Goal: Feedback & Contribution: Submit feedback/report problem

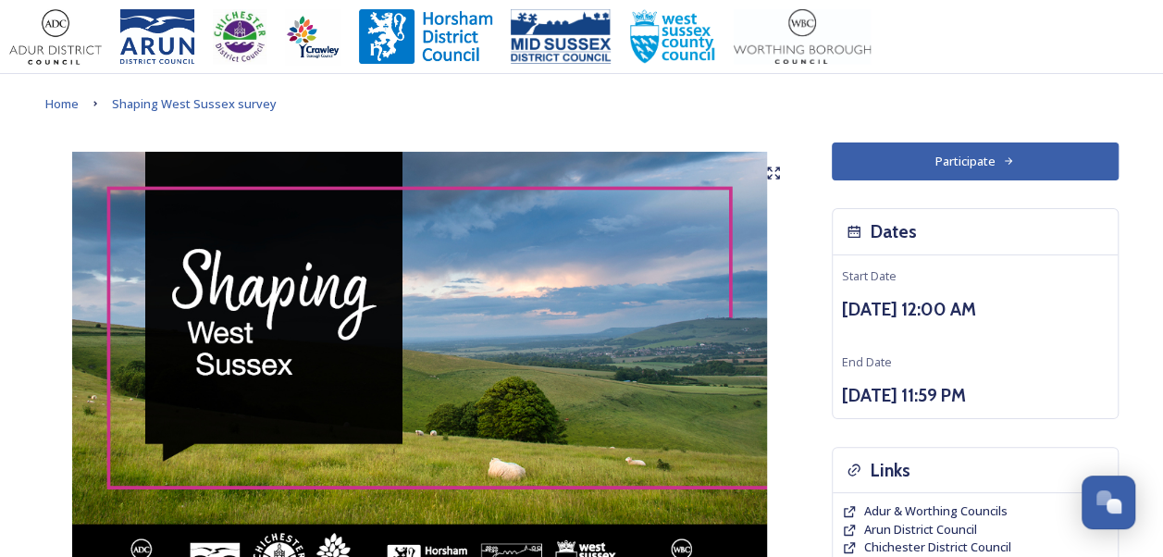
click at [982, 155] on button "Participate" at bounding box center [975, 161] width 287 height 38
click at [916, 157] on button "Participate" at bounding box center [975, 161] width 287 height 38
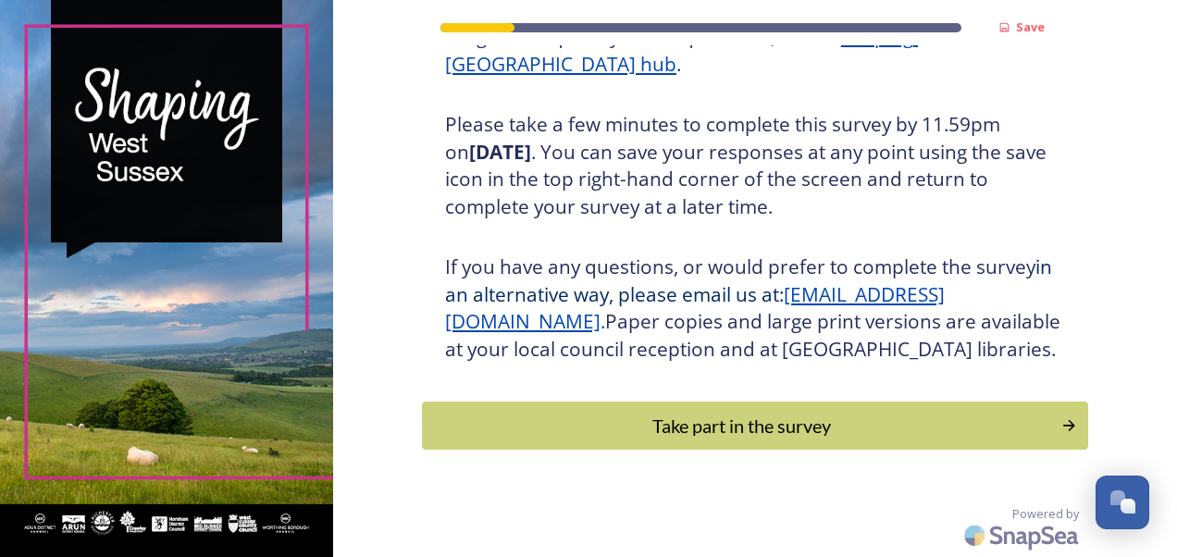
scroll to position [331, 0]
click at [745, 431] on div "Take part in the survey" at bounding box center [740, 426] width 625 height 28
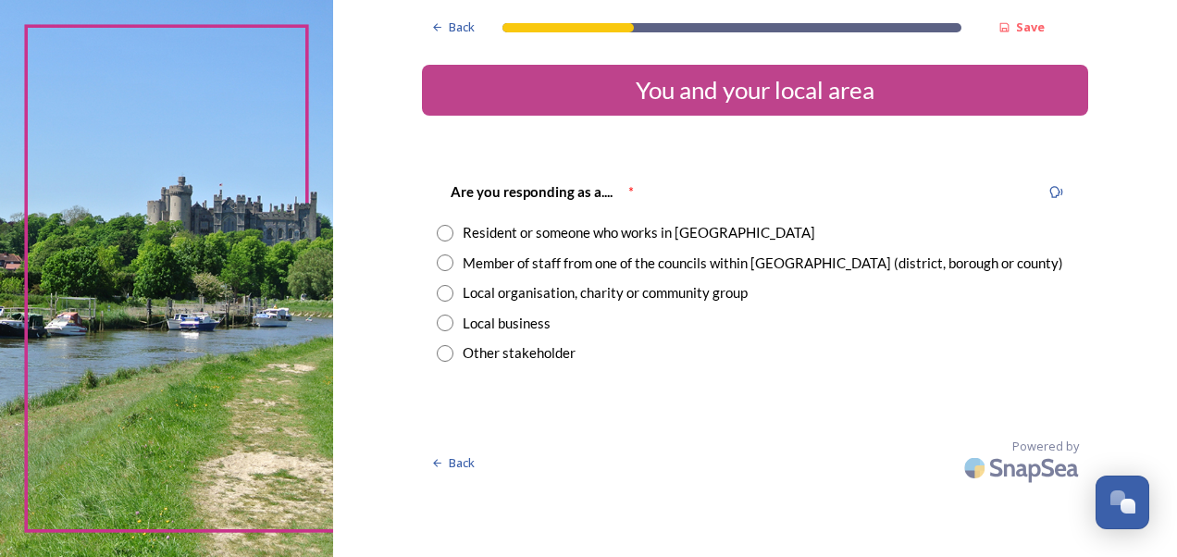
click at [448, 261] on input "radio" at bounding box center [445, 262] width 17 height 17
radio input "true"
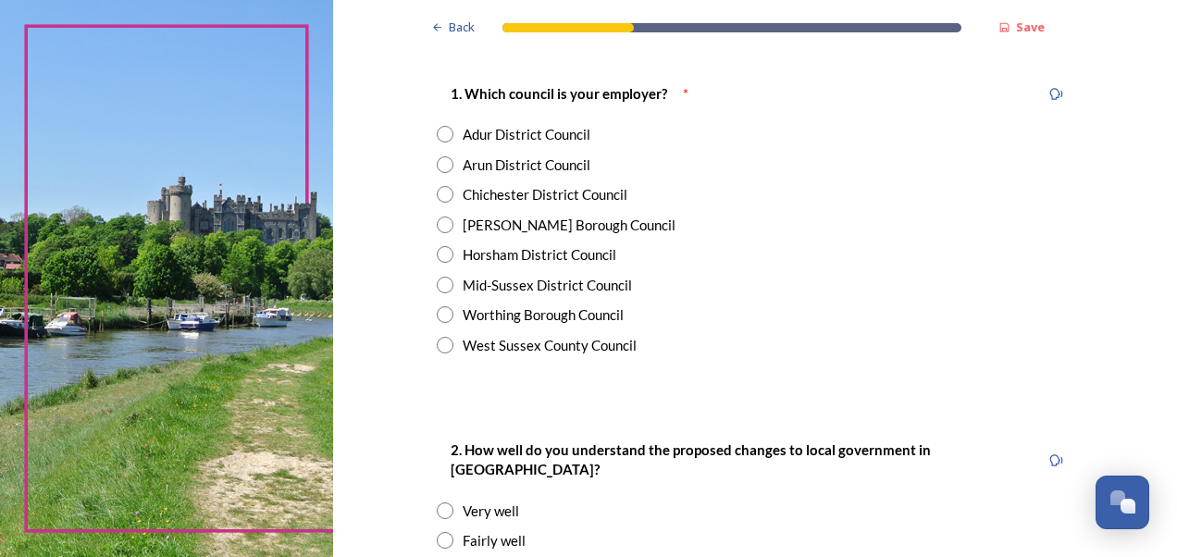
scroll to position [370, 0]
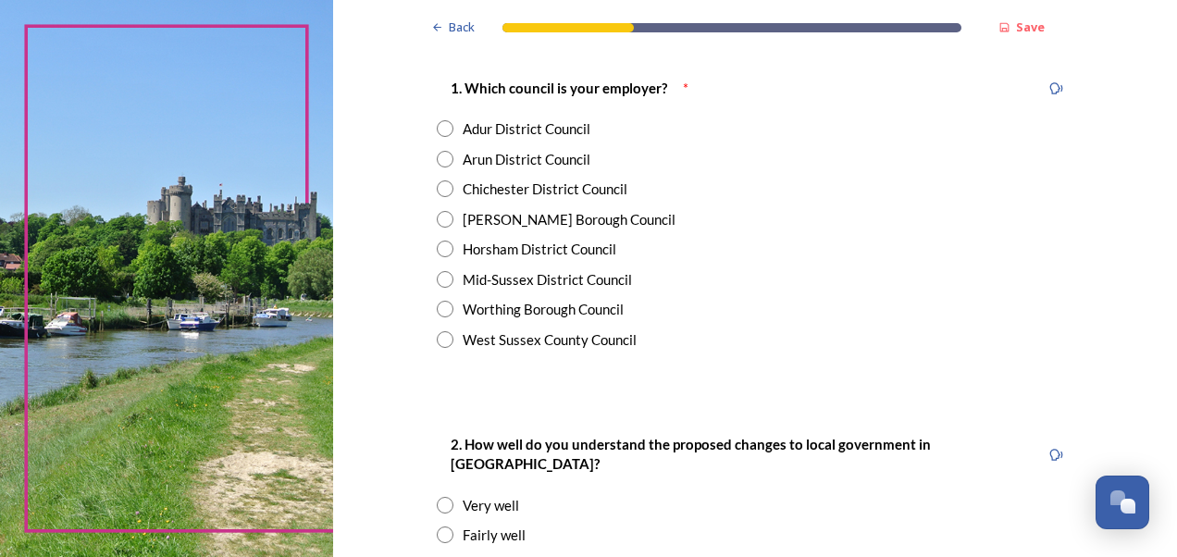
click at [438, 345] on input "radio" at bounding box center [445, 339] width 17 height 17
radio input "true"
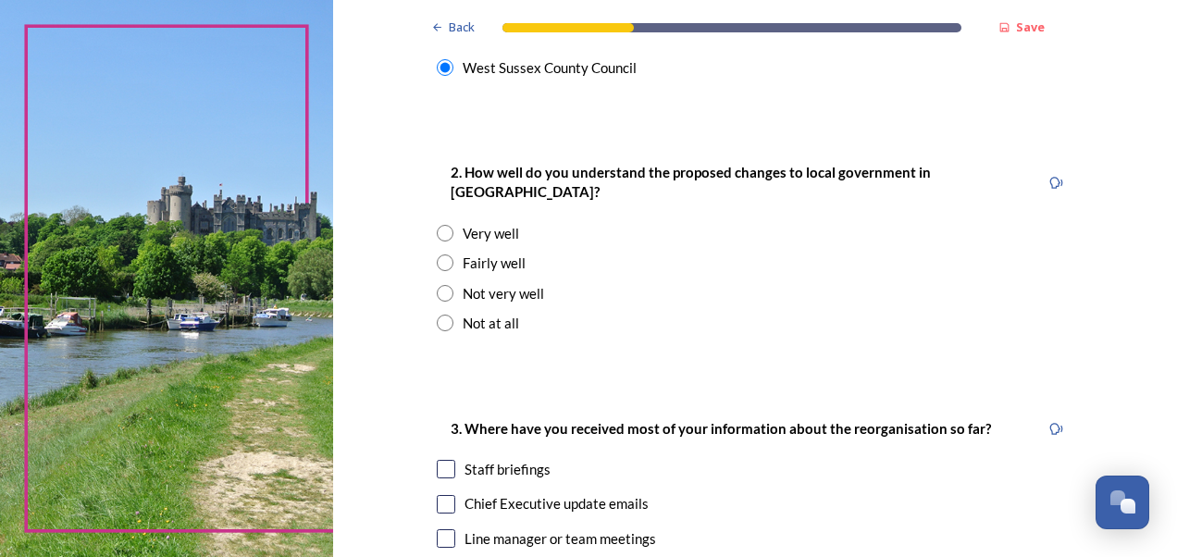
scroll to position [648, 0]
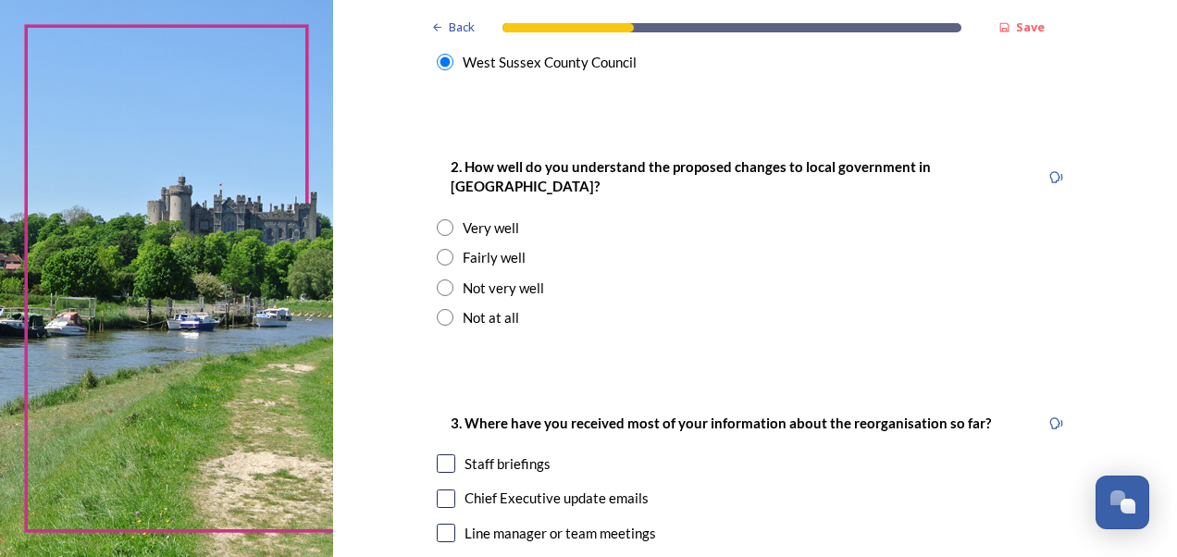
click at [437, 249] on input "radio" at bounding box center [445, 257] width 17 height 17
radio input "true"
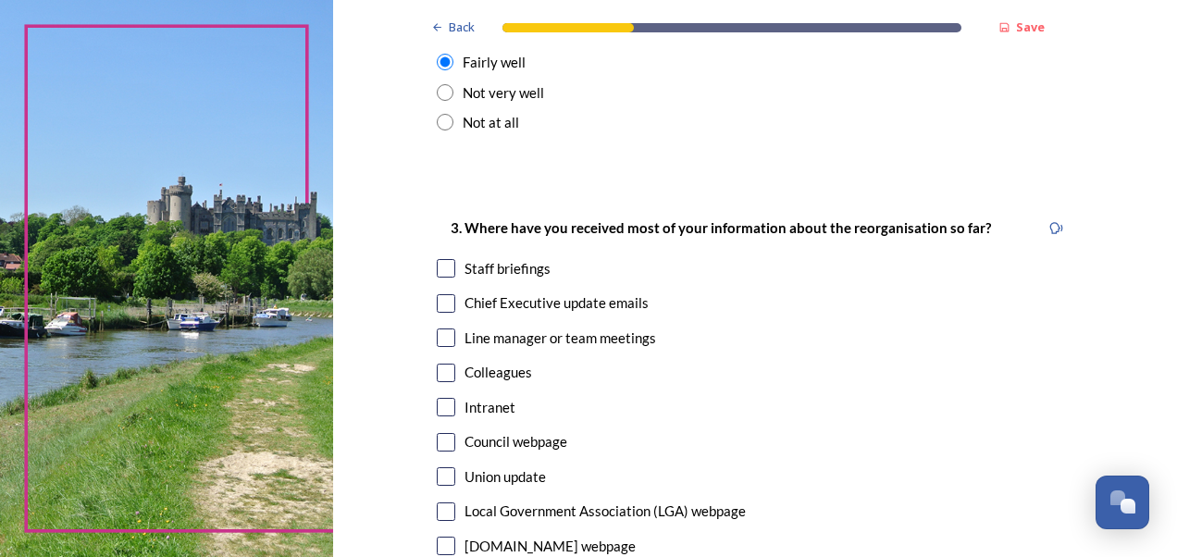
scroll to position [925, 0]
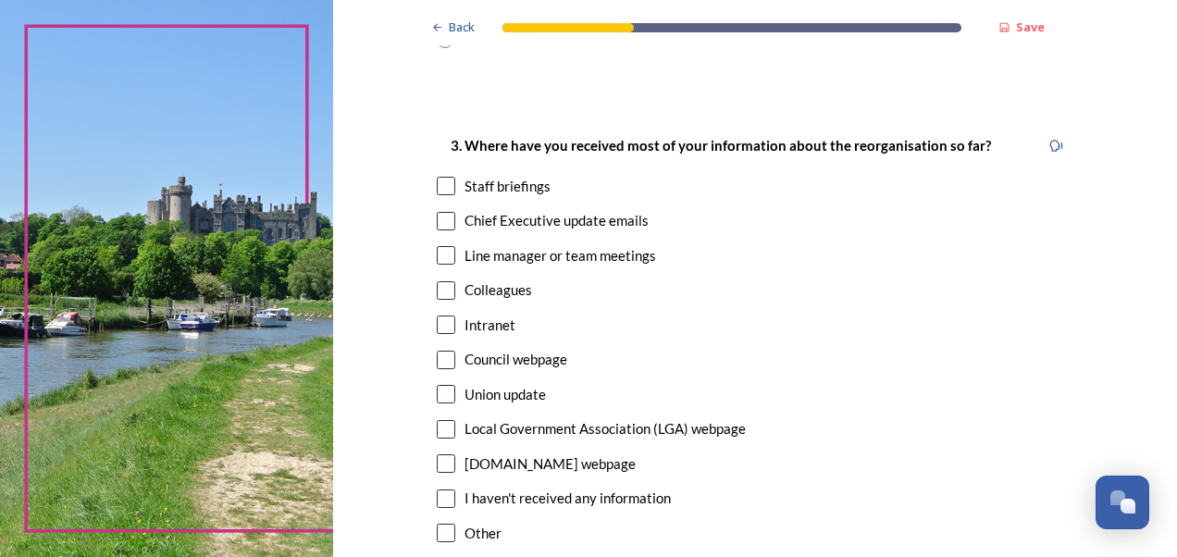
click at [438, 212] on input "checkbox" at bounding box center [446, 221] width 19 height 19
checkbox input "true"
click at [439, 315] on input "checkbox" at bounding box center [446, 324] width 19 height 19
checkbox input "true"
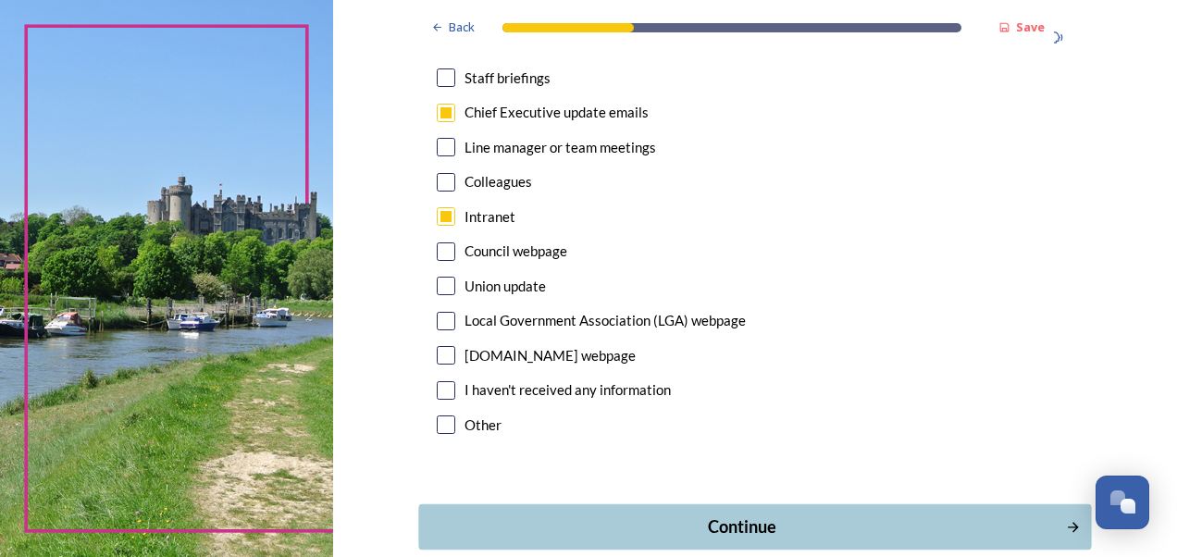
scroll to position [1113, 0]
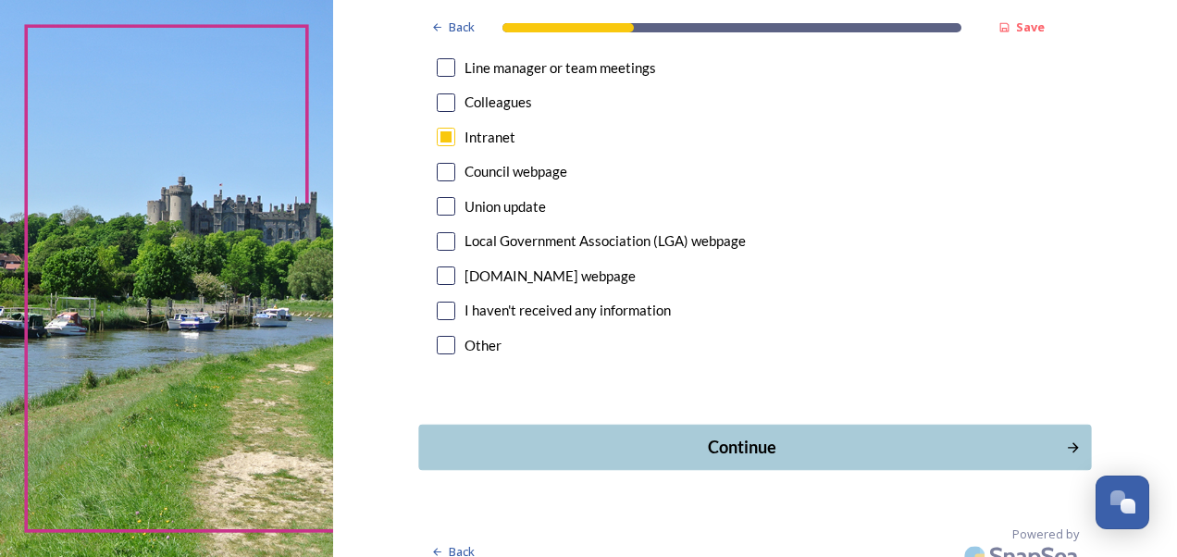
click at [751, 435] on div "Continue" at bounding box center [741, 447] width 626 height 25
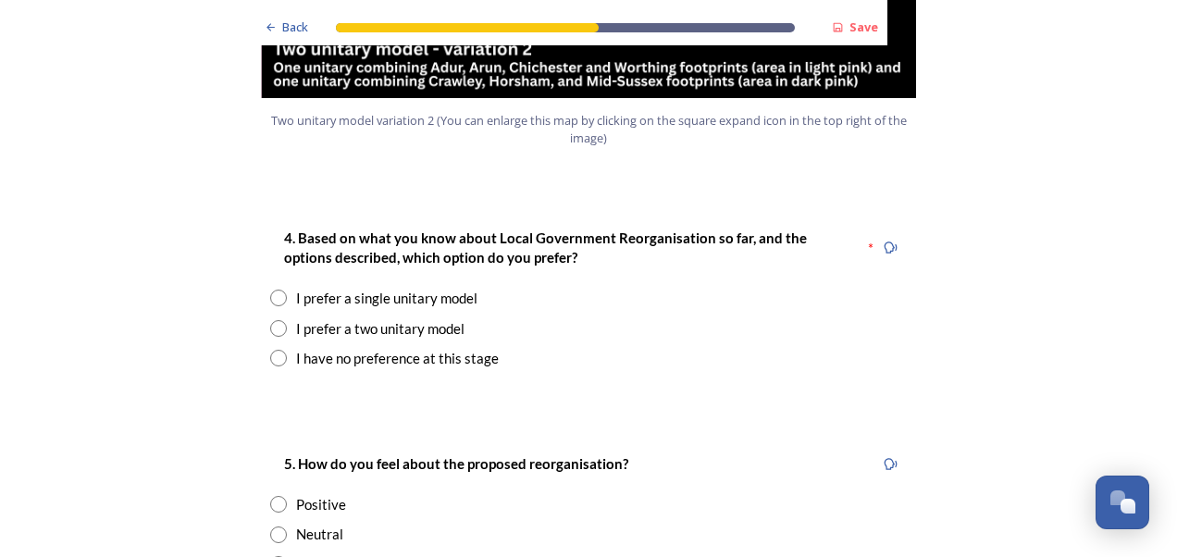
scroll to position [2405, 0]
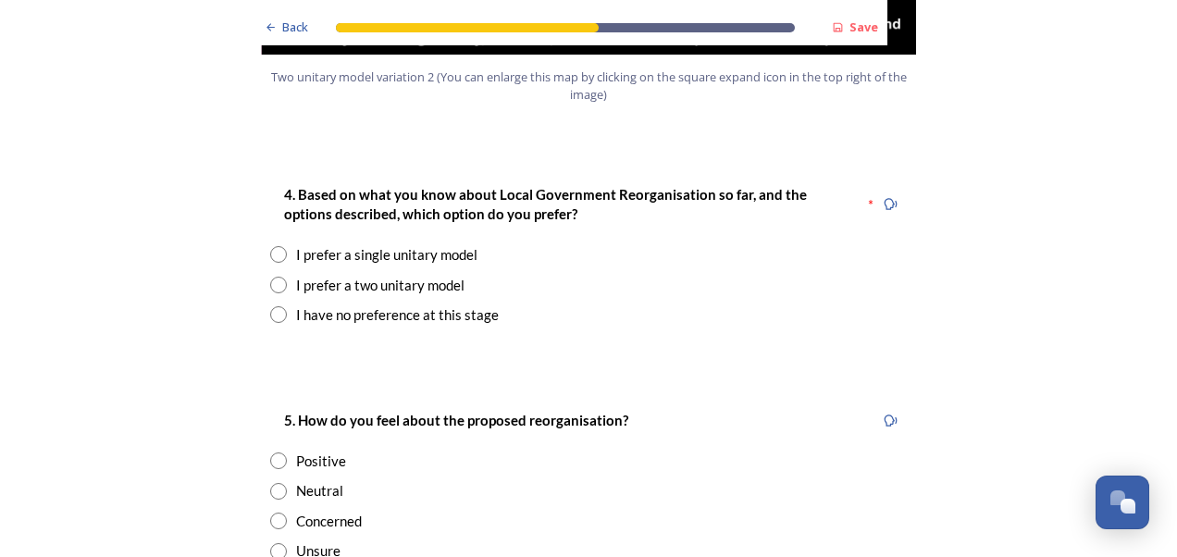
click at [270, 246] on input "radio" at bounding box center [278, 254] width 17 height 17
radio input "true"
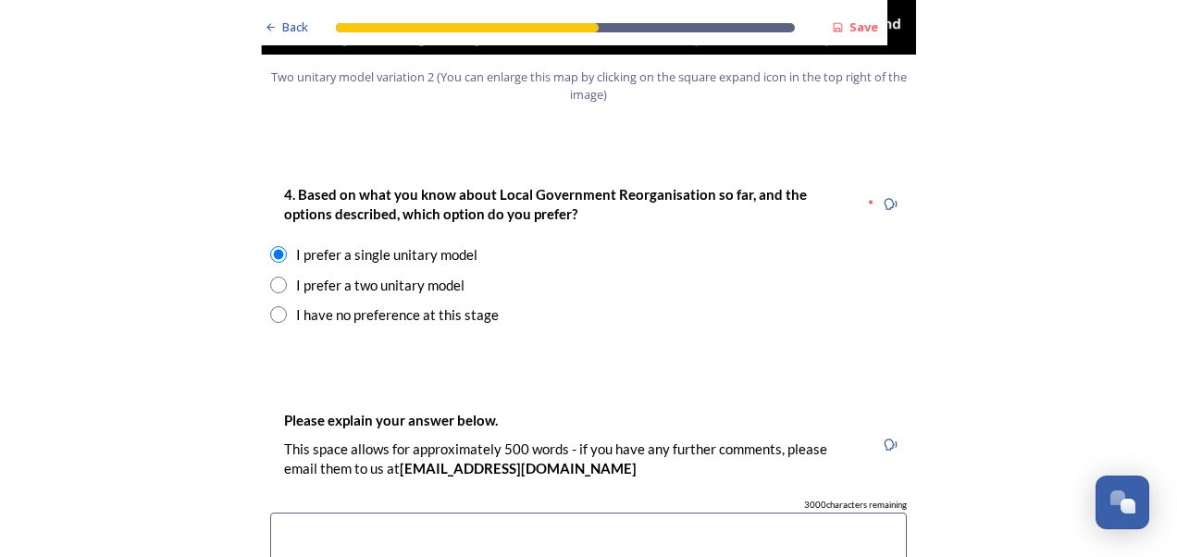
scroll to position [2590, 0]
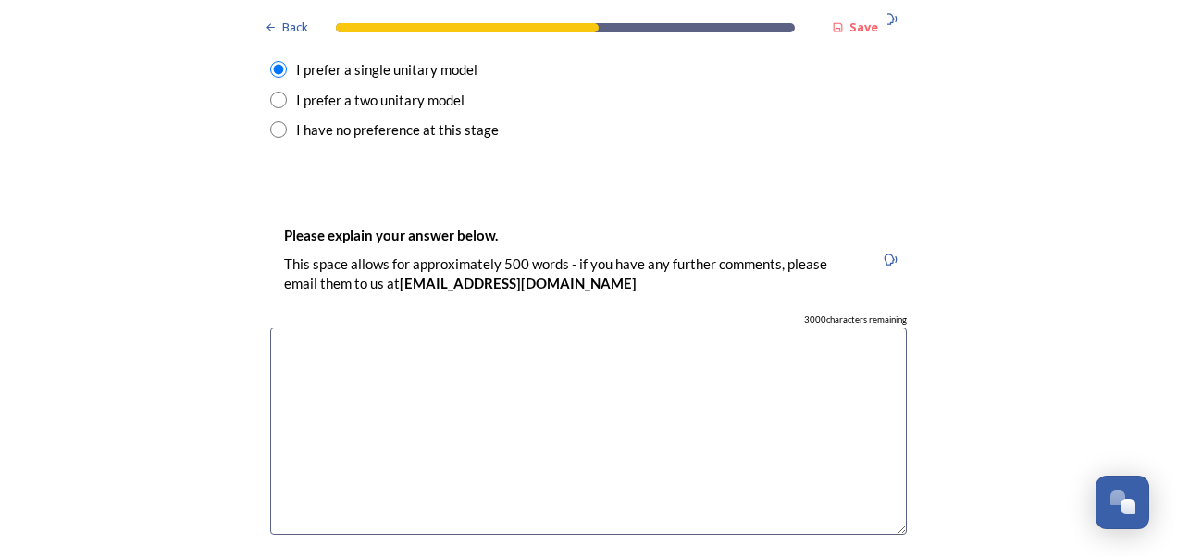
click at [632, 385] on textarea at bounding box center [588, 431] width 636 height 208
type textarea "W"
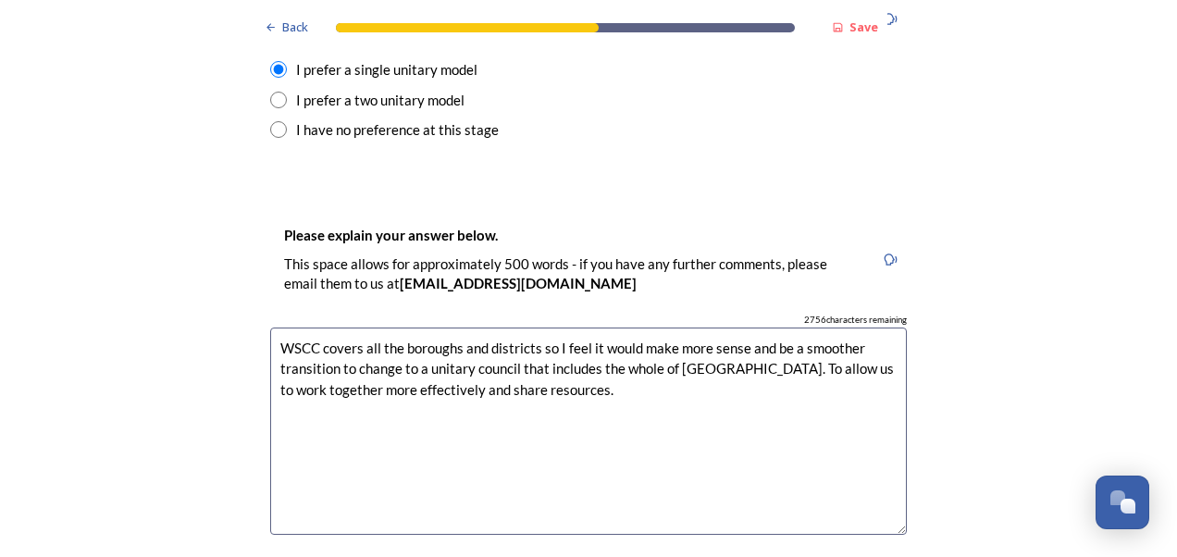
scroll to position [2960, 0]
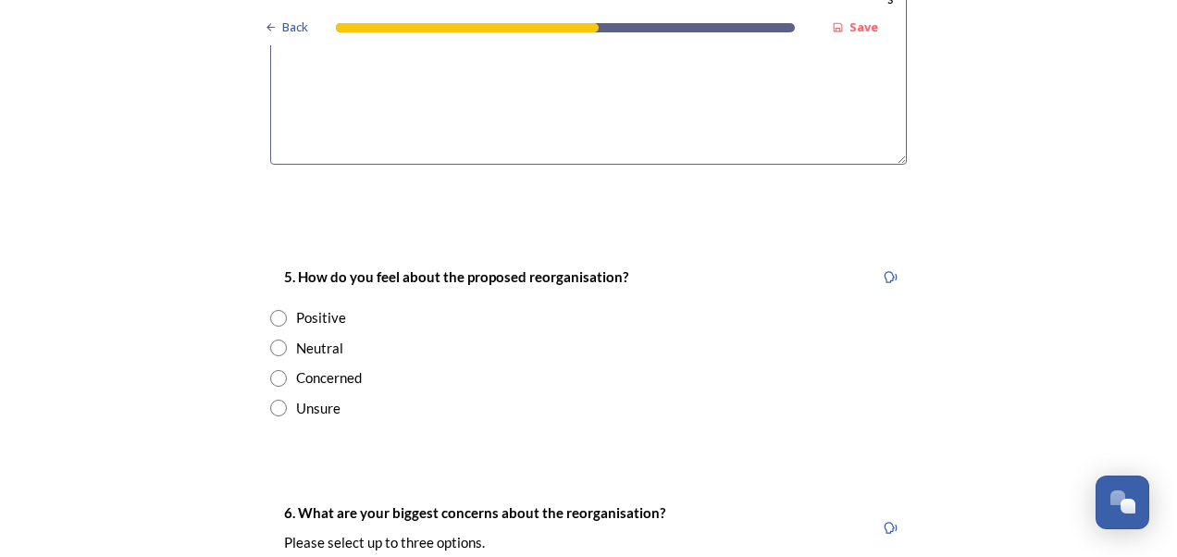
type textarea "WSCC covers all the boroughs and districts so I feel it would make more sense a…"
click at [276, 310] on input "radio" at bounding box center [278, 318] width 17 height 17
radio input "true"
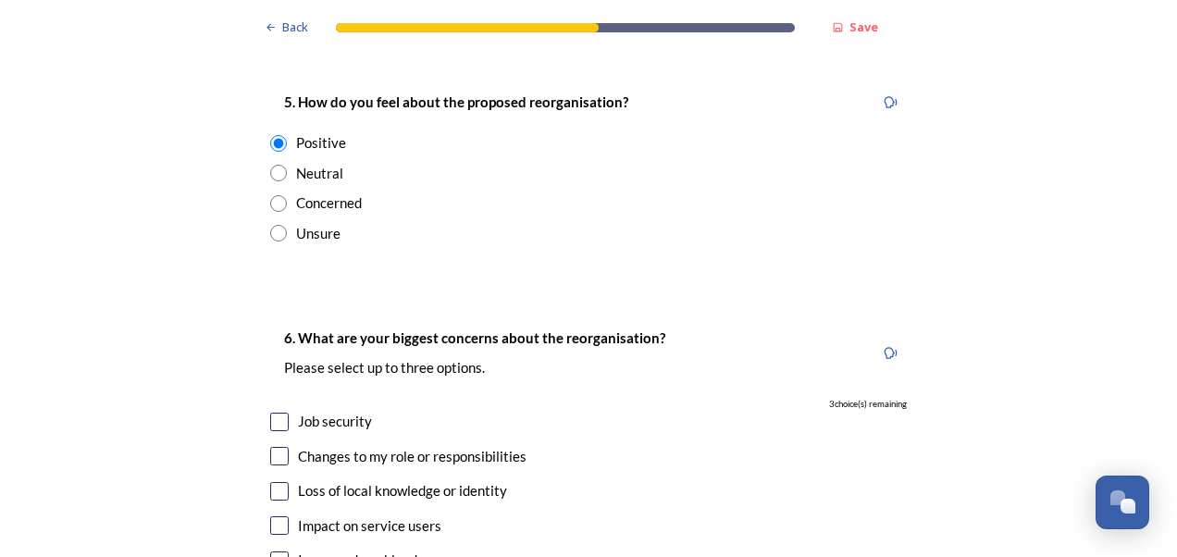
scroll to position [3238, 0]
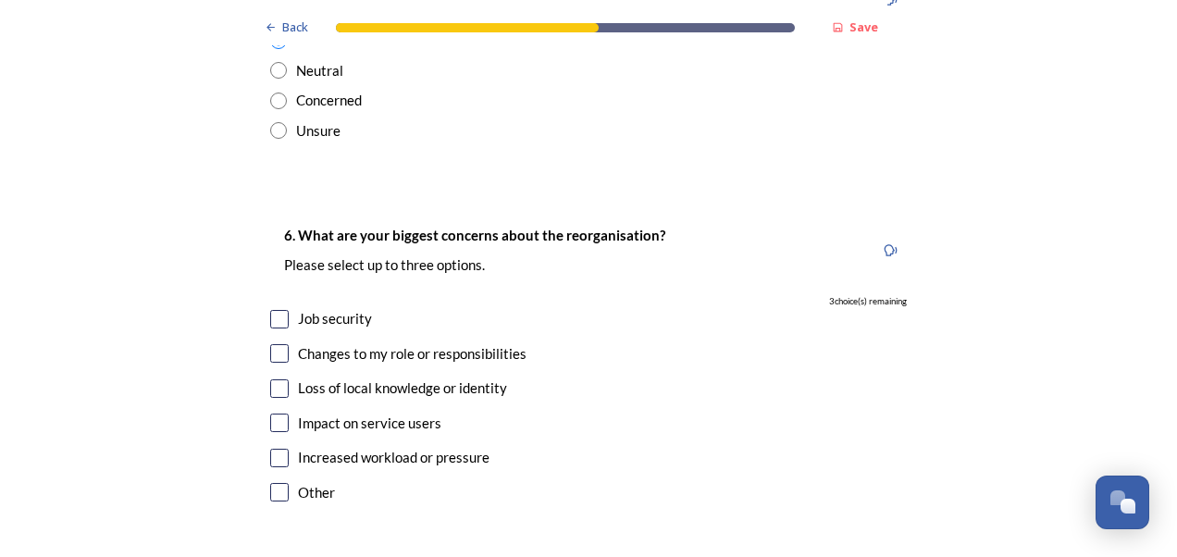
click at [272, 379] on input "checkbox" at bounding box center [279, 388] width 19 height 19
checkbox input "true"
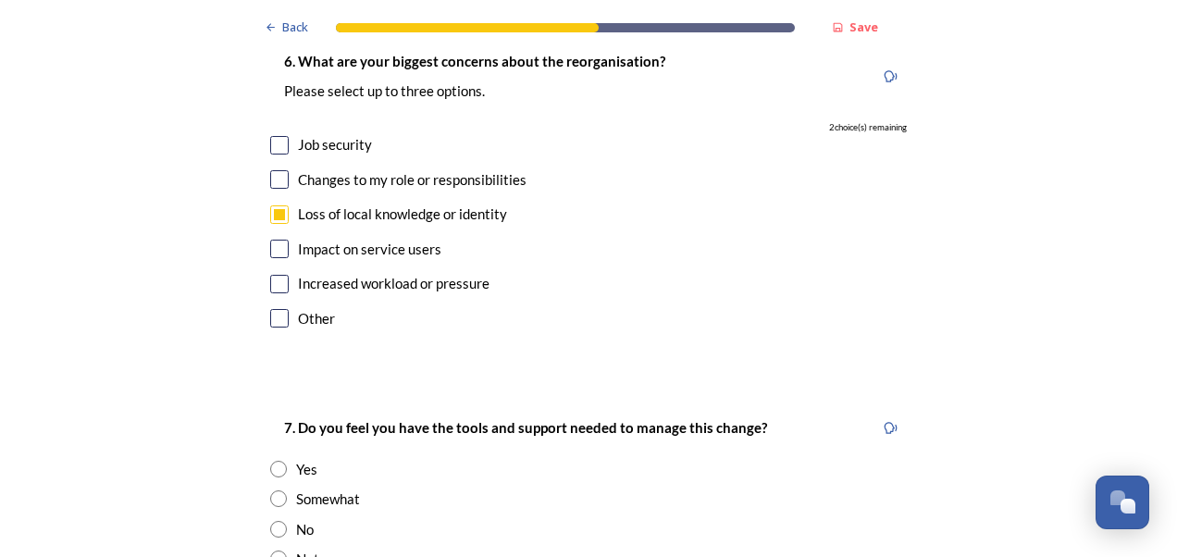
scroll to position [3515, 0]
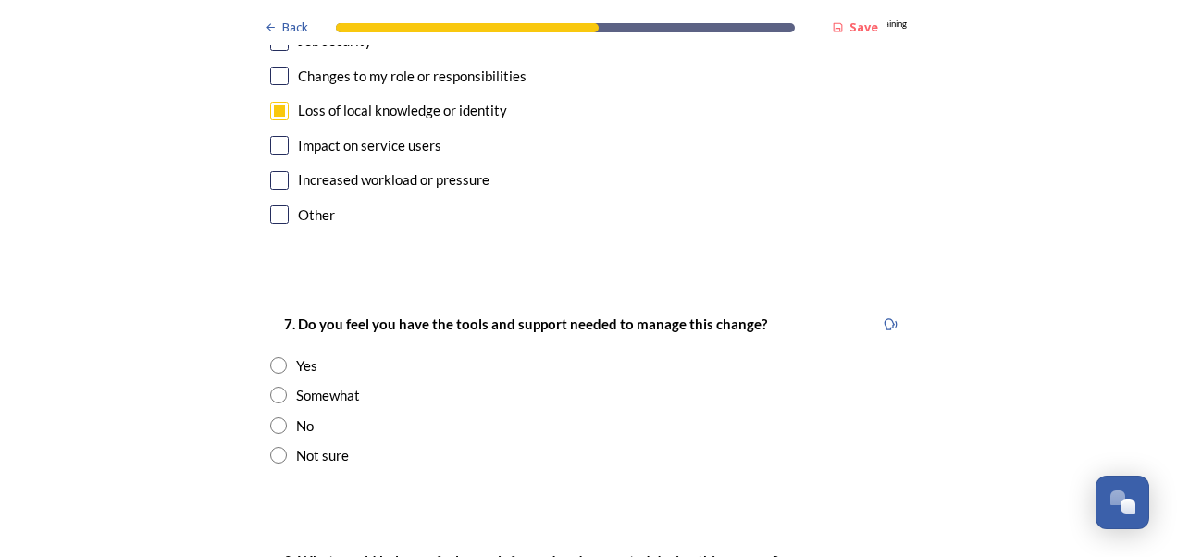
click at [270, 387] on input "radio" at bounding box center [278, 395] width 17 height 17
radio input "true"
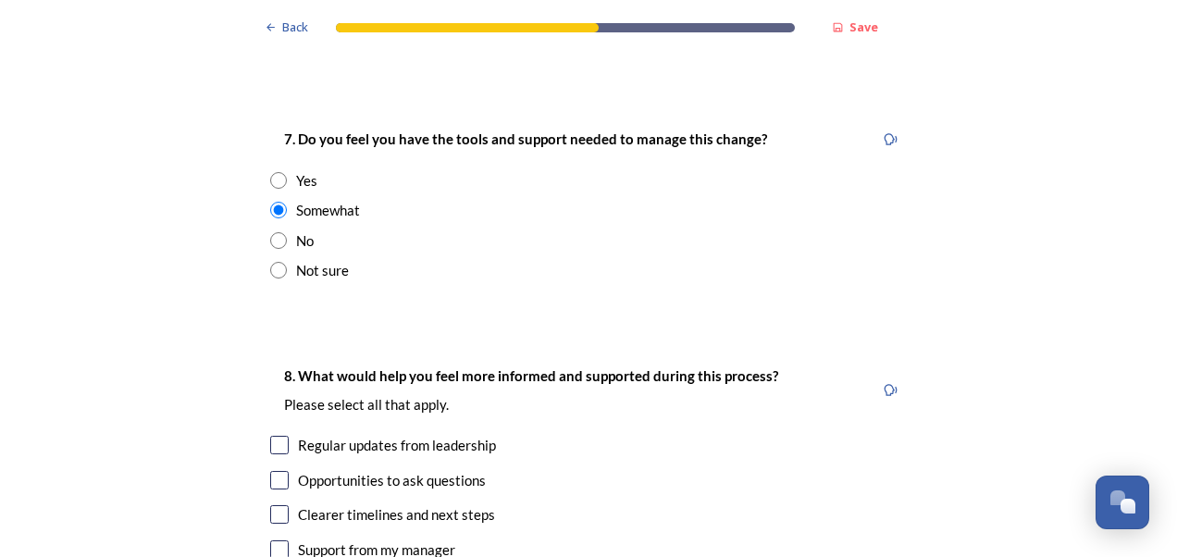
scroll to position [3885, 0]
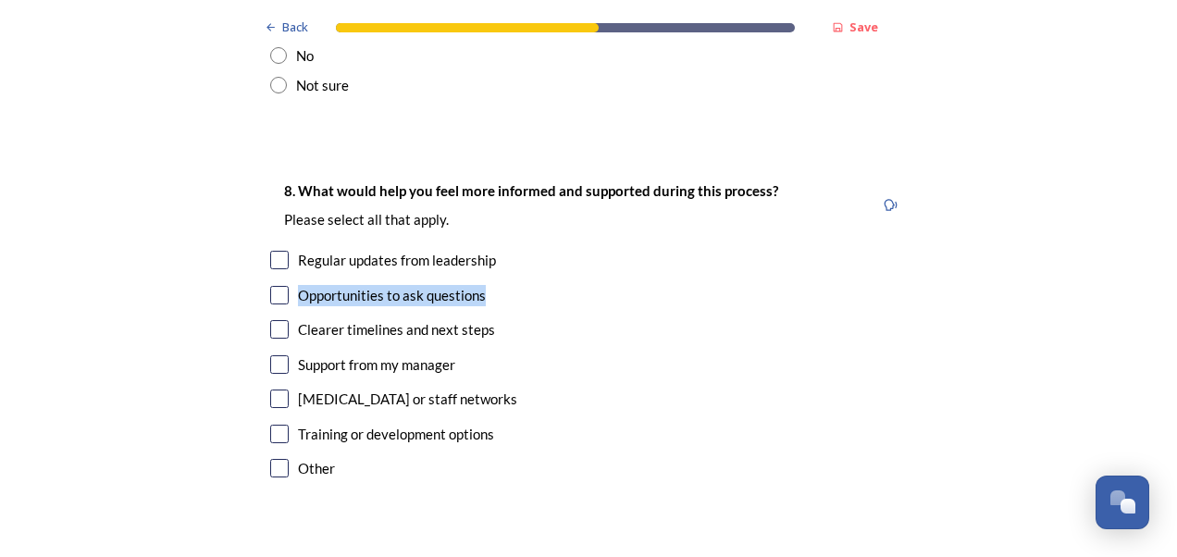
drag, startPoint x: 283, startPoint y: 246, endPoint x: 288, endPoint y: 261, distance: 15.5
click at [284, 254] on div "8. What would help you feel more informed and supported during this process? Pl…" at bounding box center [588, 331] width 666 height 341
click at [270, 251] on input "checkbox" at bounding box center [279, 260] width 19 height 19
checkbox input "true"
click at [272, 286] on input "checkbox" at bounding box center [279, 295] width 19 height 19
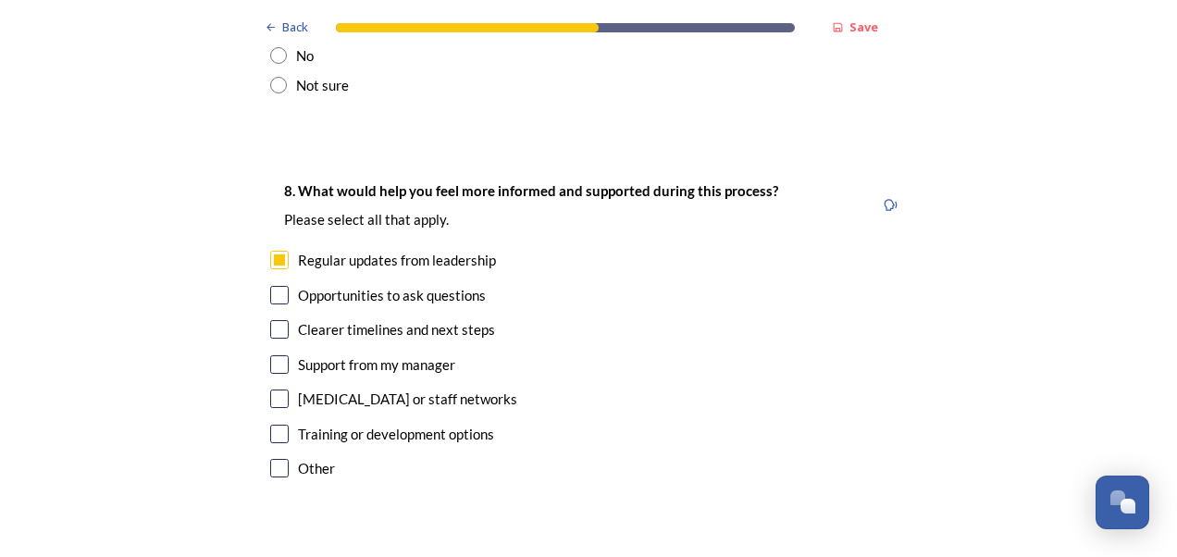
checkbox input "true"
click at [272, 320] on input "checkbox" at bounding box center [279, 329] width 19 height 19
checkbox input "true"
click at [279, 425] on input "checkbox" at bounding box center [279, 434] width 19 height 19
checkbox input "true"
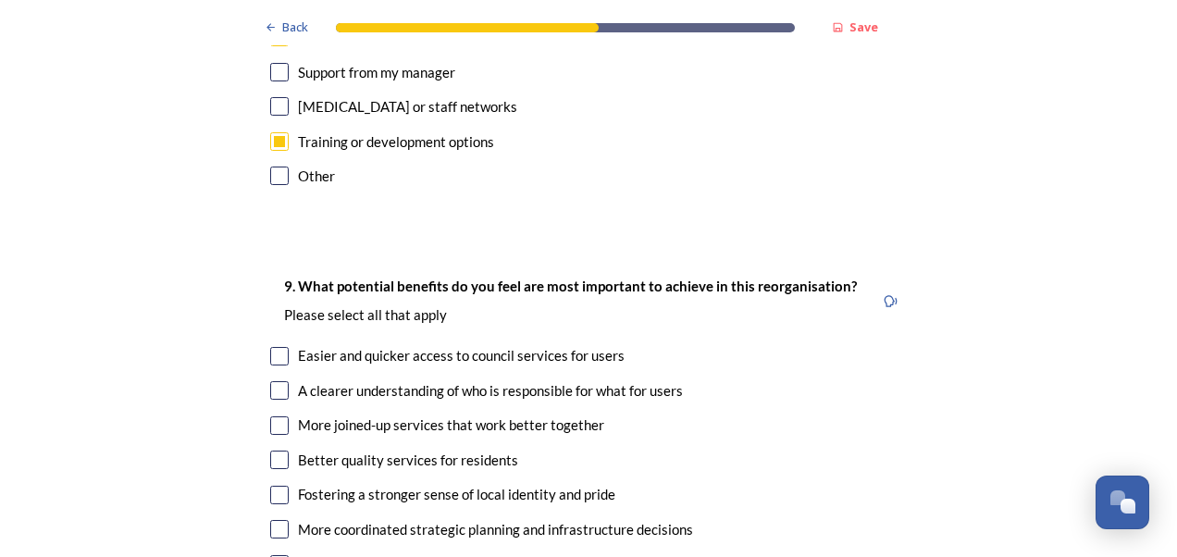
scroll to position [4255, 0]
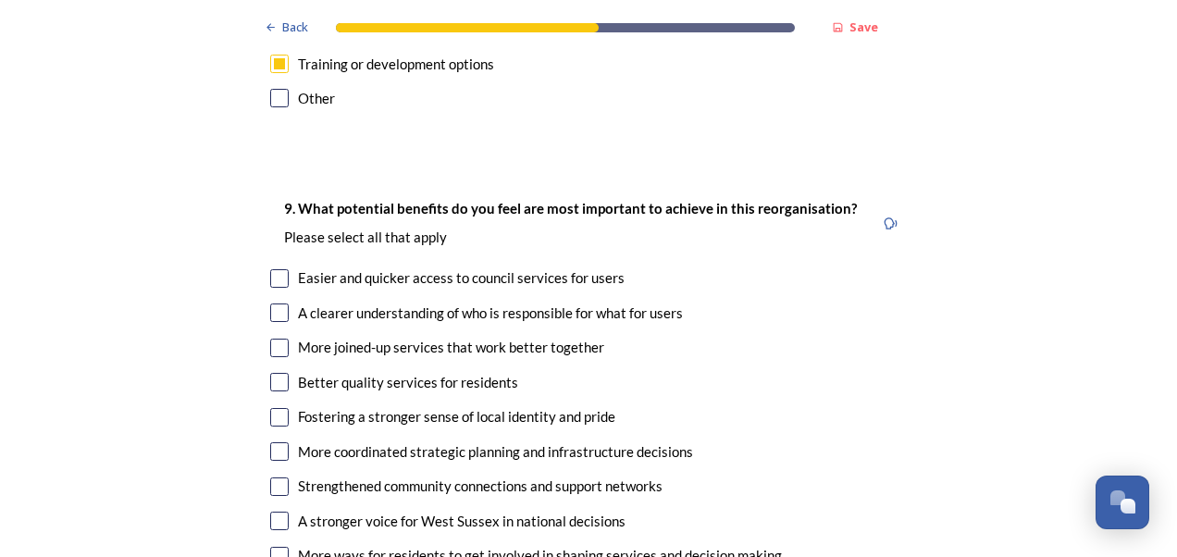
click at [276, 269] on input "checkbox" at bounding box center [279, 278] width 19 height 19
checkbox input "true"
click at [278, 303] on input "checkbox" at bounding box center [279, 312] width 19 height 19
checkbox input "true"
click at [276, 339] on input "checkbox" at bounding box center [279, 348] width 19 height 19
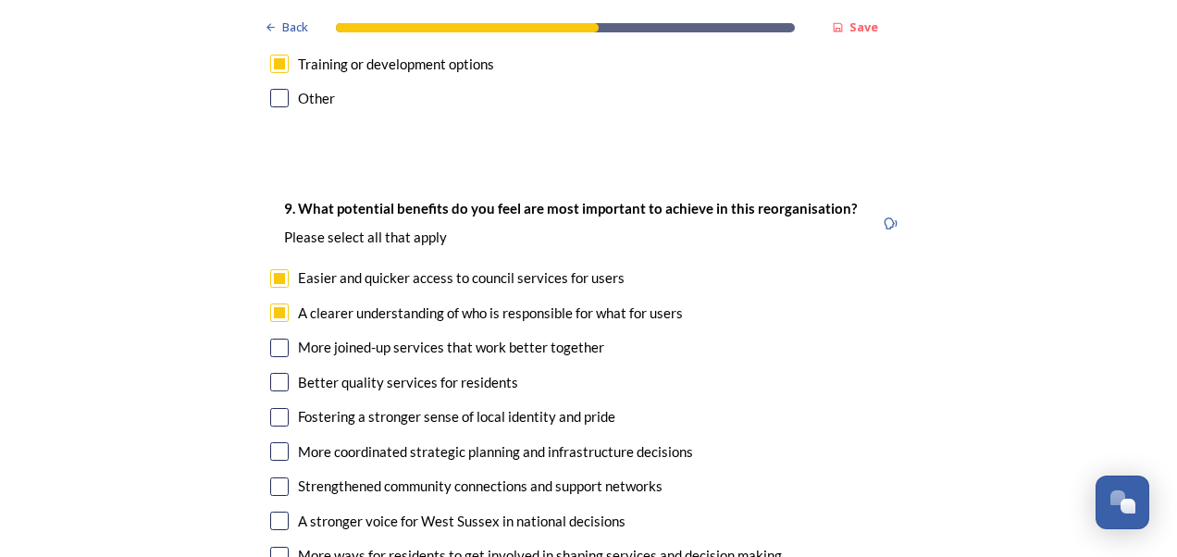
checkbox input "true"
click at [273, 373] on input "checkbox" at bounding box center [279, 382] width 19 height 19
checkbox input "true"
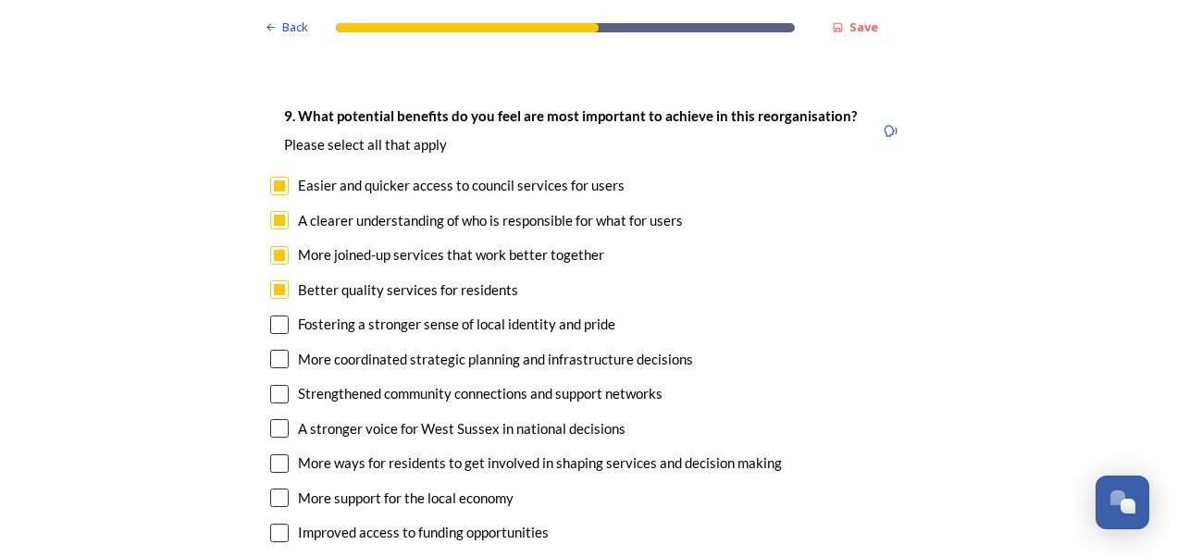
click at [271, 350] on input "checkbox" at bounding box center [279, 359] width 19 height 19
checkbox input "true"
click at [277, 385] on input "checkbox" at bounding box center [279, 394] width 19 height 19
checkbox input "true"
click at [273, 419] on input "checkbox" at bounding box center [279, 428] width 19 height 19
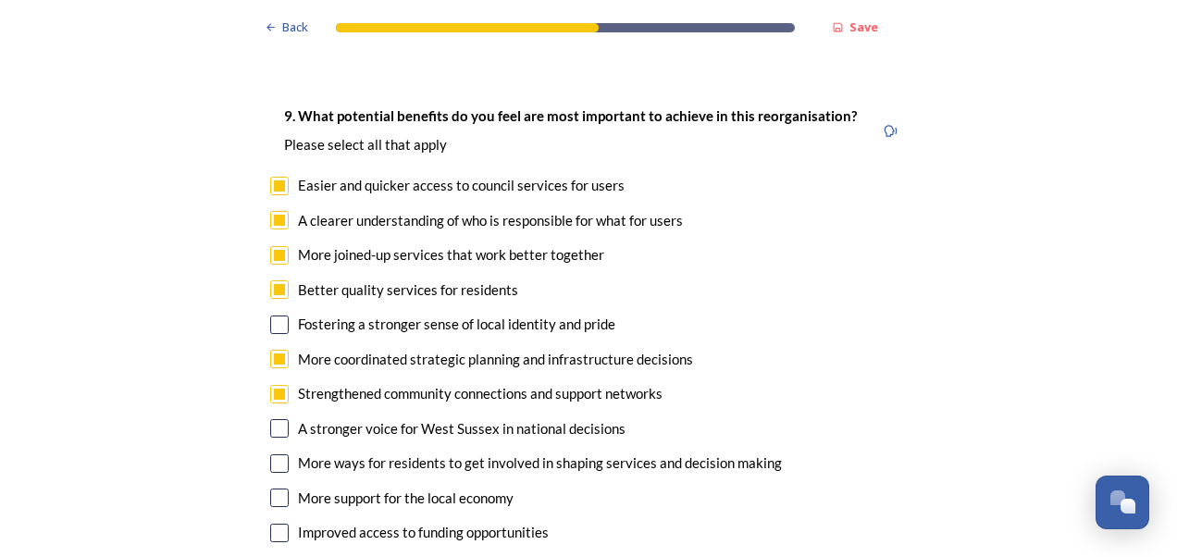
checkbox input "true"
click at [270, 454] on input "checkbox" at bounding box center [279, 463] width 19 height 19
checkbox input "true"
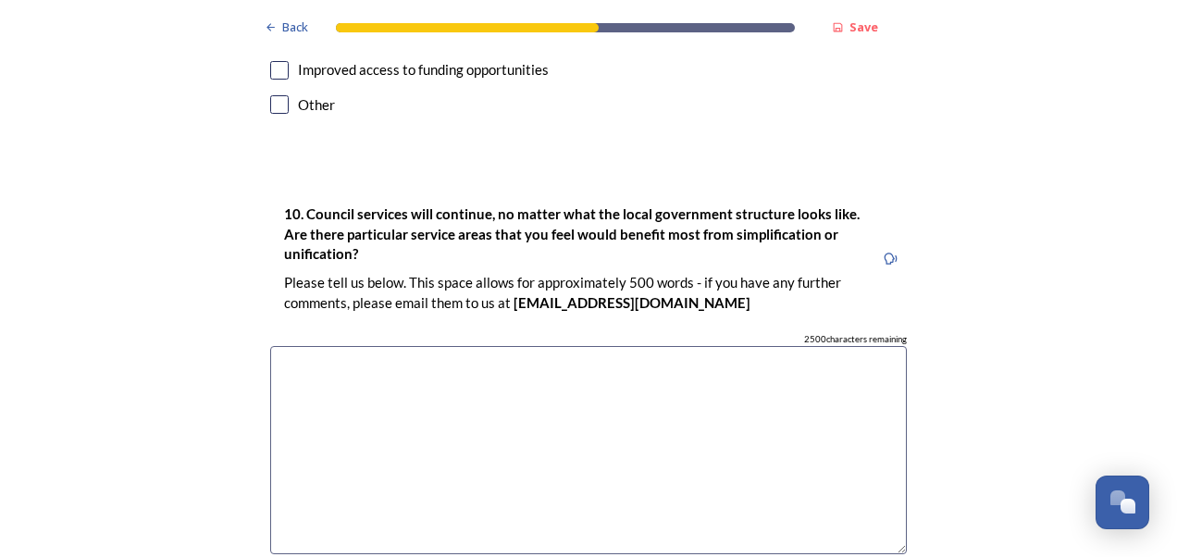
scroll to position [4440, 0]
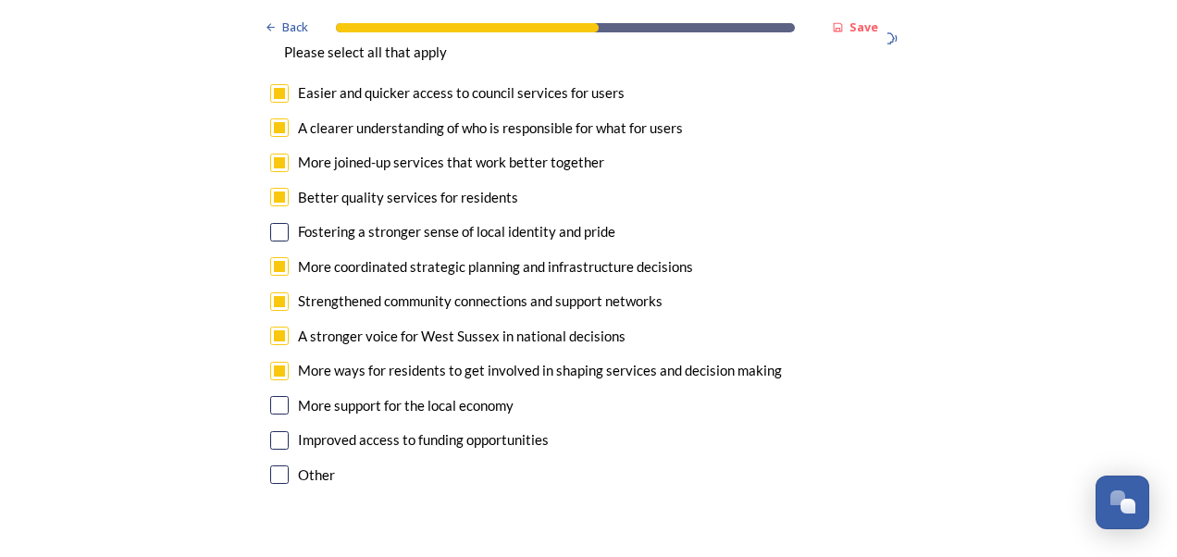
click at [270, 431] on input "checkbox" at bounding box center [279, 440] width 19 height 19
checkbox input "true"
click at [276, 396] on input "checkbox" at bounding box center [279, 405] width 19 height 19
checkbox input "true"
click at [276, 223] on input "checkbox" at bounding box center [279, 232] width 19 height 19
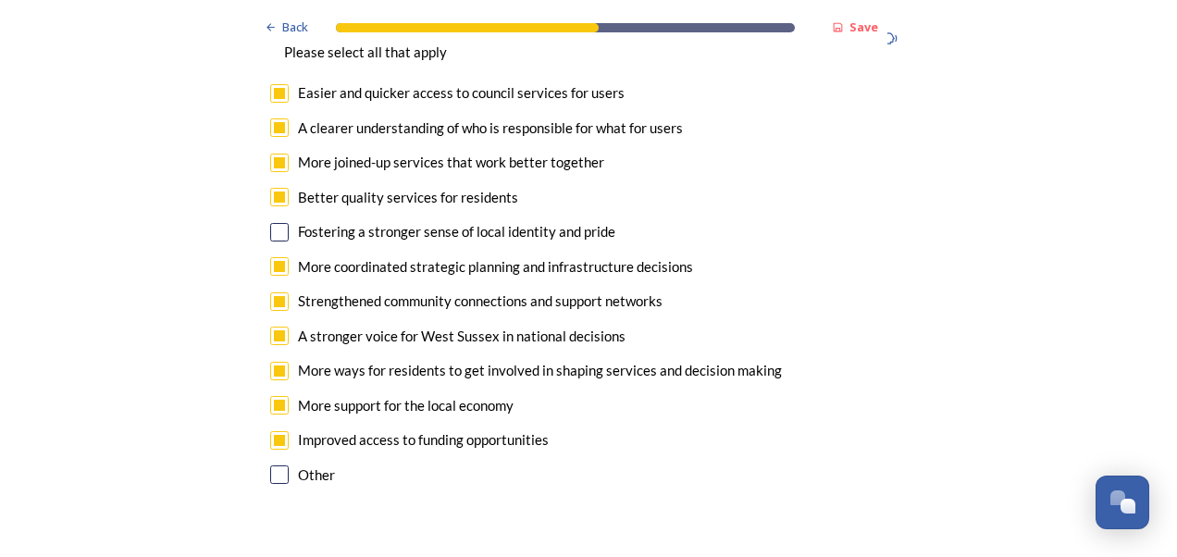
checkbox input "true"
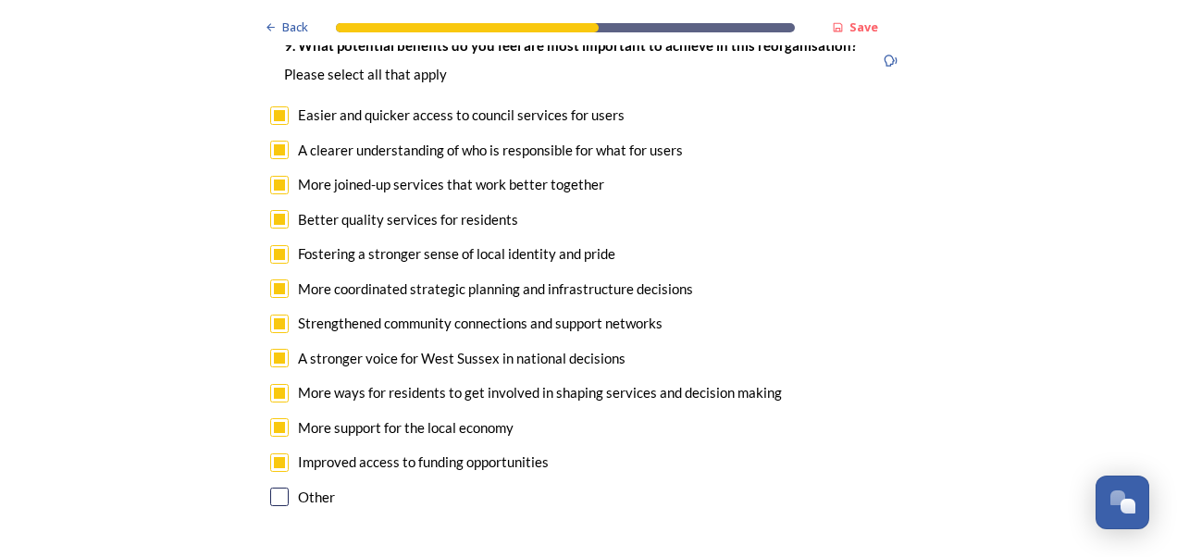
scroll to position [4348, 0]
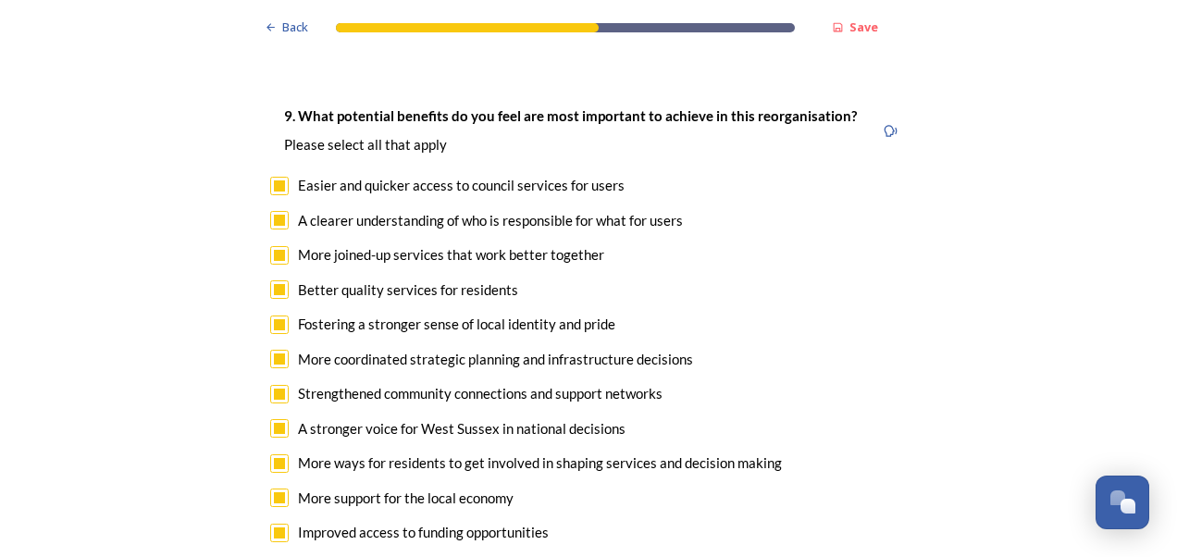
click at [270, 488] on input "checkbox" at bounding box center [279, 497] width 19 height 19
checkbox input "false"
click at [278, 524] on input "checkbox" at bounding box center [279, 533] width 19 height 19
checkbox input "false"
click at [270, 315] on input "checkbox" at bounding box center [279, 324] width 19 height 19
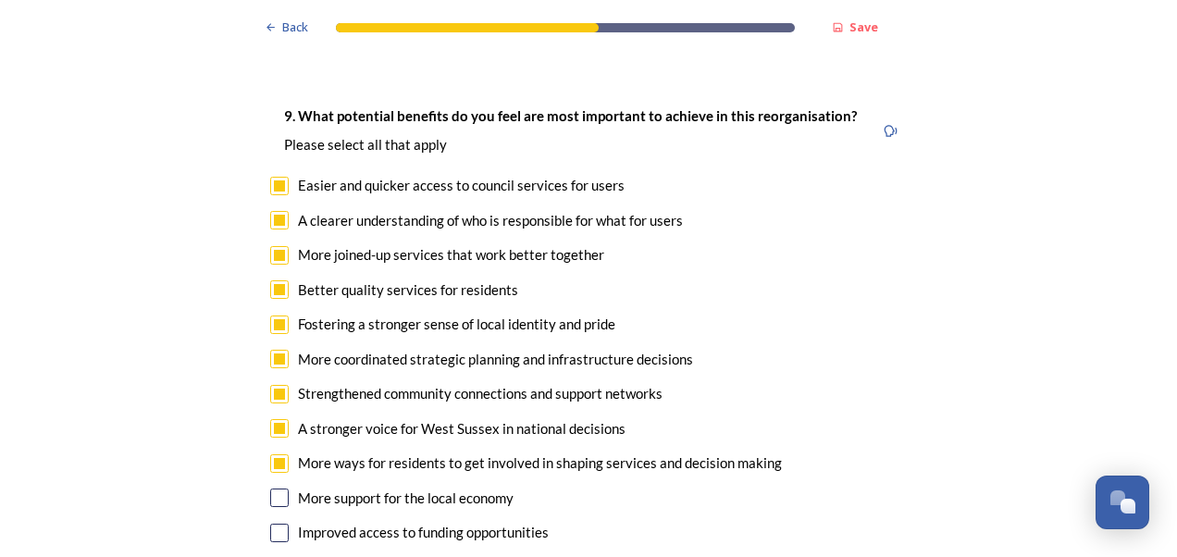
checkbox input "false"
drag, startPoint x: 410, startPoint y: 213, endPoint x: 426, endPoint y: 220, distance: 17.4
click at [426, 220] on div "9. What potential benefits do you feel are most important to achieve in this re…" at bounding box center [588, 343] width 666 height 515
drag, startPoint x: 426, startPoint y: 220, endPoint x: 575, endPoint y: 170, distance: 158.0
click at [575, 210] on div "A clearer understanding of who is responsible for what for users" at bounding box center [490, 220] width 385 height 21
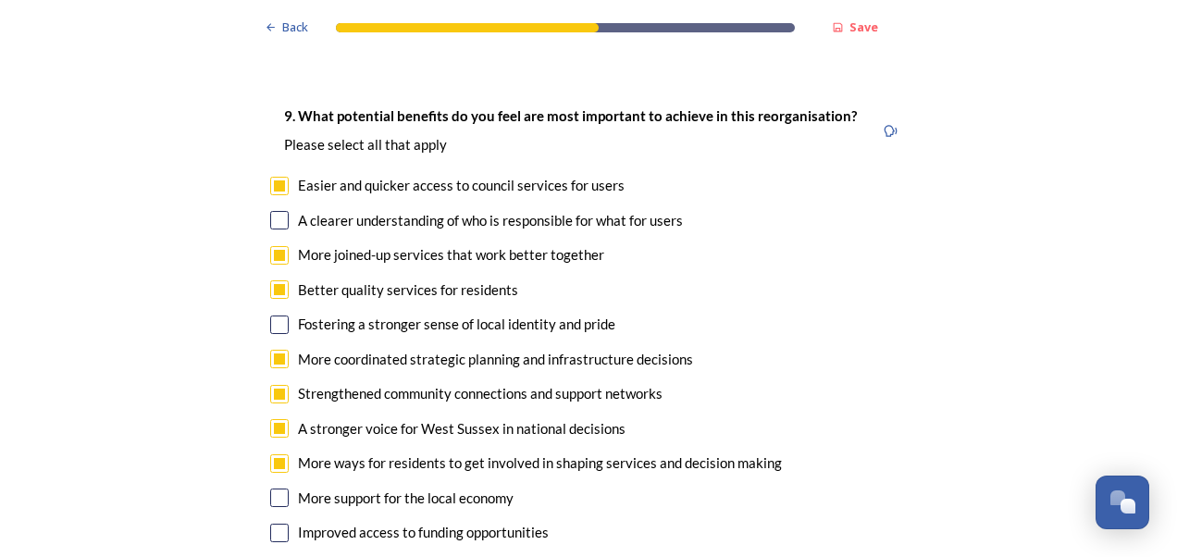
click at [271, 211] on input "checkbox" at bounding box center [279, 220] width 19 height 19
checkbox input "true"
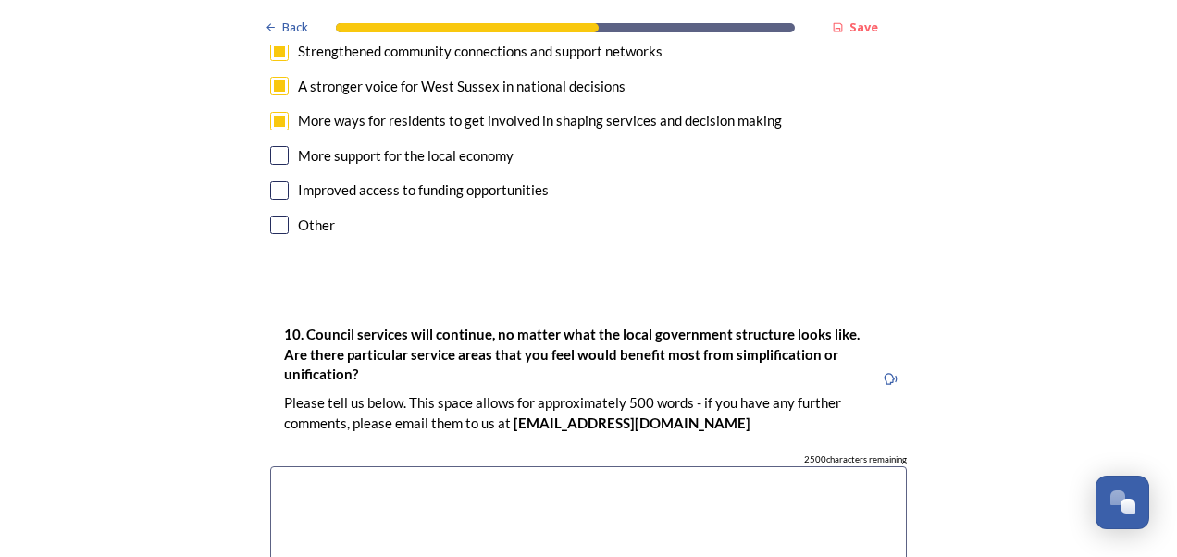
scroll to position [4718, 0]
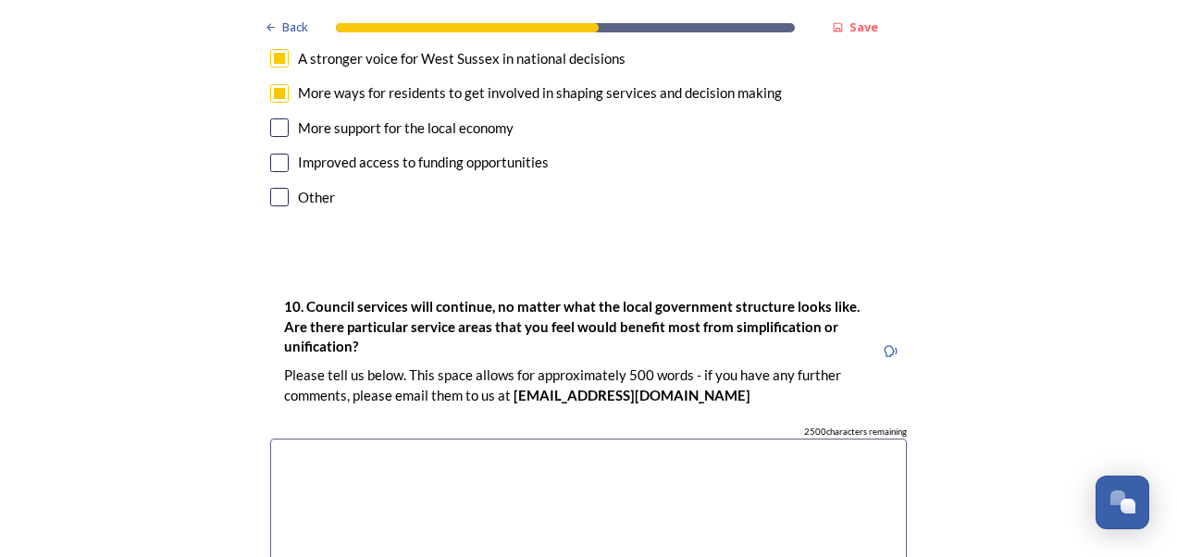
click at [368, 457] on textarea at bounding box center [588, 542] width 636 height 208
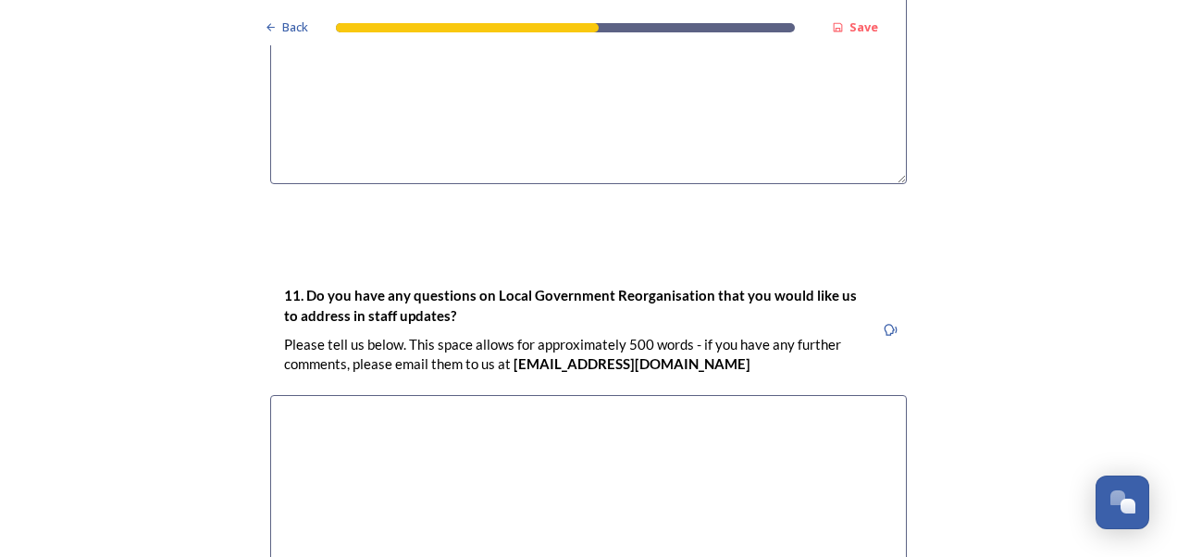
scroll to position [4811, 0]
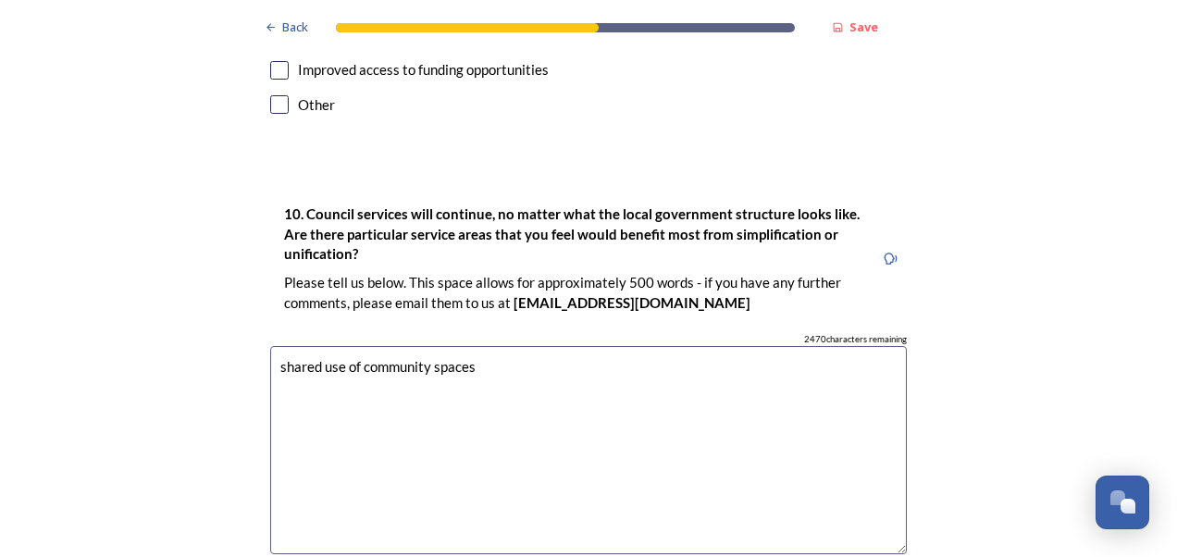
click at [358, 346] on textarea "shared use of community spaces" at bounding box center [588, 450] width 636 height 208
type textarea "shared use of office and community spaces"
drag, startPoint x: 558, startPoint y: 309, endPoint x: 265, endPoint y: 322, distance: 293.5
click at [270, 346] on textarea "shared use of office and community spaces" at bounding box center [588, 450] width 636 height 208
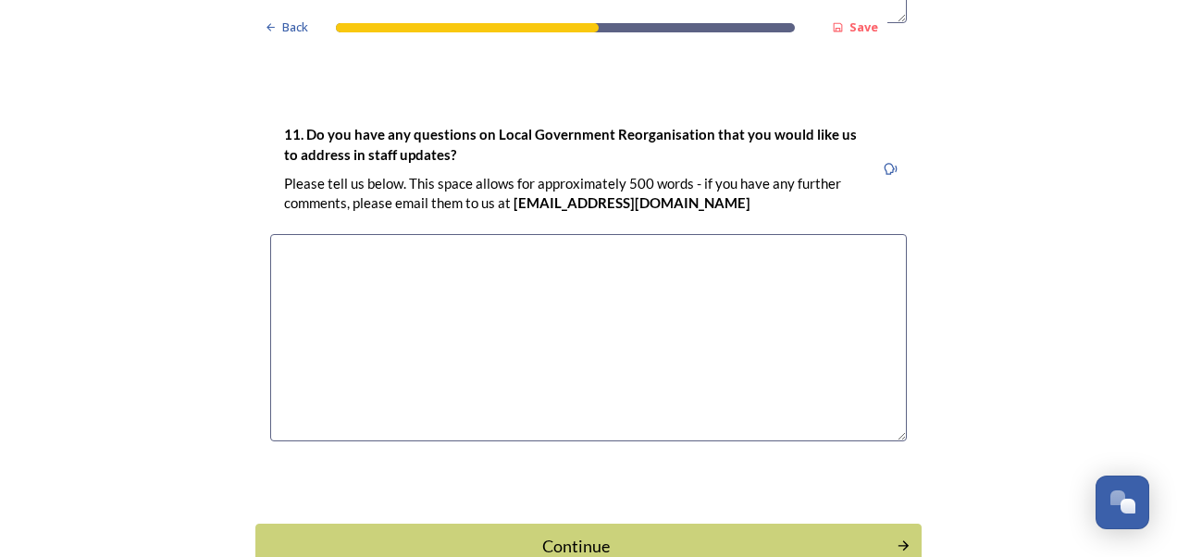
scroll to position [5404, 0]
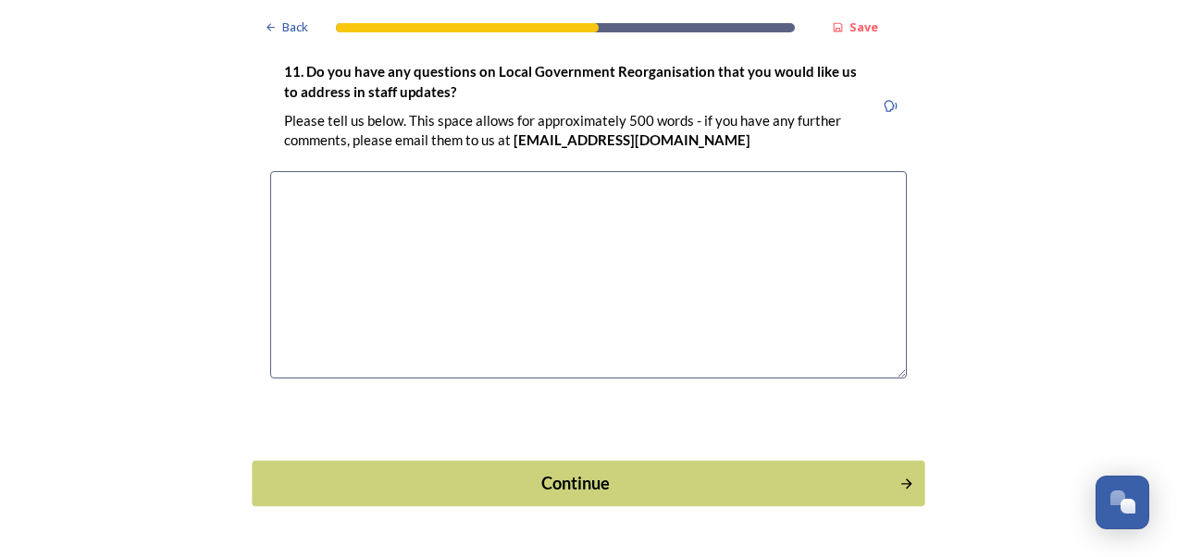
click at [501, 471] on div "Continue" at bounding box center [576, 483] width 626 height 25
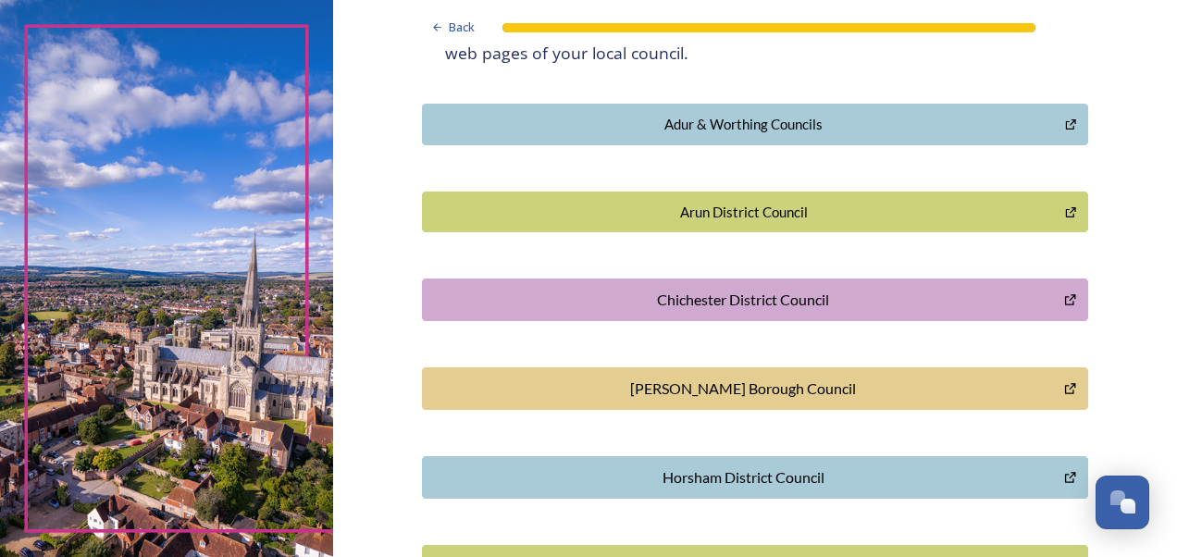
scroll to position [261, 0]
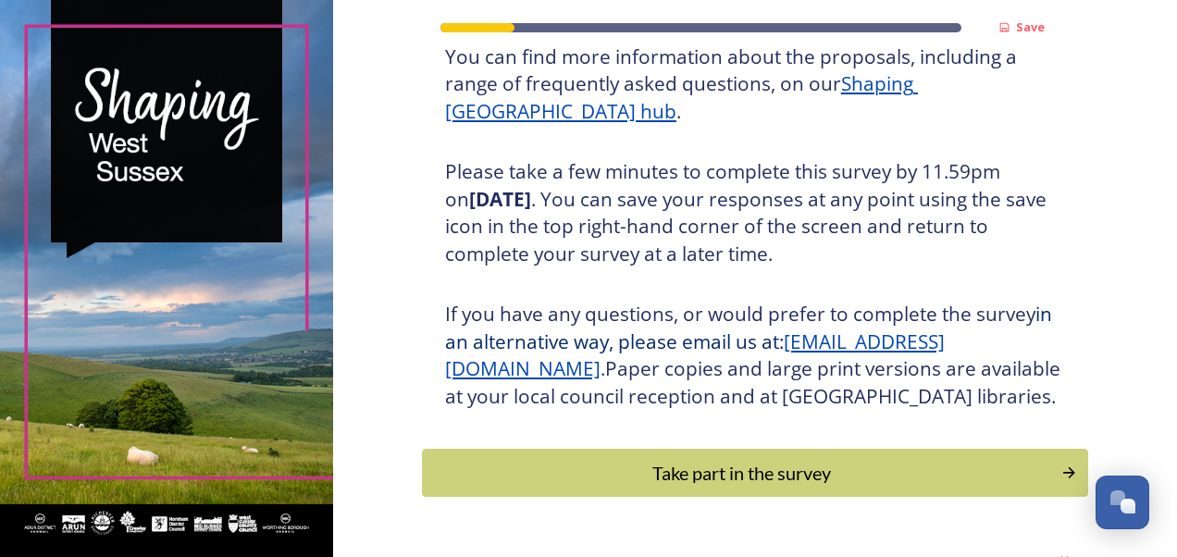
scroll to position [331, 0]
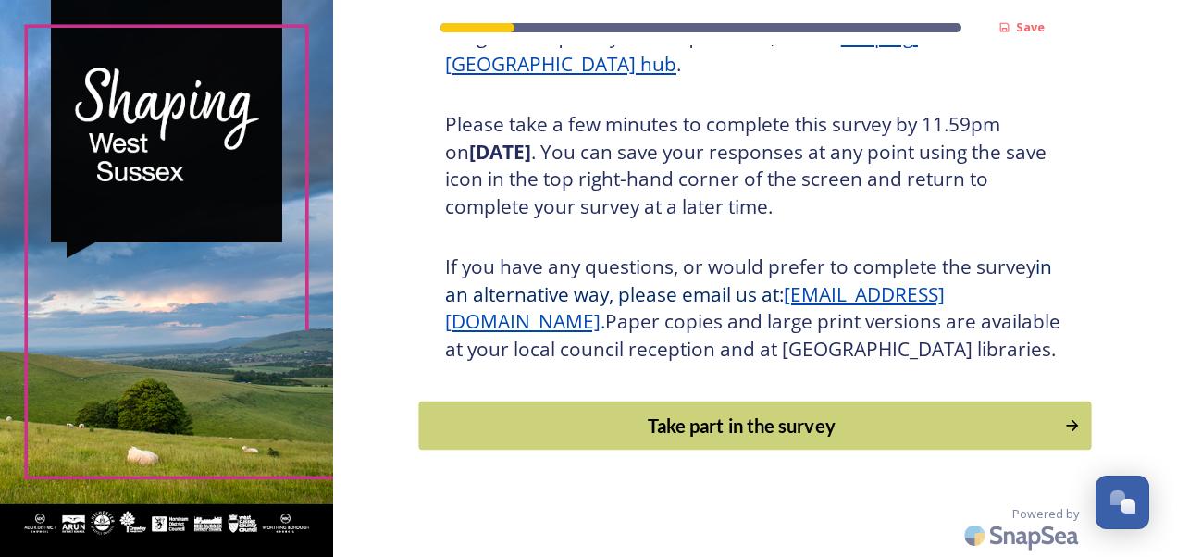
click at [723, 435] on div "Take part in the survey" at bounding box center [740, 426] width 625 height 28
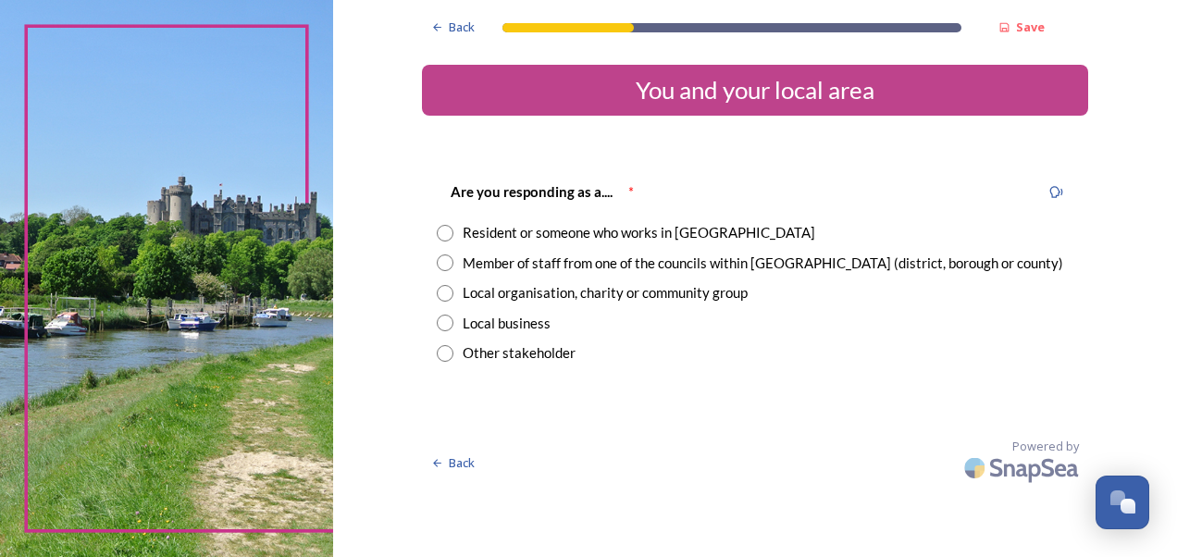
click at [442, 231] on input "radio" at bounding box center [445, 233] width 17 height 17
radio input "true"
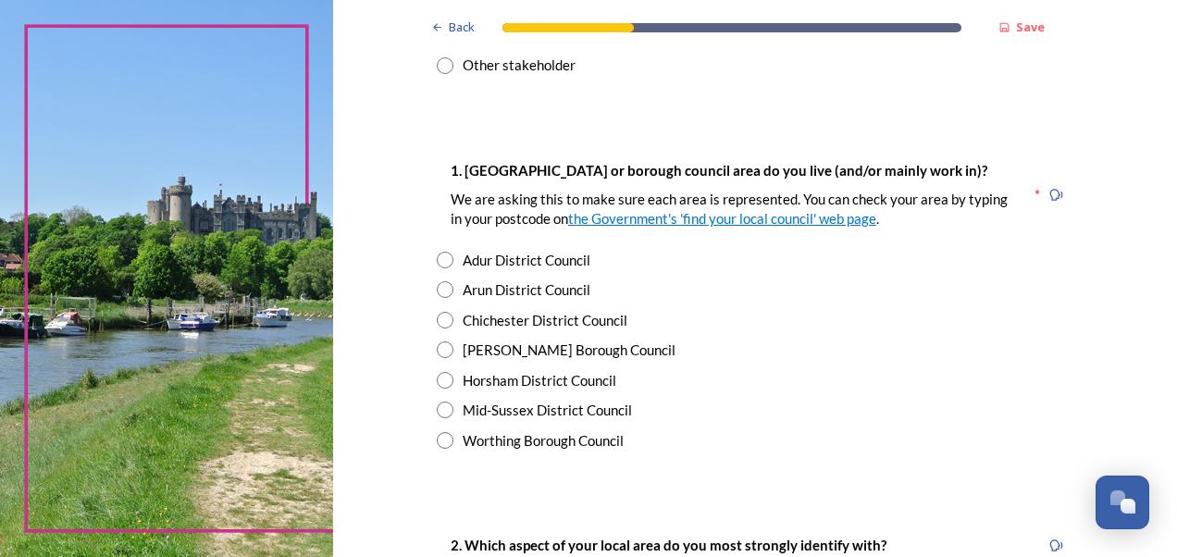
scroll to position [370, 0]
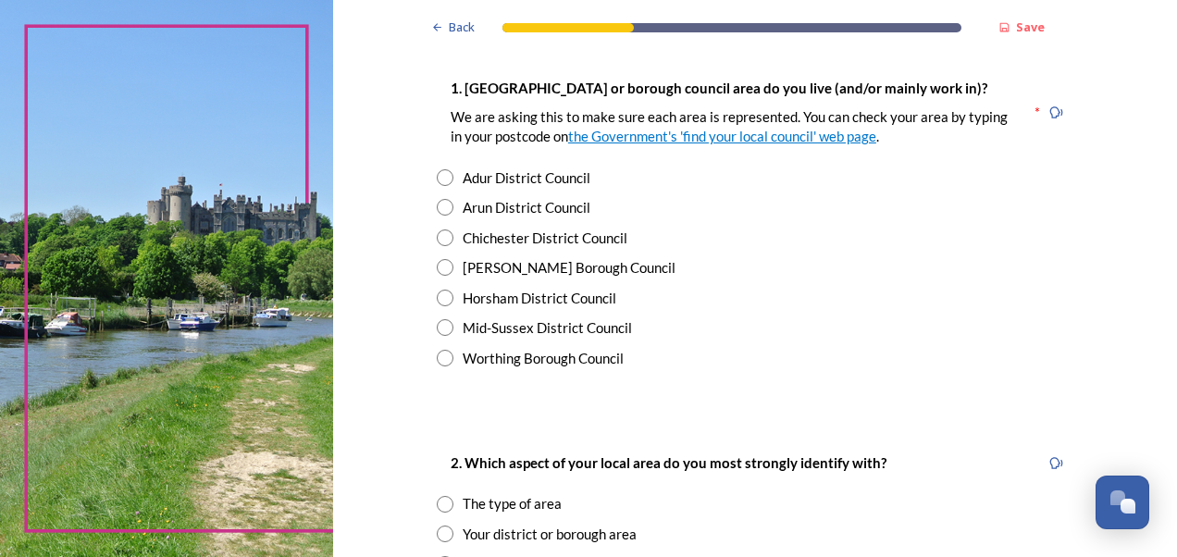
click at [437, 176] on input "radio" at bounding box center [445, 177] width 17 height 17
radio input "true"
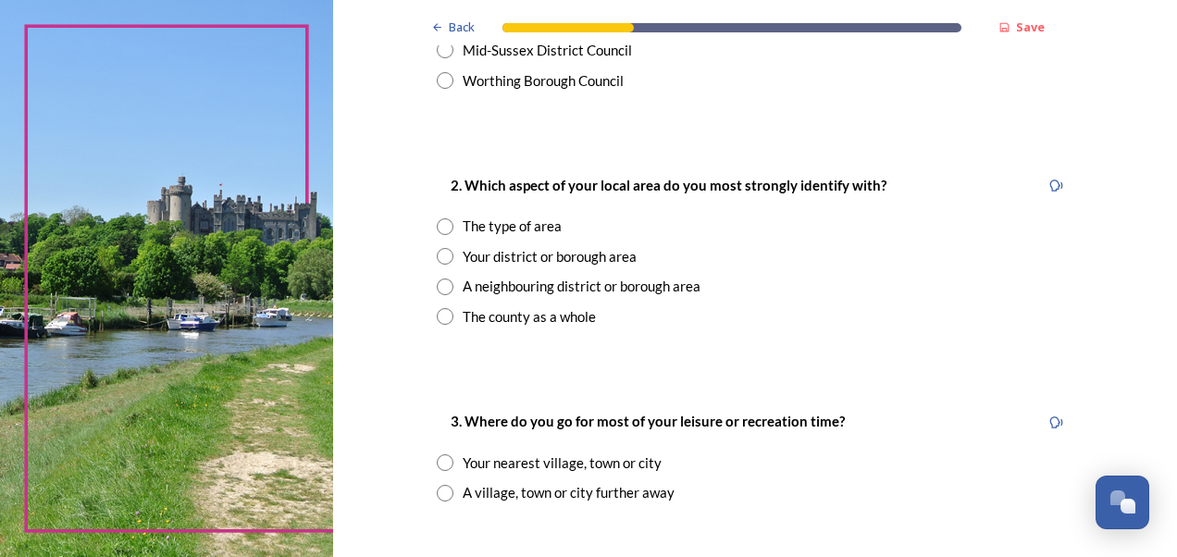
click at [439, 253] on input "radio" at bounding box center [445, 256] width 17 height 17
radio input "true"
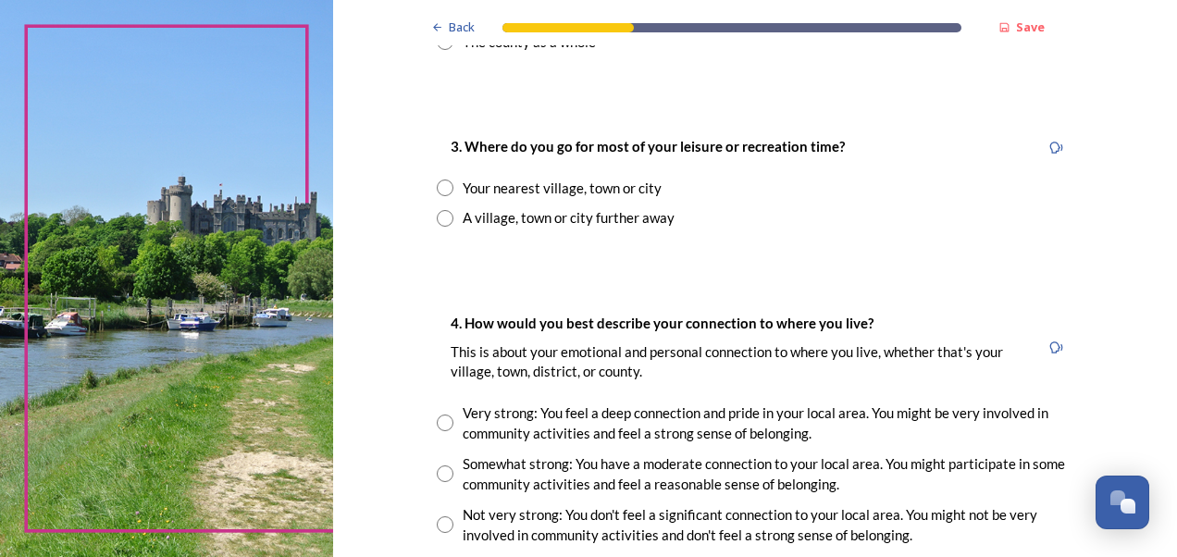
scroll to position [925, 0]
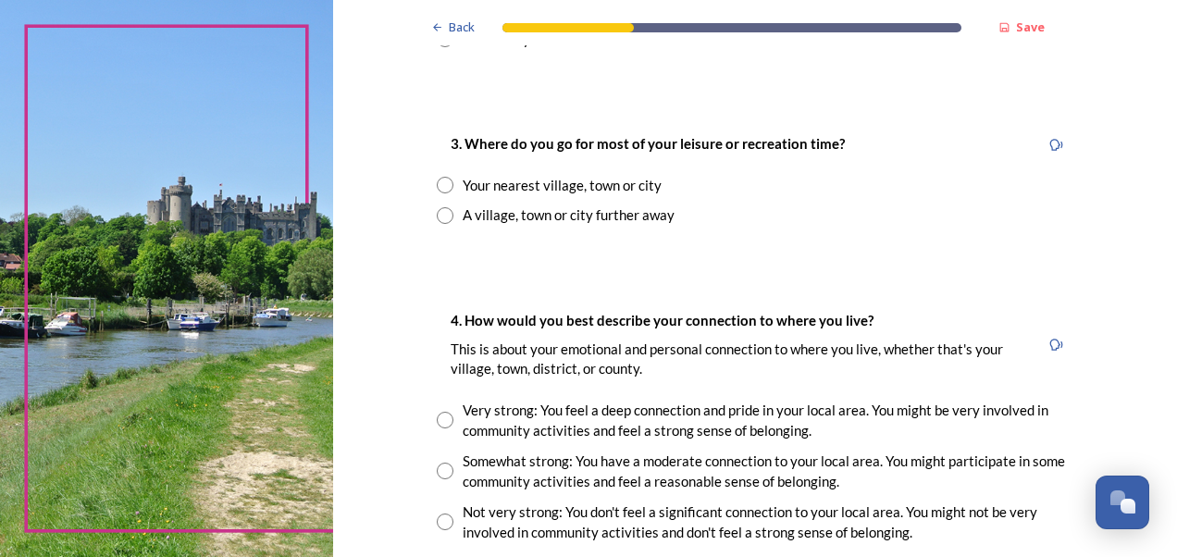
click at [437, 183] on input "radio" at bounding box center [445, 185] width 17 height 17
radio input "true"
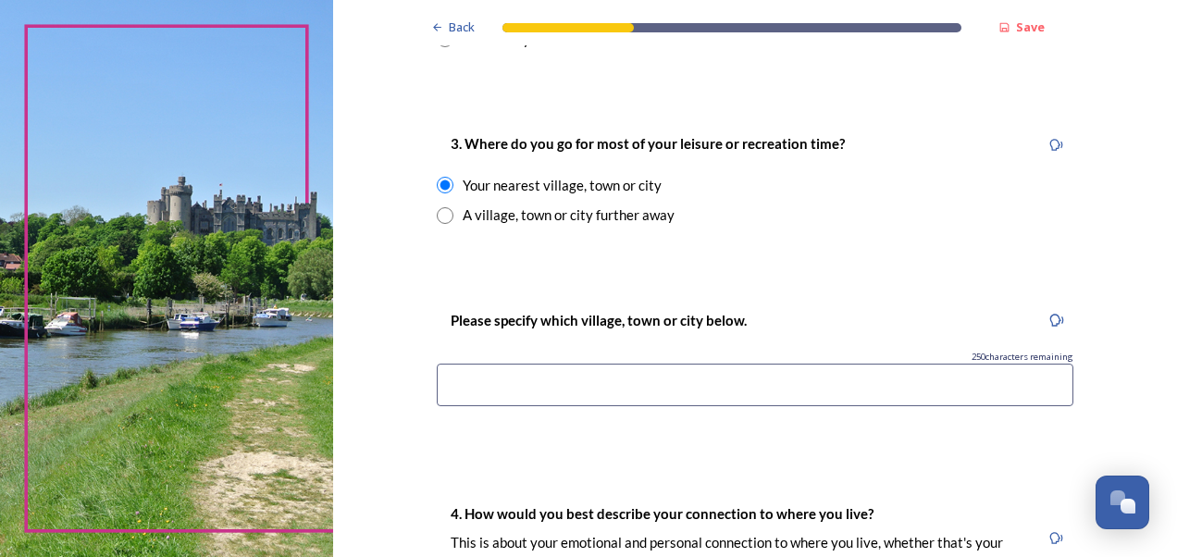
click at [624, 383] on input at bounding box center [755, 385] width 636 height 43
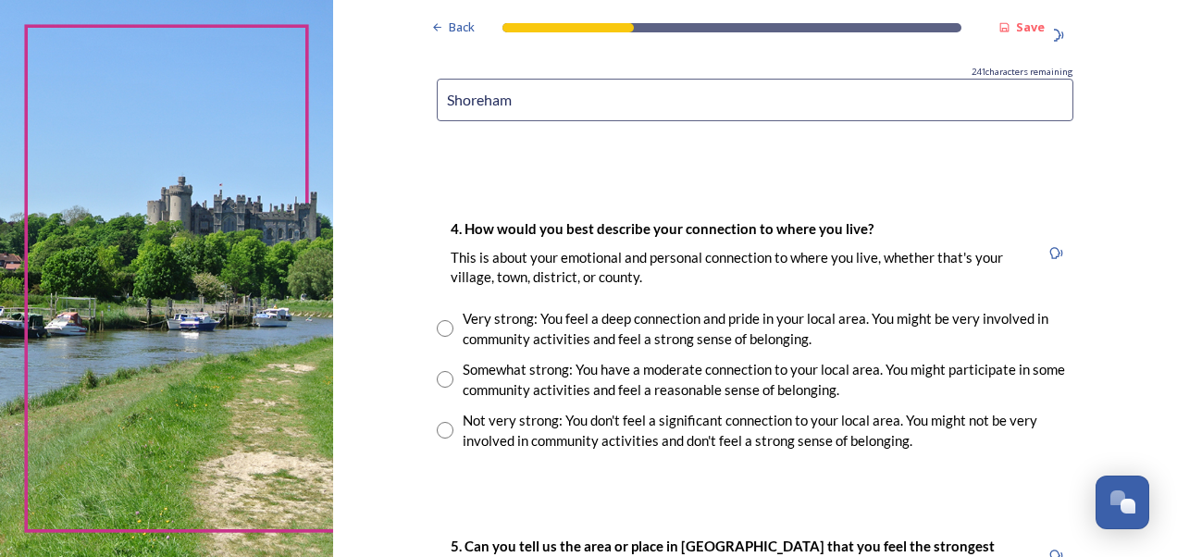
scroll to position [1295, 0]
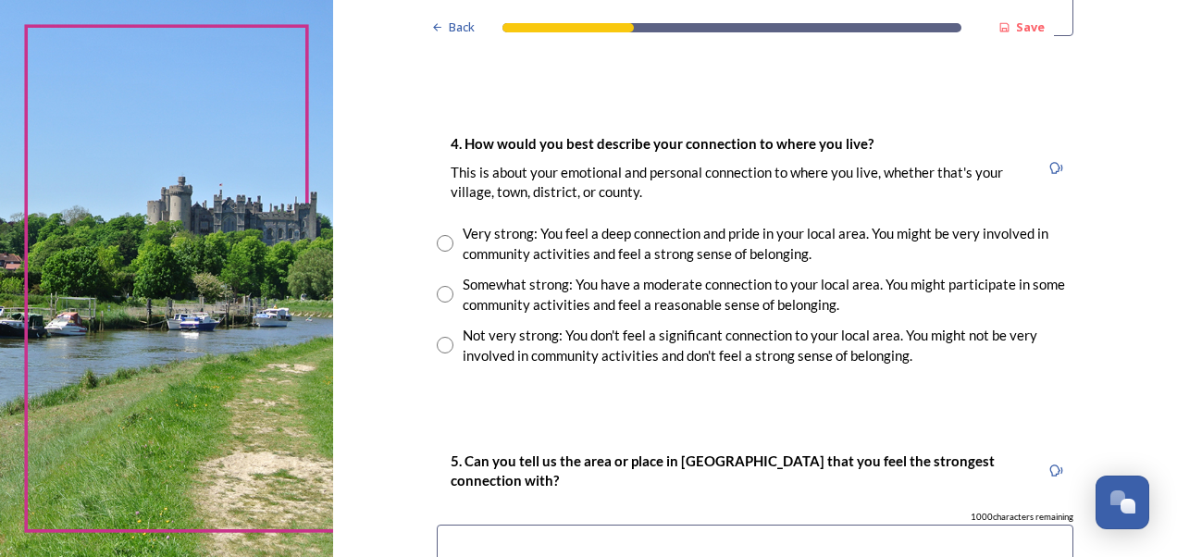
type input "Shoreham"
click at [447, 296] on div "Somewhat strong: You have a moderate connection to your local area. You might p…" at bounding box center [755, 295] width 636 height 42
radio input "true"
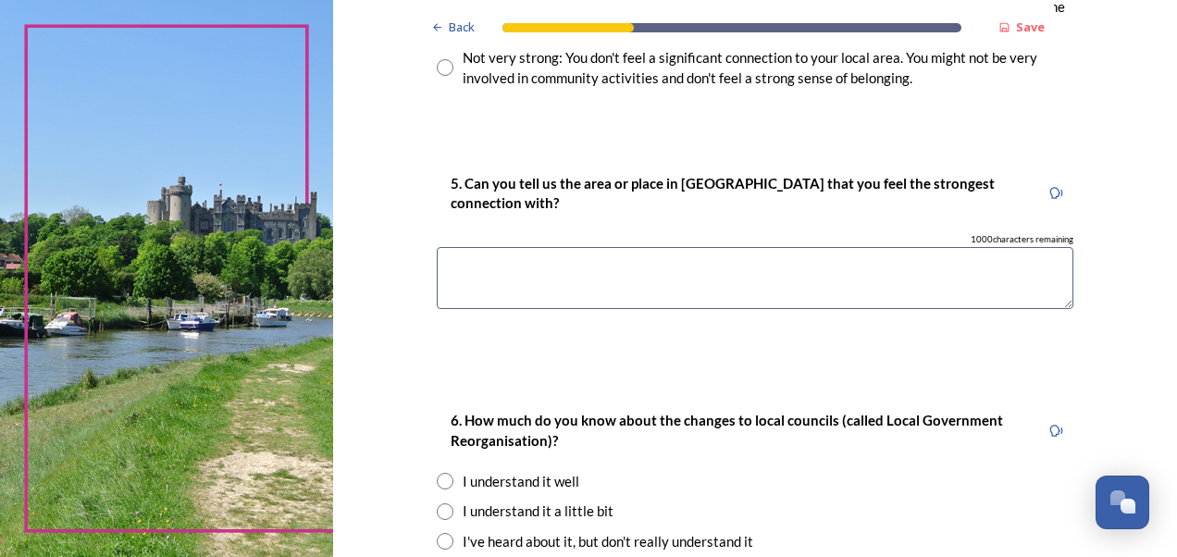
click at [529, 289] on textarea at bounding box center [755, 278] width 636 height 62
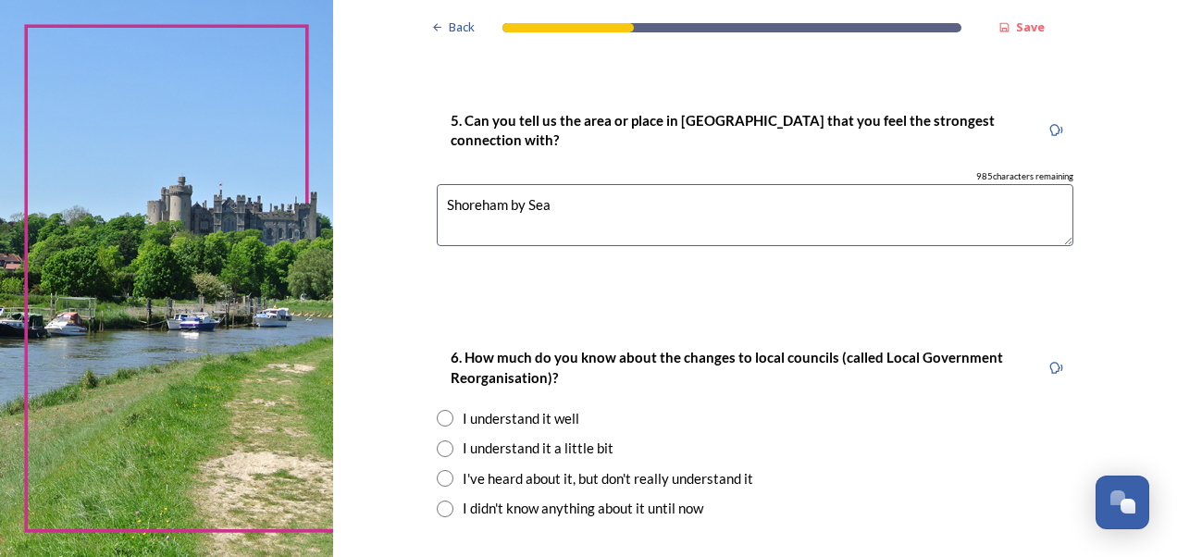
scroll to position [1665, 0]
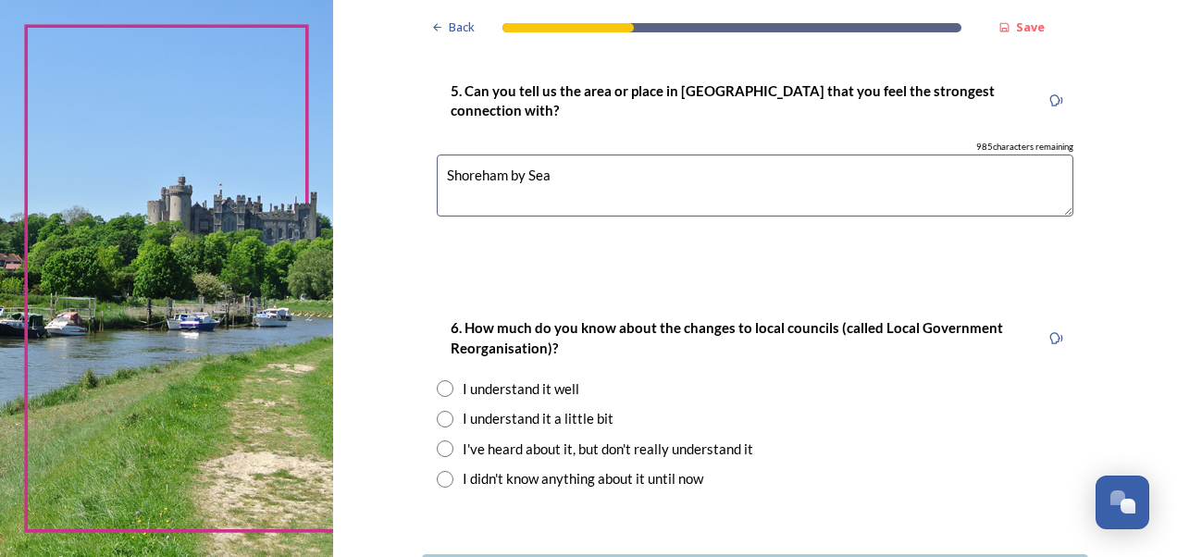
type textarea "Shoreham by Sea"
click at [438, 416] on input "radio" at bounding box center [445, 419] width 17 height 17
radio input "true"
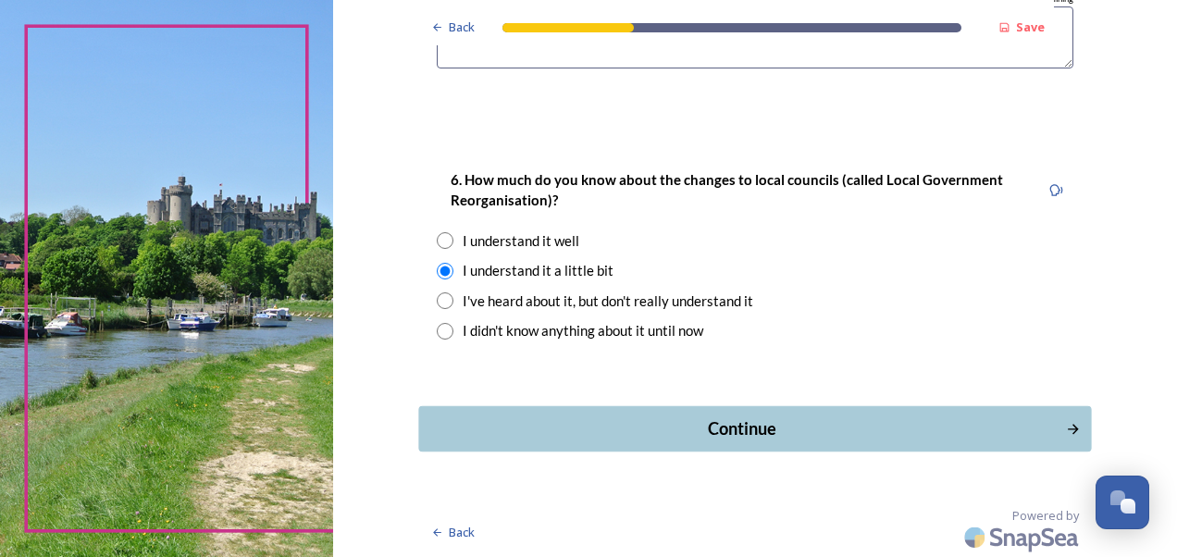
click at [755, 433] on div "Continue" at bounding box center [741, 428] width 626 height 25
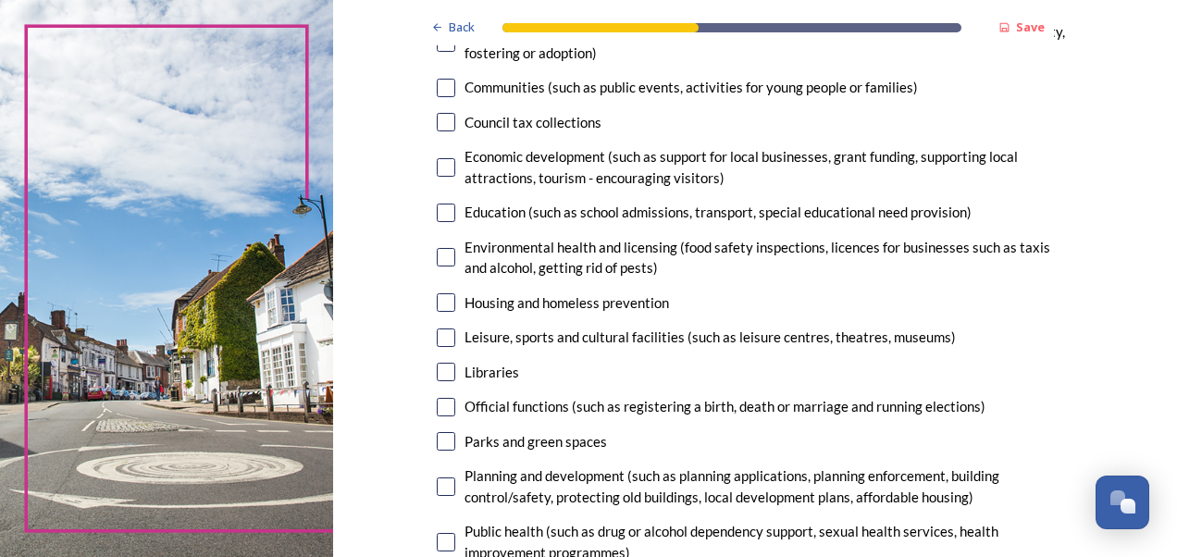
scroll to position [555, 0]
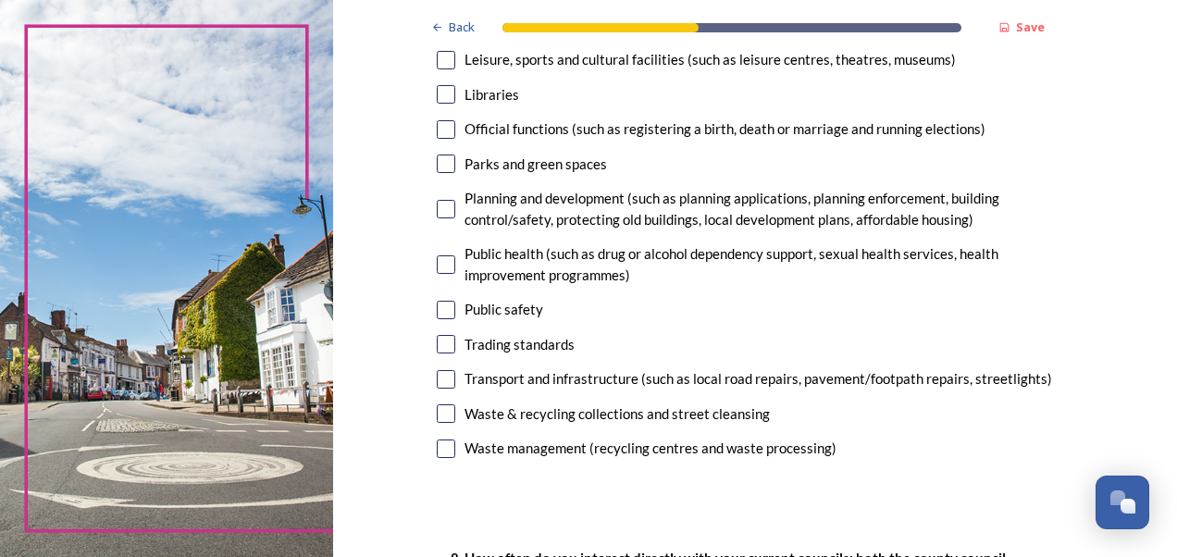
click at [437, 161] on input "checkbox" at bounding box center [446, 163] width 19 height 19
checkbox input "true"
click at [440, 88] on input "checkbox" at bounding box center [446, 94] width 19 height 19
checkbox input "true"
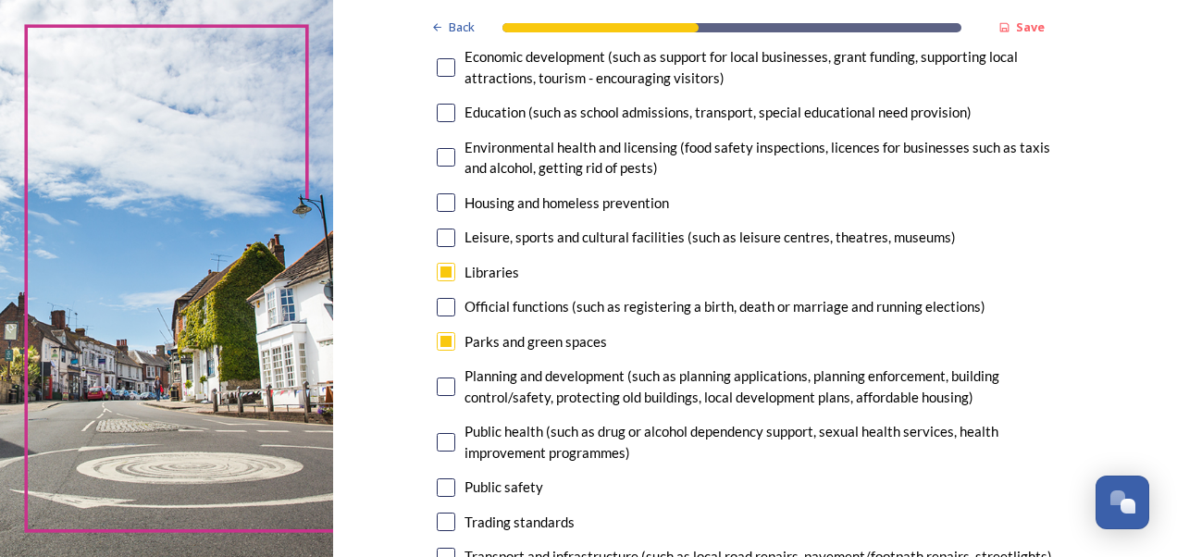
scroll to position [370, 0]
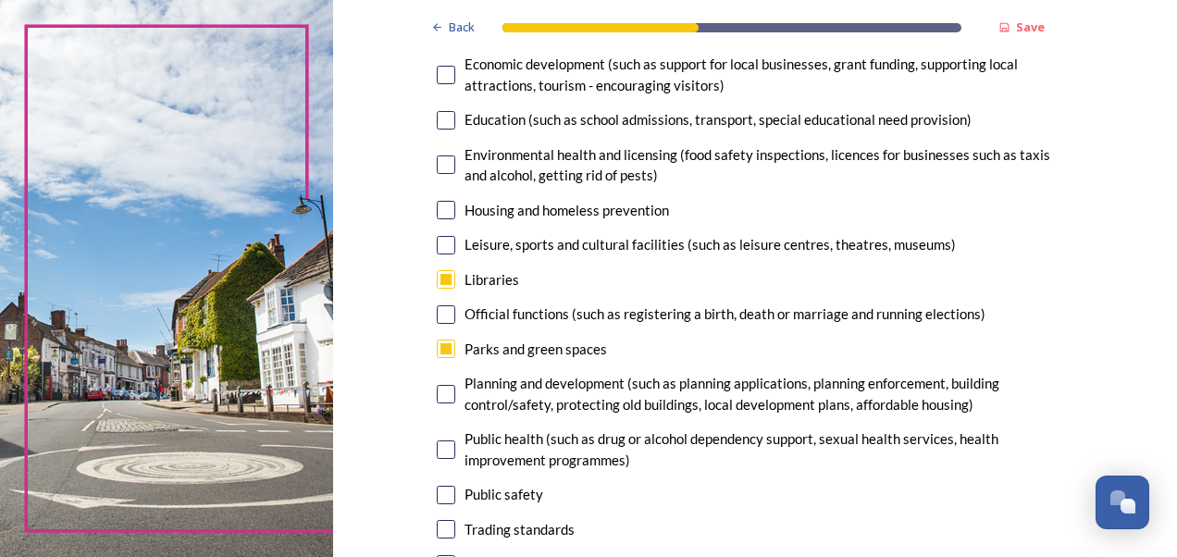
click at [437, 120] on input "checkbox" at bounding box center [446, 120] width 19 height 19
checkbox input "true"
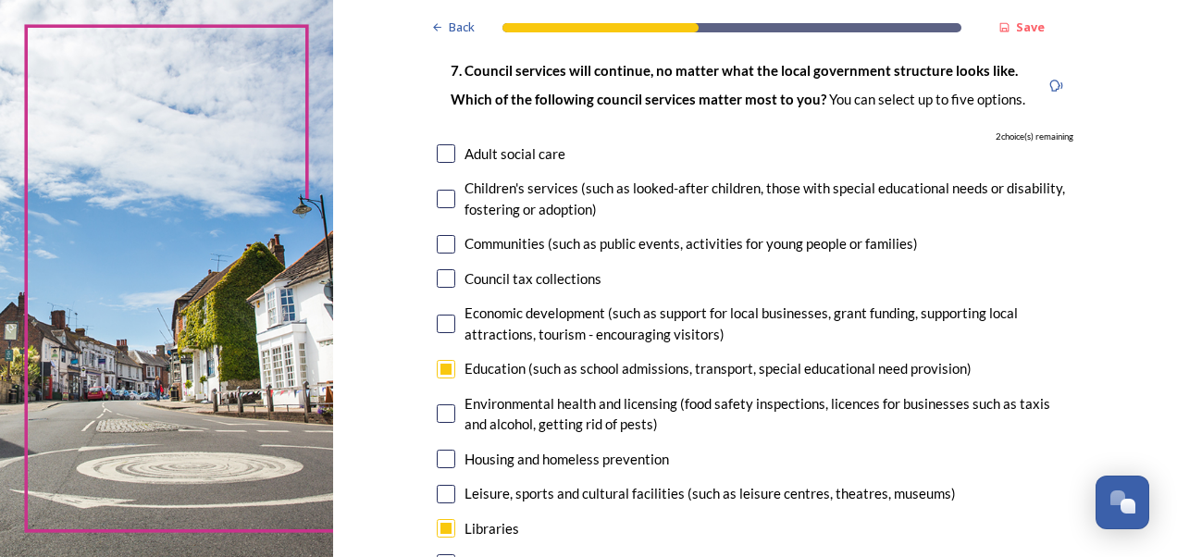
scroll to position [93, 0]
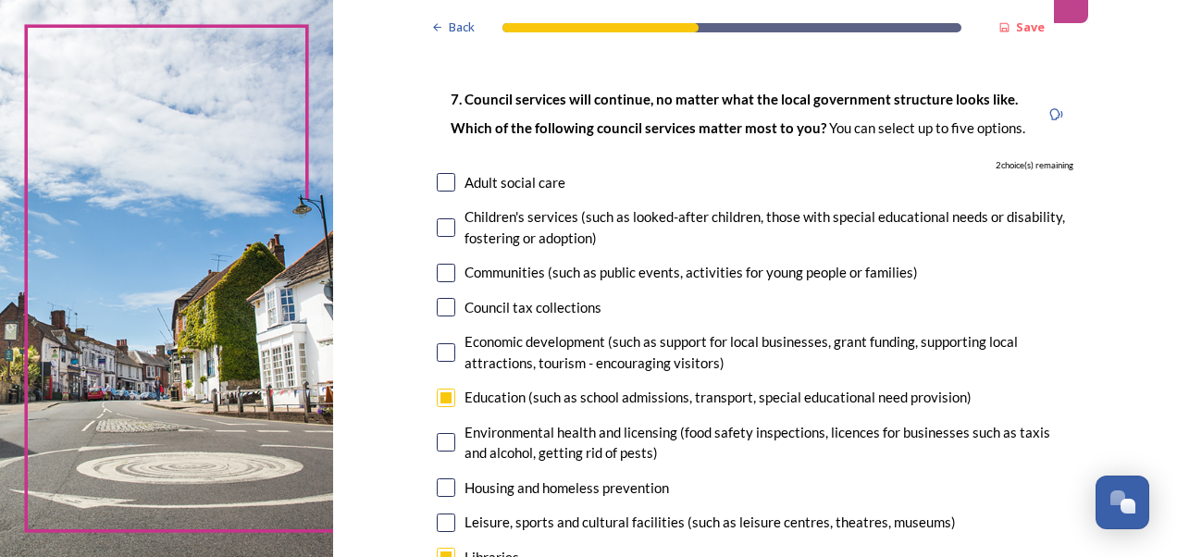
click at [437, 233] on input "checkbox" at bounding box center [446, 227] width 19 height 19
checkbox input "true"
click at [437, 183] on input "checkbox" at bounding box center [446, 182] width 19 height 19
checkbox input "true"
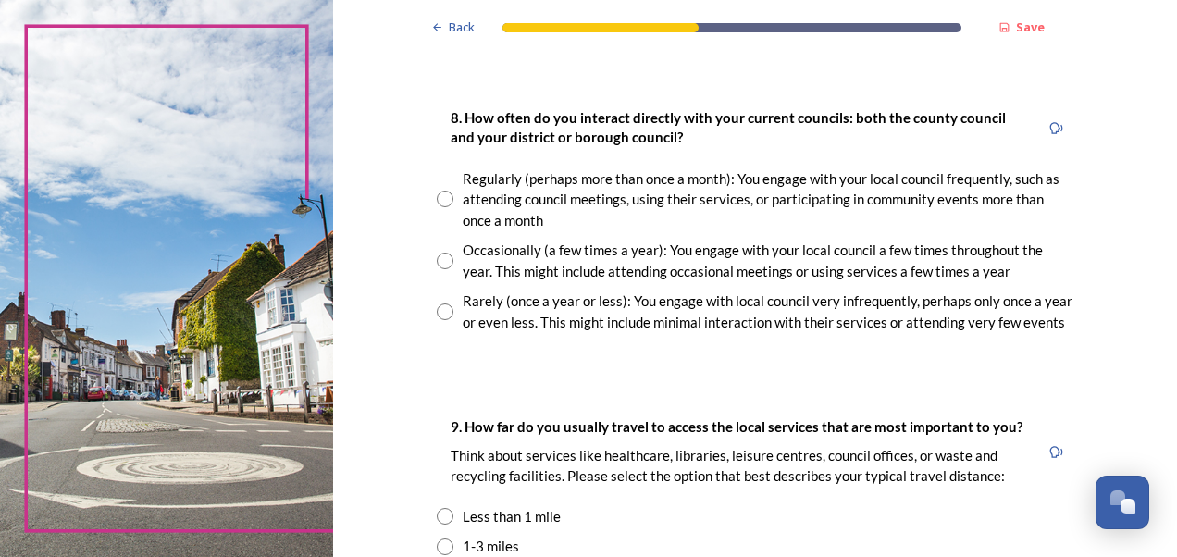
scroll to position [925, 0]
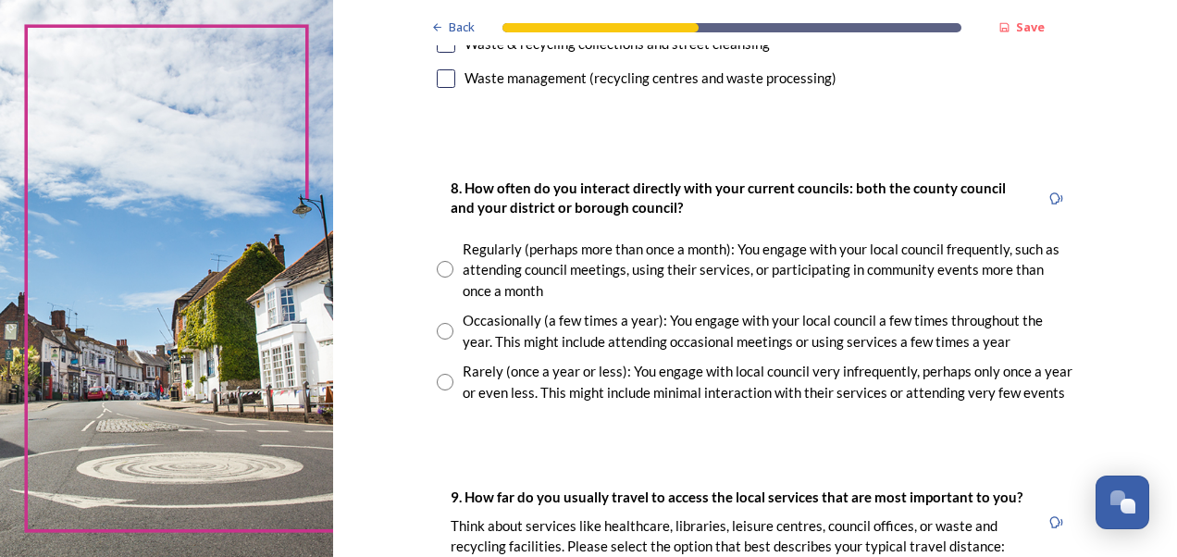
click at [438, 380] on input "radio" at bounding box center [445, 382] width 17 height 17
radio input "true"
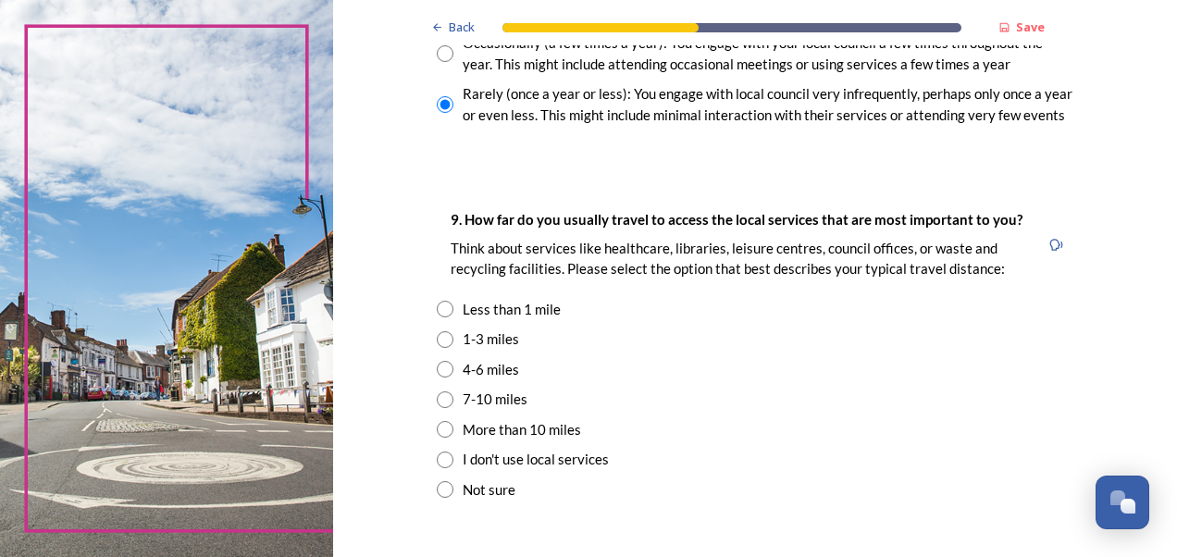
scroll to position [1018, 0]
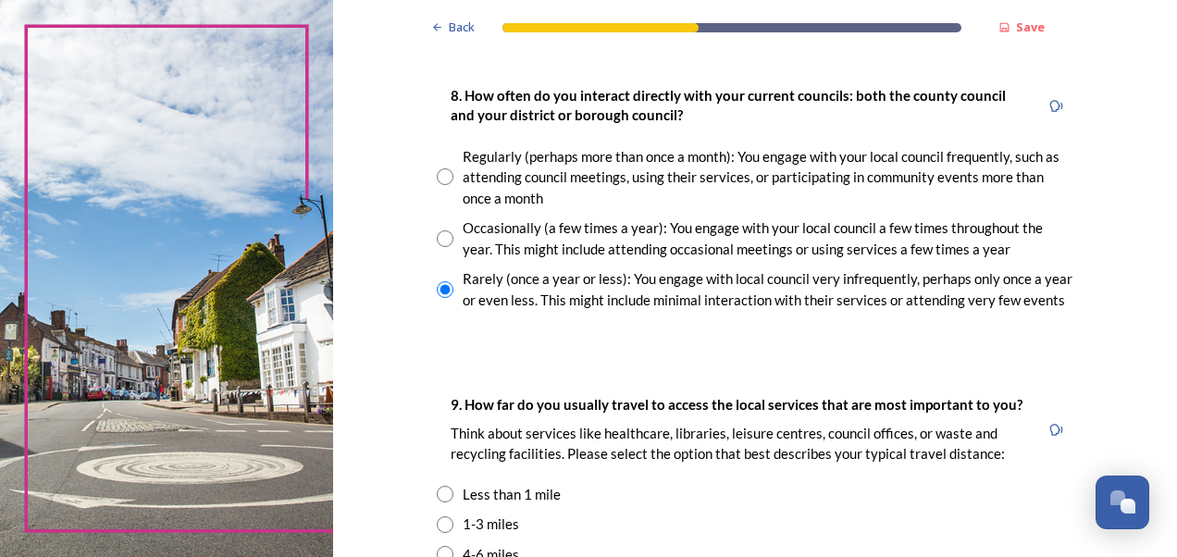
click at [437, 237] on input "radio" at bounding box center [445, 238] width 17 height 17
radio input "true"
click at [440, 170] on div "Regularly (perhaps more than once a month): You engage with your local council …" at bounding box center [755, 177] width 636 height 63
radio input "true"
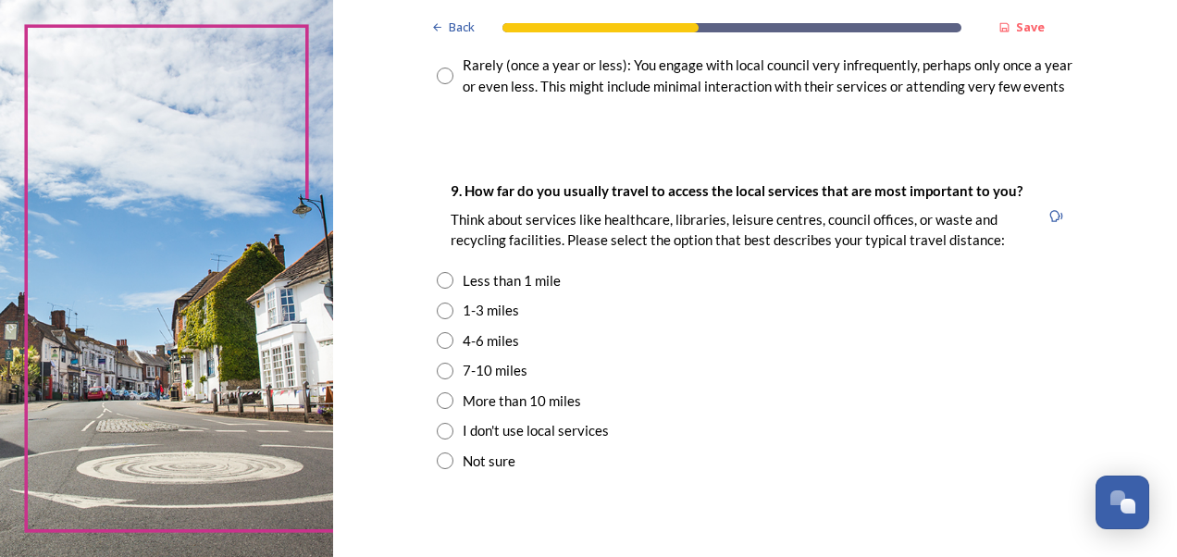
scroll to position [1203, 0]
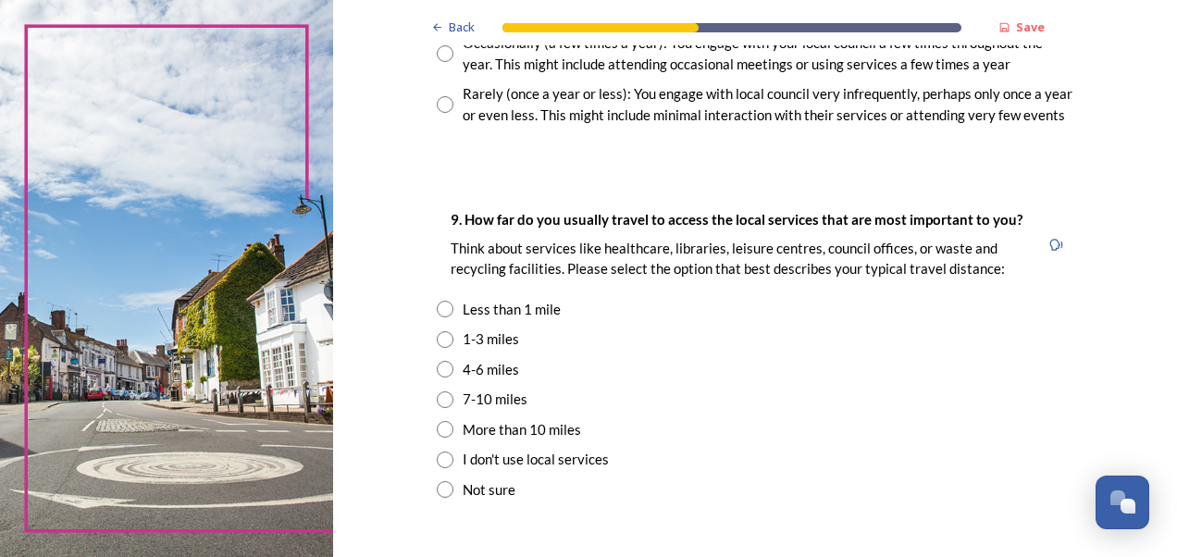
click at [440, 343] on input "radio" at bounding box center [445, 339] width 17 height 17
radio input "true"
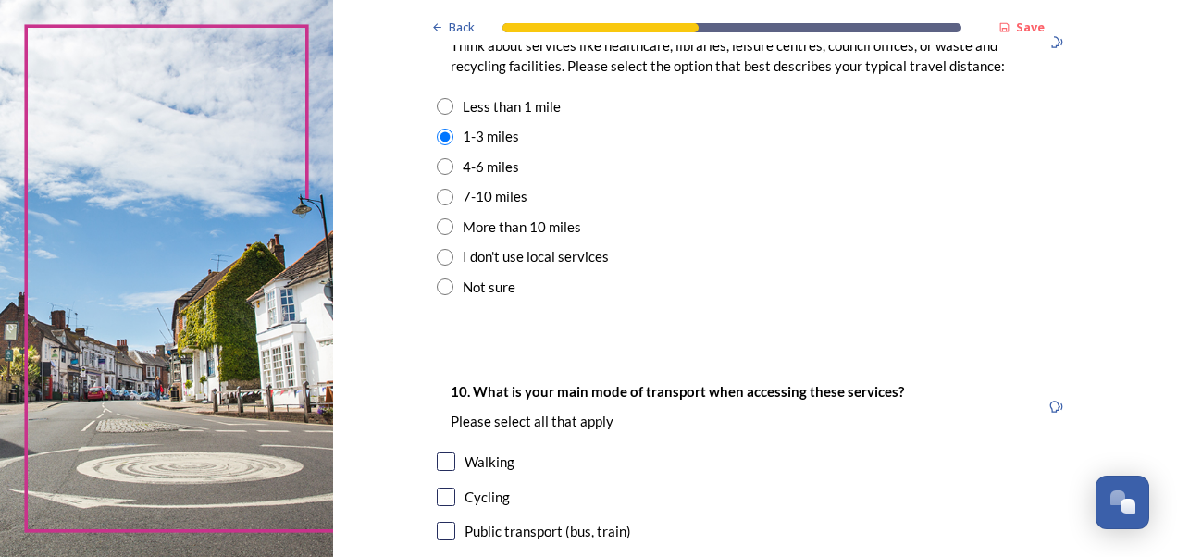
scroll to position [1573, 0]
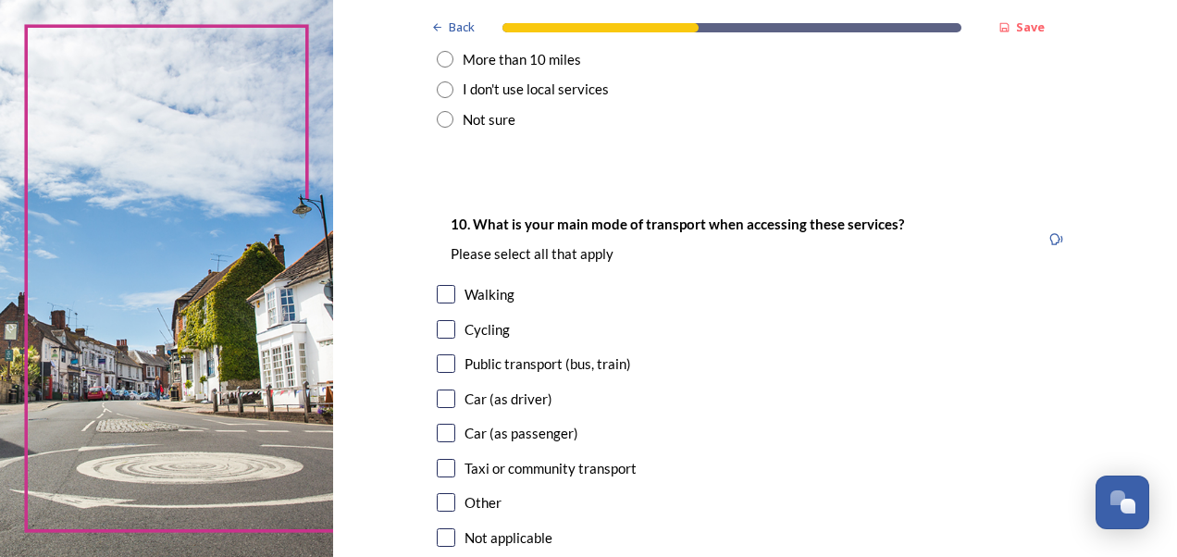
click at [437, 290] on input "checkbox" at bounding box center [446, 294] width 19 height 19
checkbox input "true"
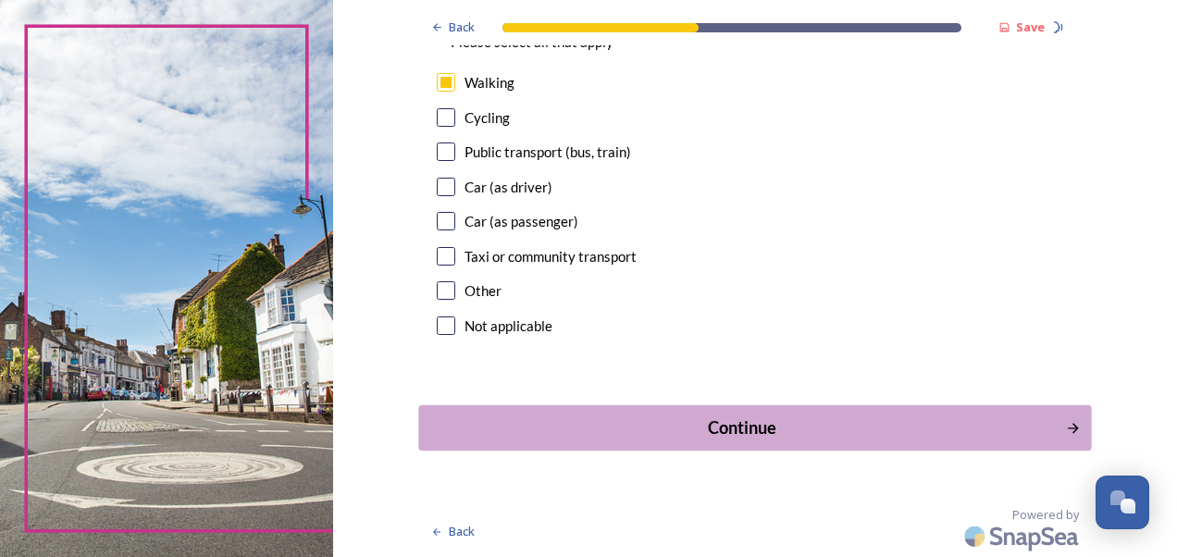
click at [704, 442] on button "Continue" at bounding box center [754, 427] width 673 height 45
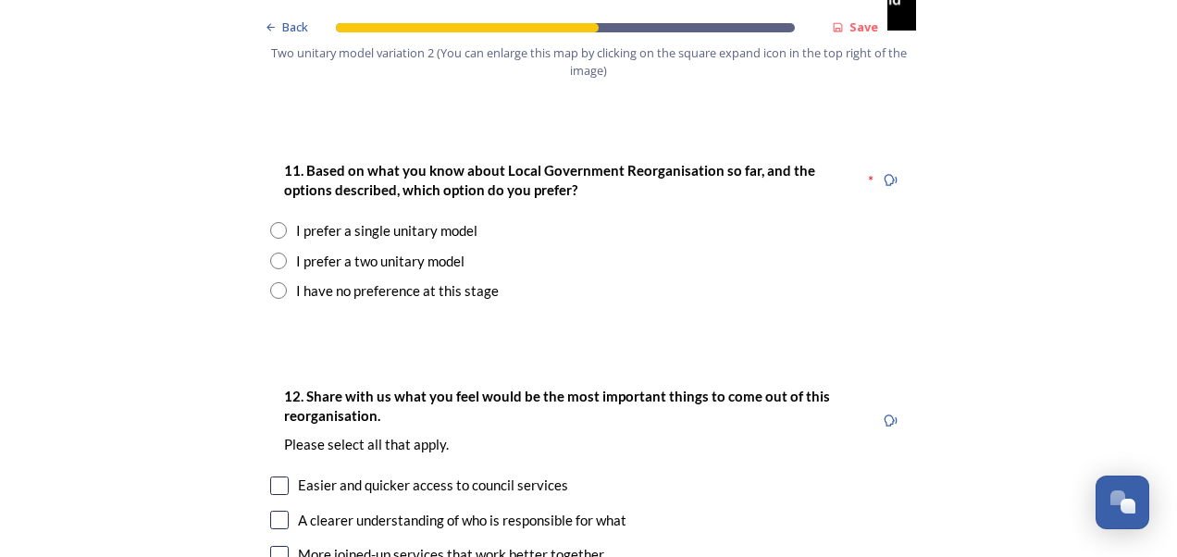
scroll to position [2498, 0]
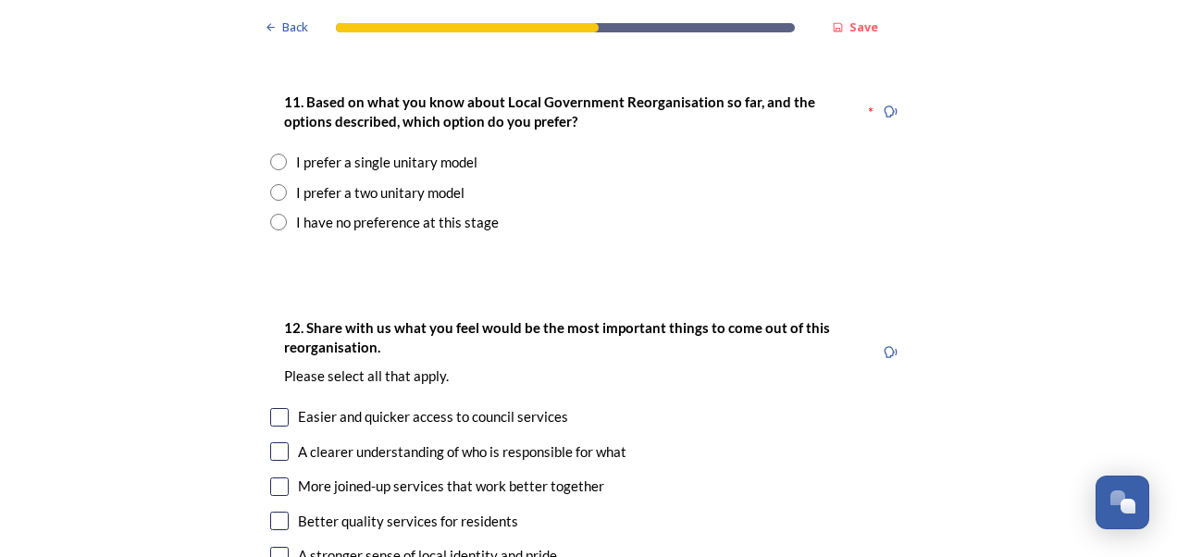
click at [271, 154] on input "radio" at bounding box center [278, 162] width 17 height 17
radio input "true"
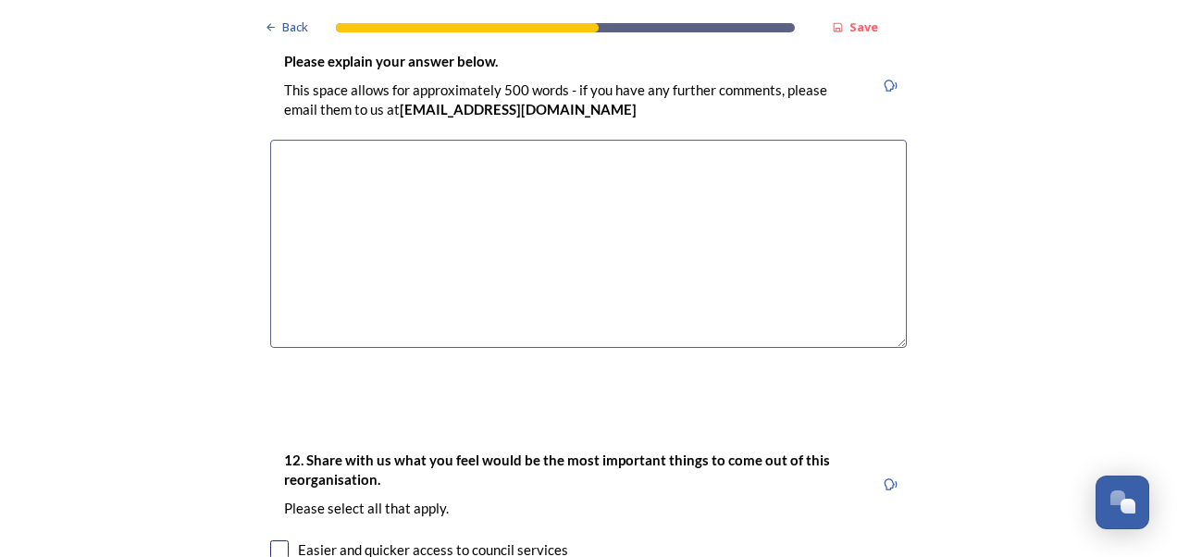
scroll to position [2960, 0]
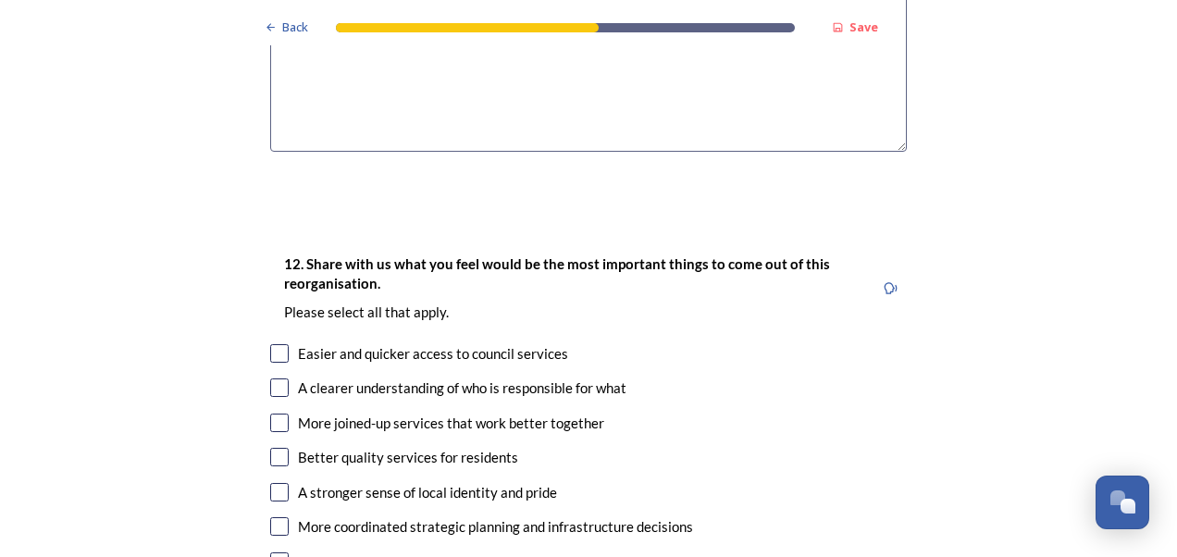
click at [276, 344] on input "checkbox" at bounding box center [279, 353] width 19 height 19
checkbox input "true"
click at [270, 378] on input "checkbox" at bounding box center [279, 387] width 19 height 19
checkbox input "true"
click at [281, 413] on div "More joined-up services that work better together" at bounding box center [588, 423] width 636 height 21
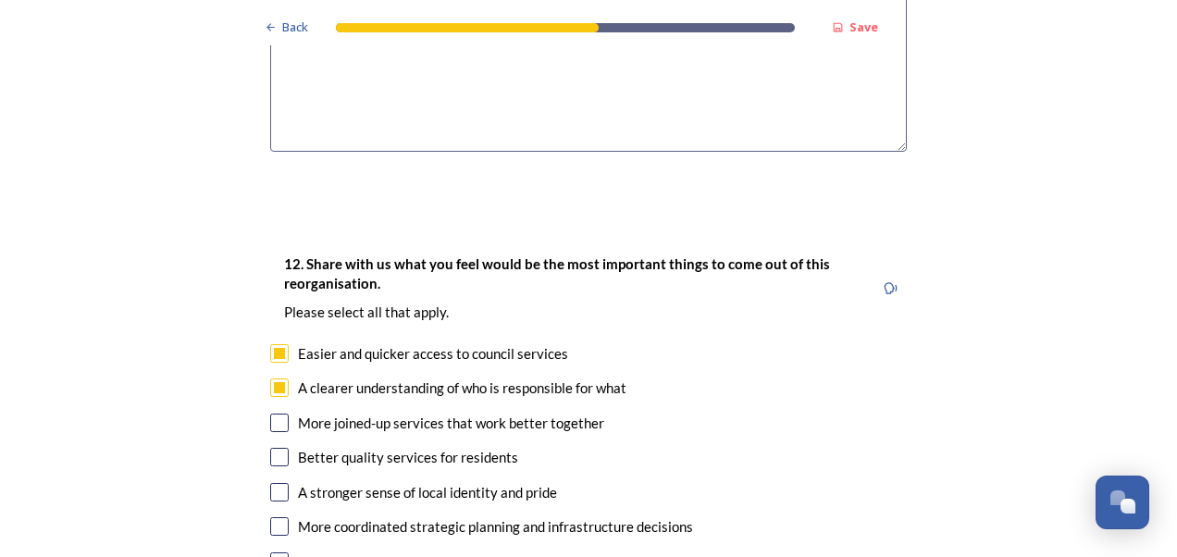
checkbox input "true"
click at [275, 448] on input "checkbox" at bounding box center [279, 457] width 19 height 19
checkbox input "true"
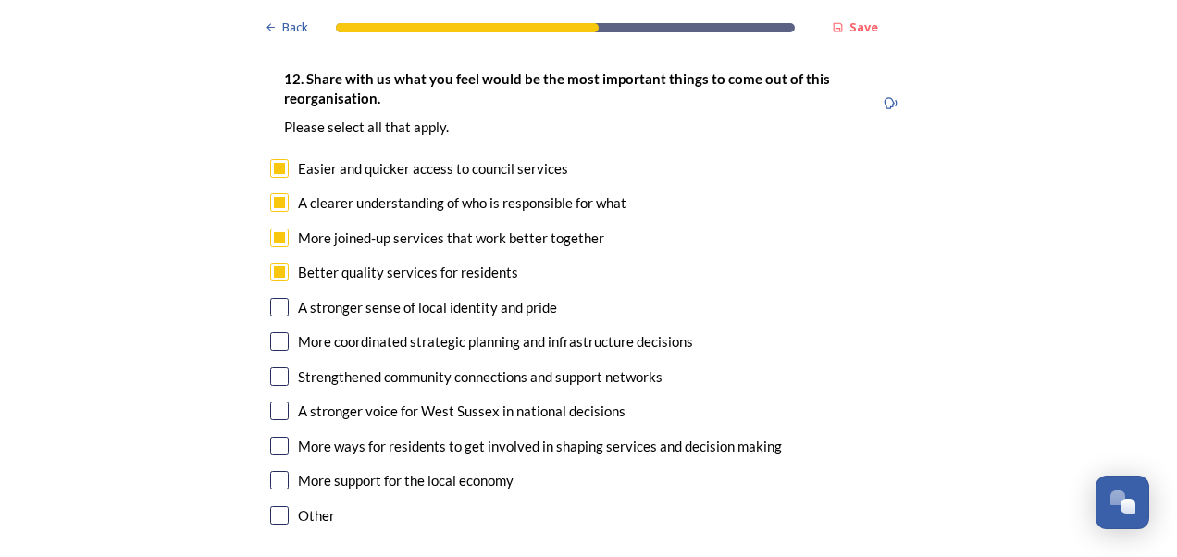
click at [270, 332] on input "checkbox" at bounding box center [279, 341] width 19 height 19
checkbox input "true"
click at [274, 367] on input "checkbox" at bounding box center [279, 376] width 19 height 19
checkbox input "true"
click at [261, 372] on div "12. Share with us what you feel would be the most important things to come out …" at bounding box center [588, 299] width 666 height 500
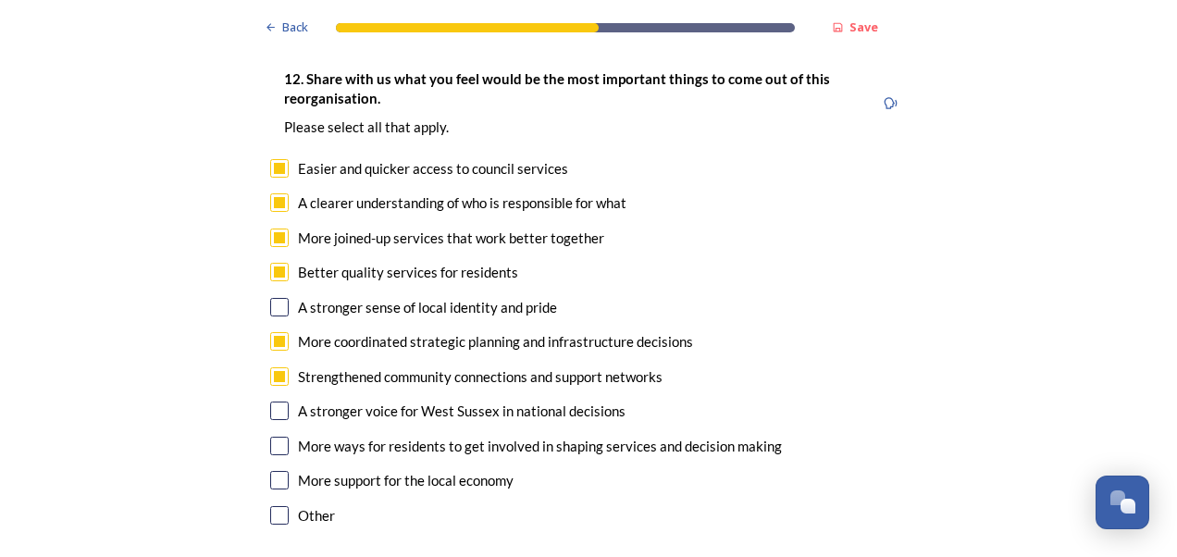
drag, startPoint x: 271, startPoint y: 357, endPoint x: 281, endPoint y: 360, distance: 10.5
click at [272, 401] on input "checkbox" at bounding box center [279, 410] width 19 height 19
checkbox input "true"
click at [273, 437] on input "checkbox" at bounding box center [279, 446] width 19 height 19
checkbox input "true"
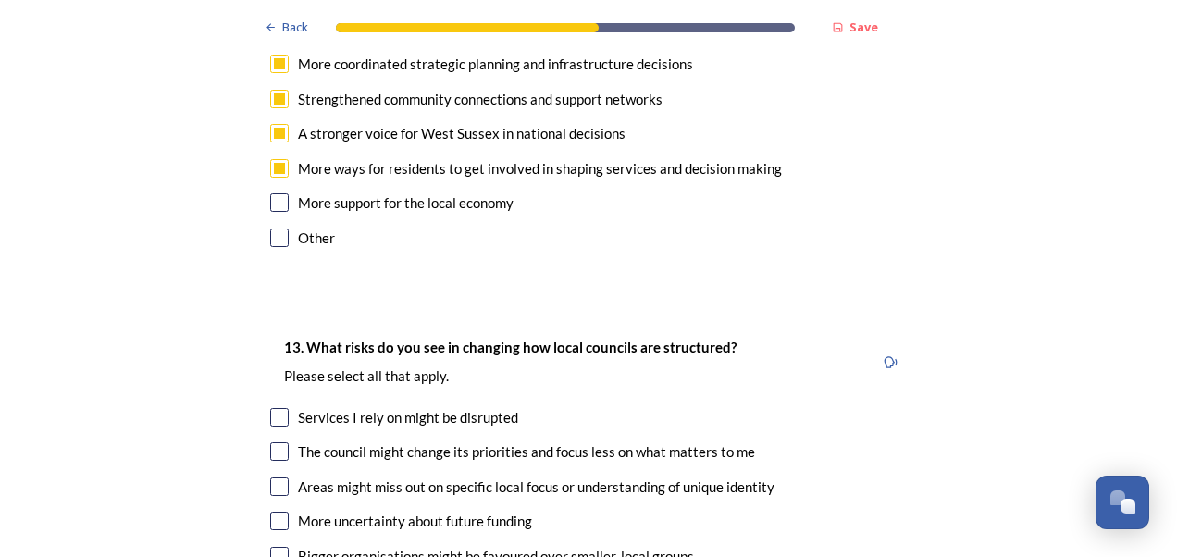
scroll to position [3608, 0]
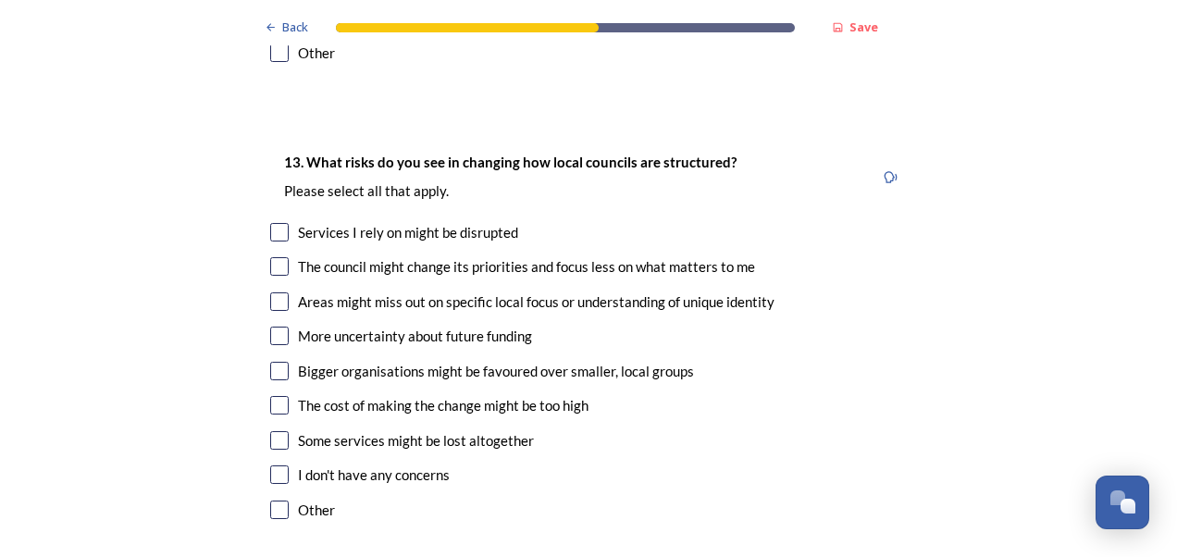
click at [272, 292] on input "checkbox" at bounding box center [279, 301] width 19 height 19
checkbox input "true"
click at [272, 431] on input "checkbox" at bounding box center [279, 440] width 19 height 19
checkbox input "true"
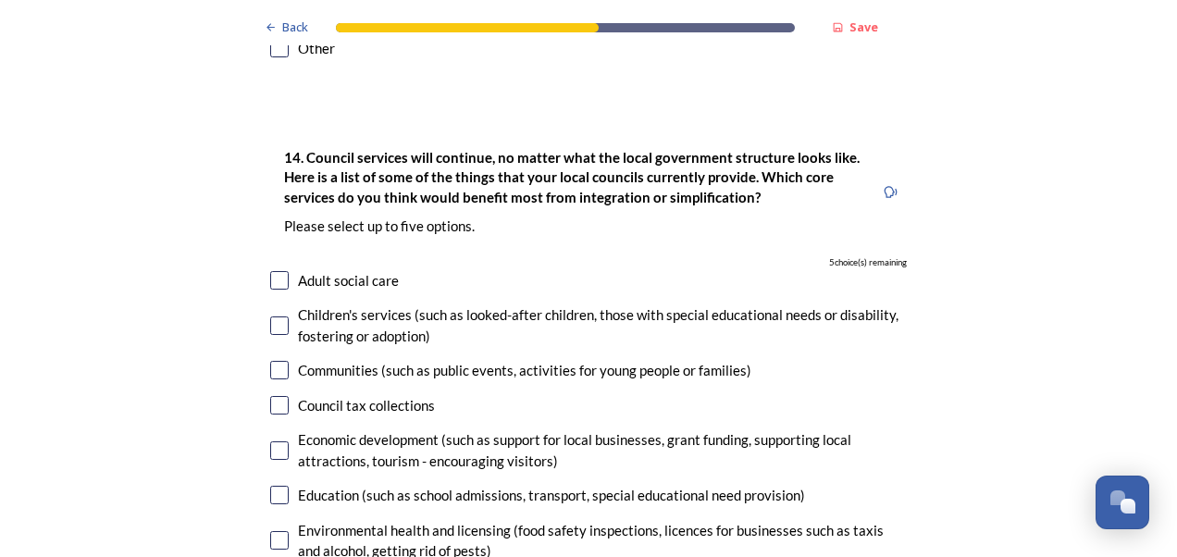
scroll to position [4070, 0]
click at [279, 270] on input "checkbox" at bounding box center [279, 279] width 19 height 19
checkbox input "true"
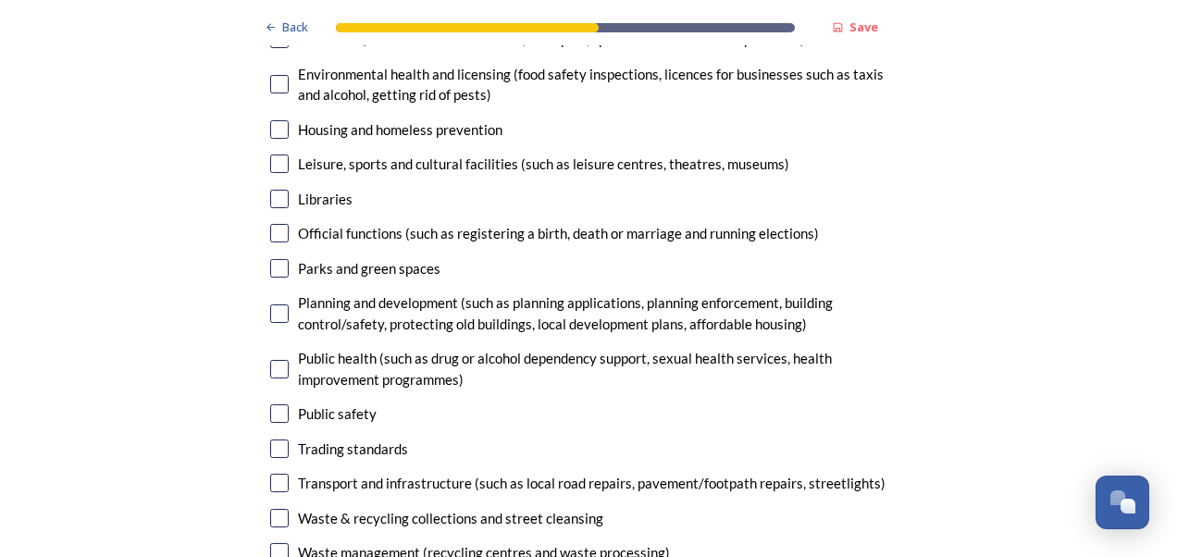
scroll to position [4440, 0]
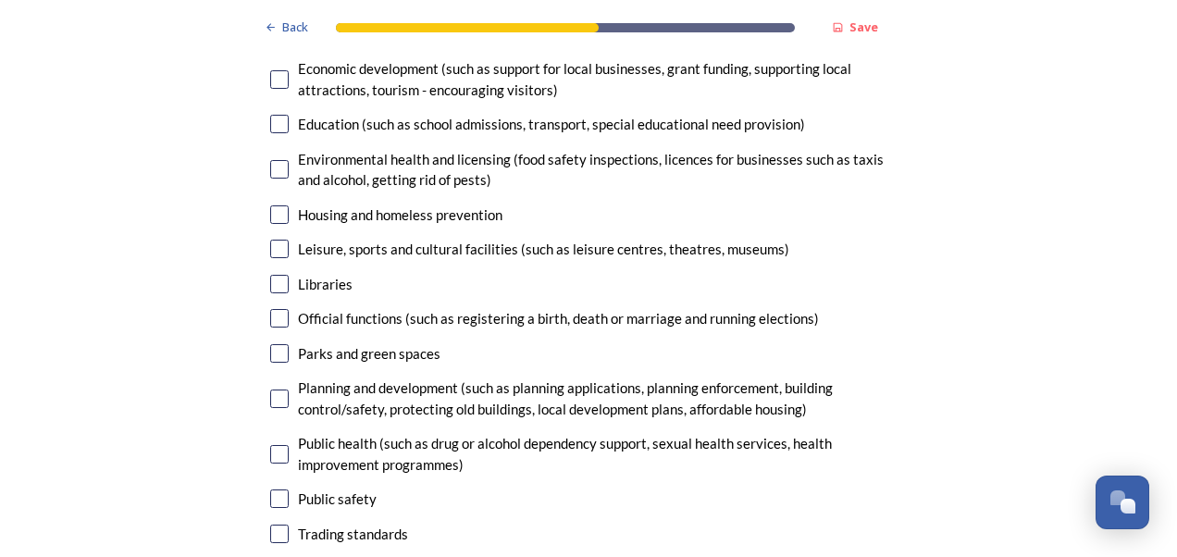
click at [272, 389] on input "checkbox" at bounding box center [279, 398] width 19 height 19
checkbox input "true"
click at [270, 205] on input "checkbox" at bounding box center [279, 214] width 19 height 19
checkbox input "true"
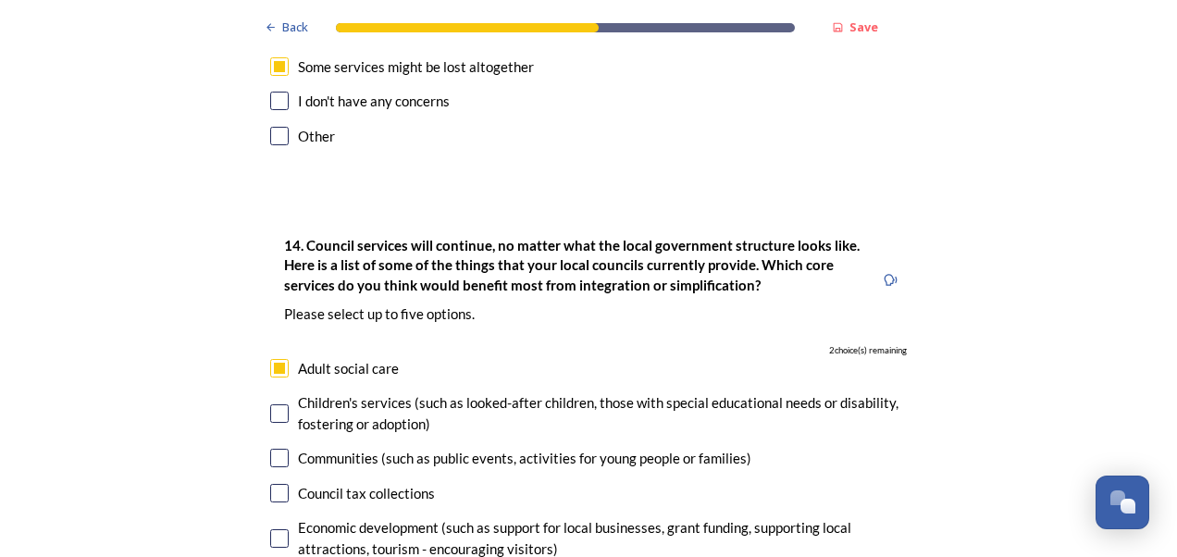
scroll to position [4163, 0]
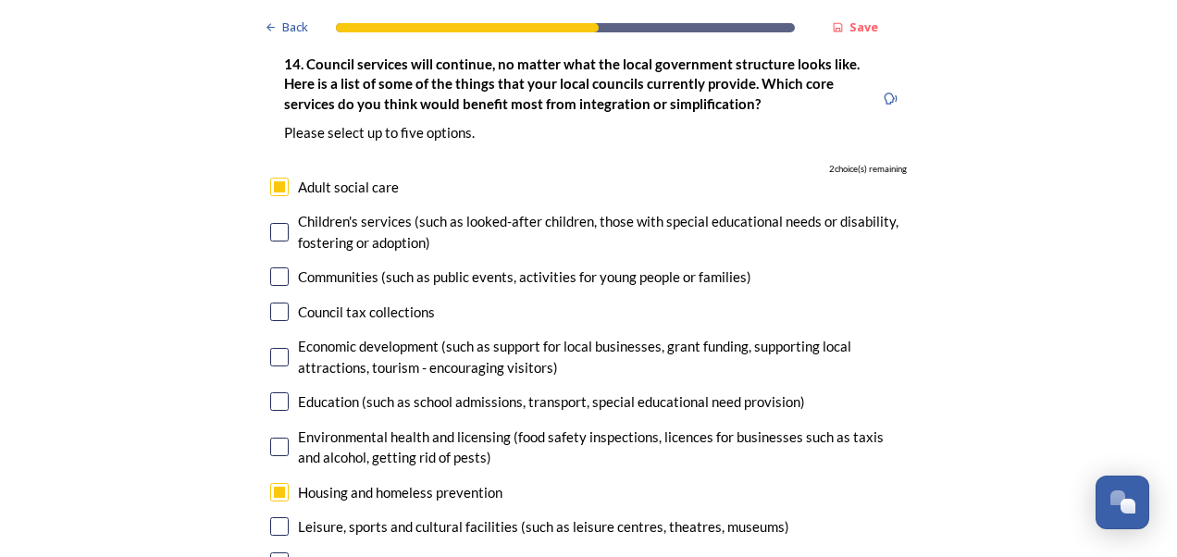
click at [274, 392] on input "checkbox" at bounding box center [279, 401] width 19 height 19
checkbox input "false"
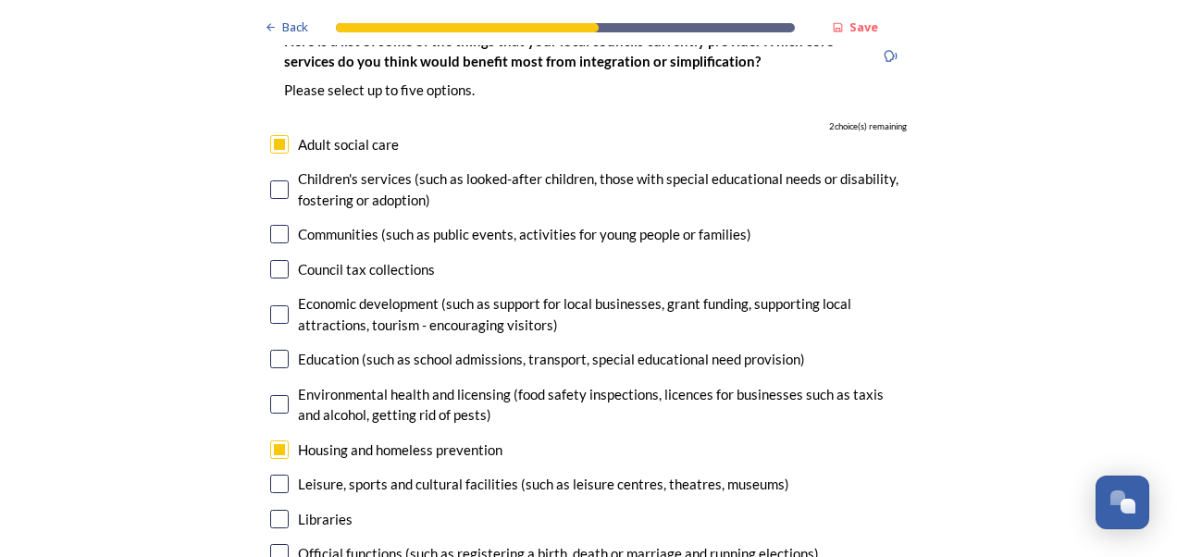
scroll to position [4255, 0]
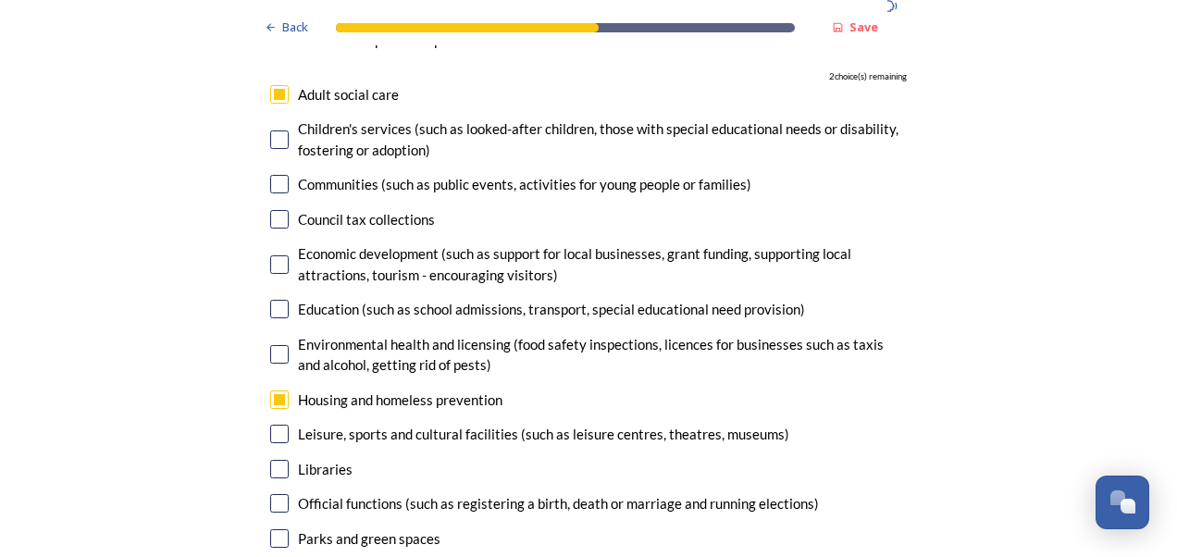
click at [276, 130] on input "checkbox" at bounding box center [279, 139] width 19 height 19
checkbox input "true"
click at [272, 300] on input "checkbox" at bounding box center [279, 309] width 19 height 19
checkbox input "true"
click at [278, 175] on input "checkbox" at bounding box center [279, 184] width 19 height 19
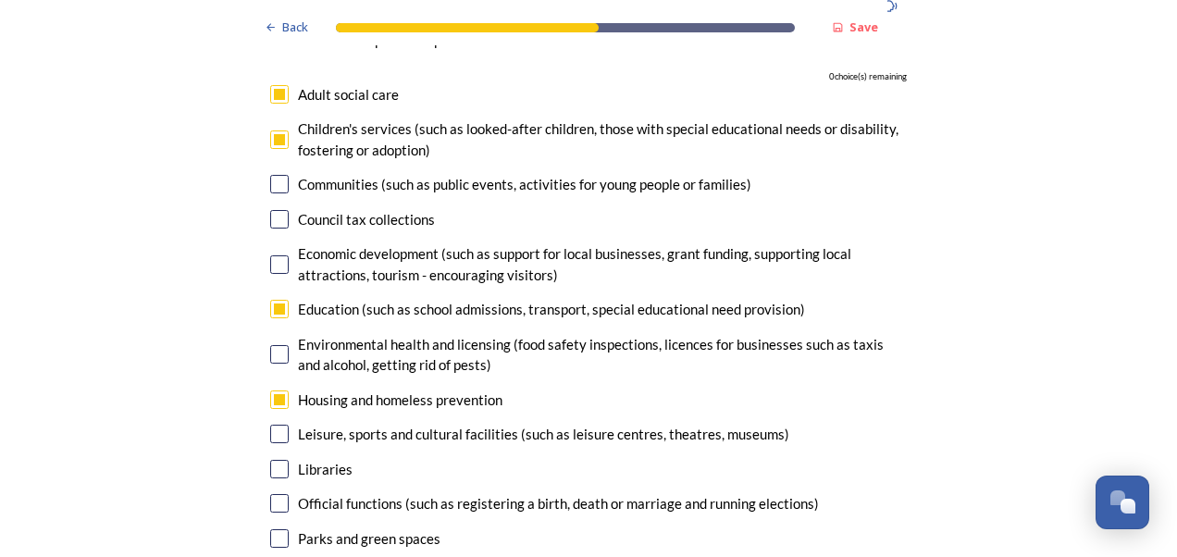
checkbox input "false"
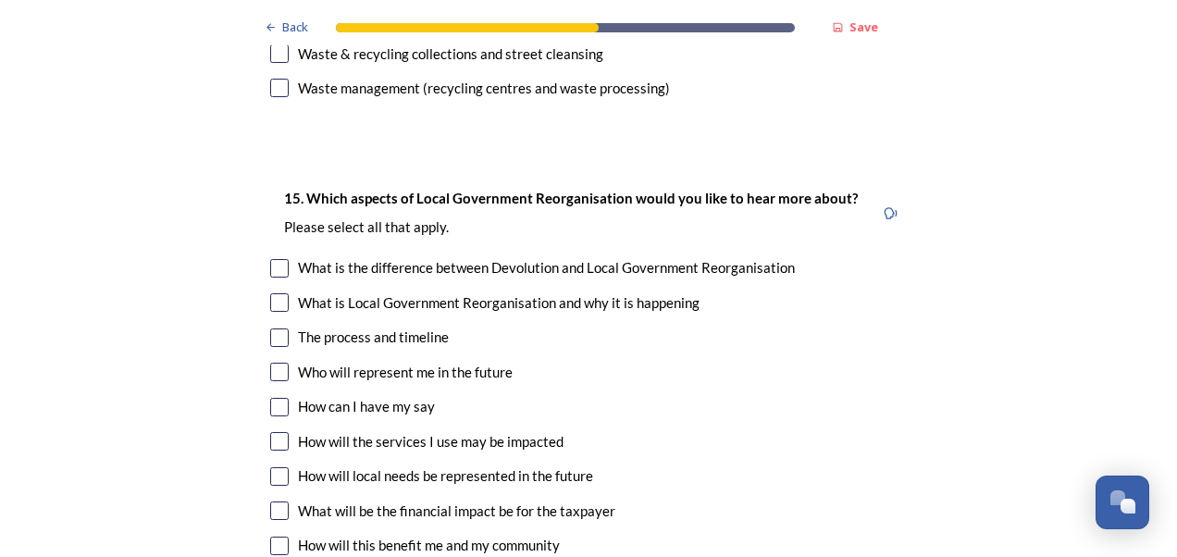
scroll to position [4996, 0]
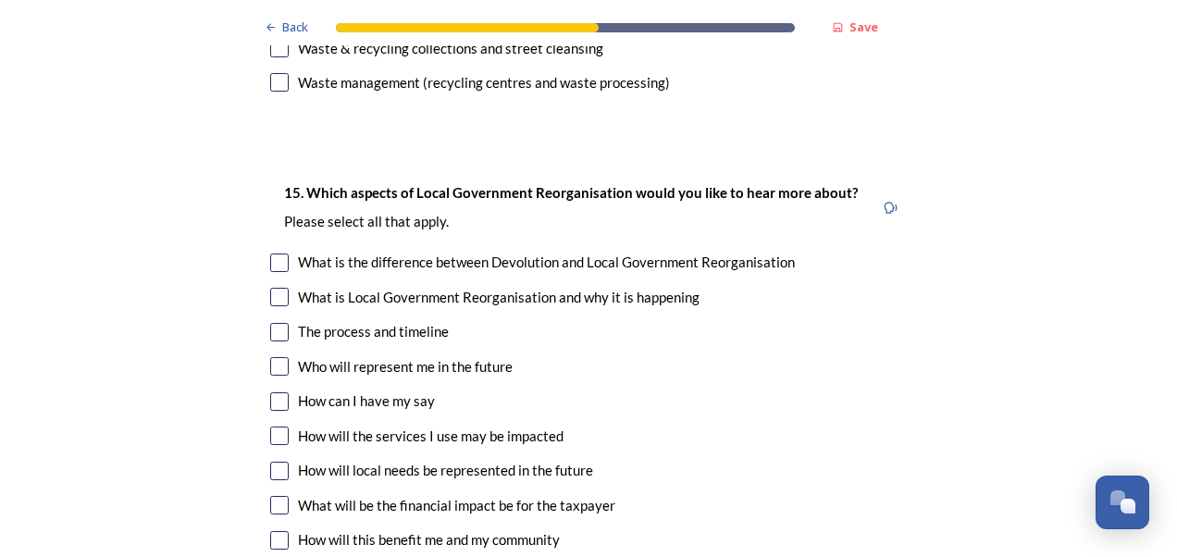
click at [276, 253] on input "checkbox" at bounding box center [279, 262] width 19 height 19
checkbox input "true"
click at [281, 357] on input "checkbox" at bounding box center [279, 366] width 19 height 19
checkbox input "true"
click at [272, 392] on input "checkbox" at bounding box center [279, 401] width 19 height 19
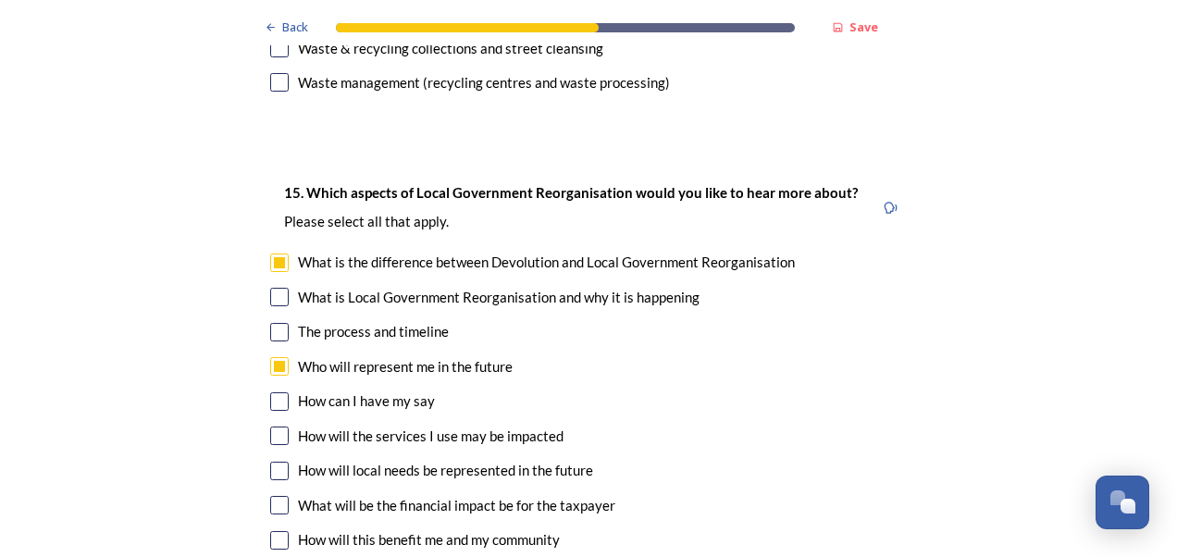
checkbox input "true"
click at [275, 426] on input "checkbox" at bounding box center [279, 435] width 19 height 19
checkbox input "true"
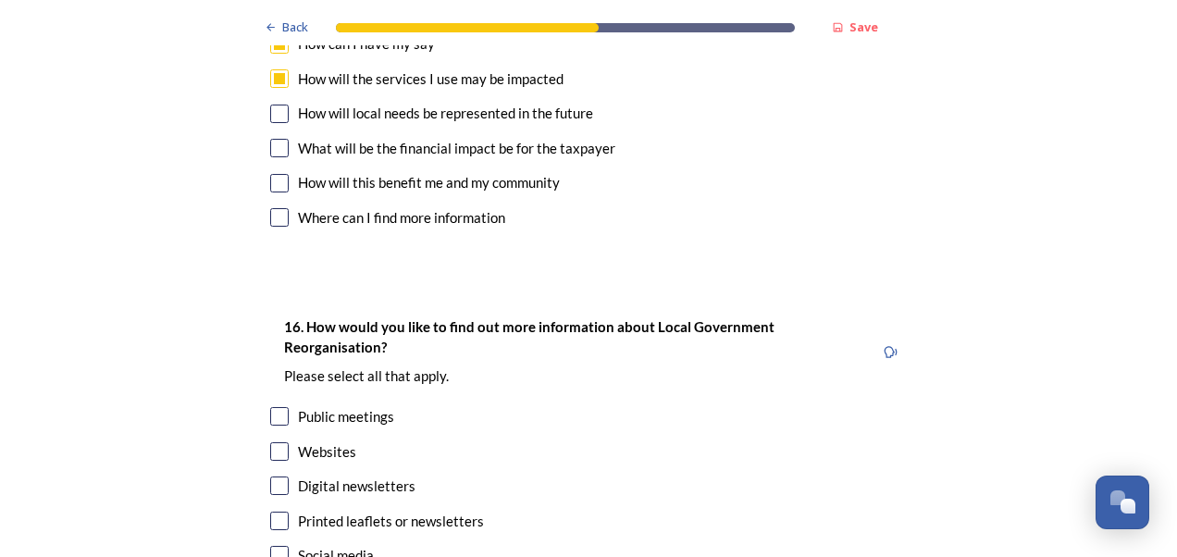
scroll to position [5458, 0]
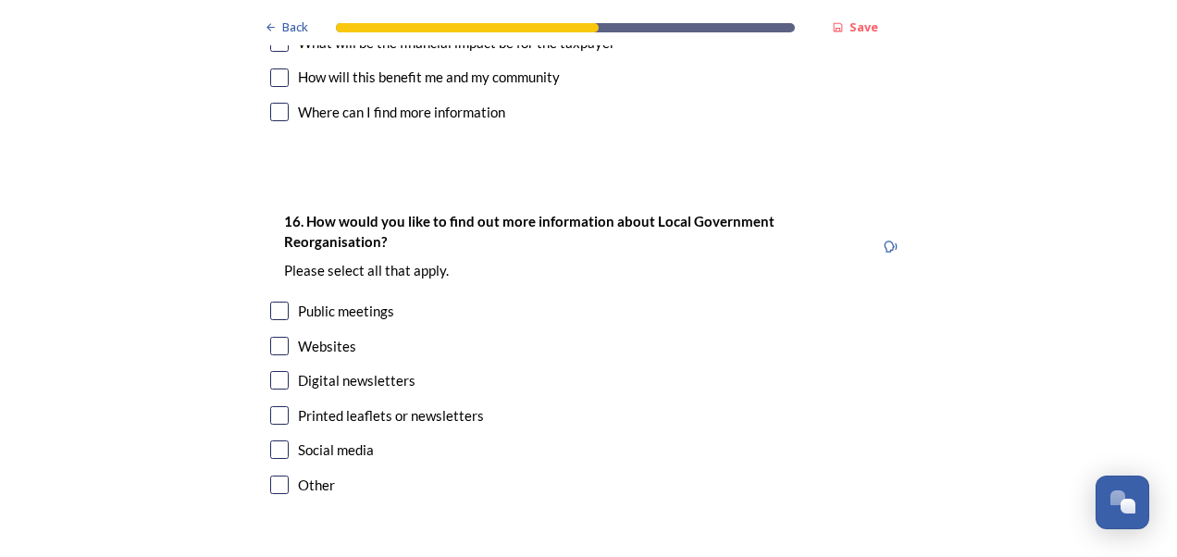
click at [272, 371] on input "checkbox" at bounding box center [279, 380] width 19 height 19
checkbox input "true"
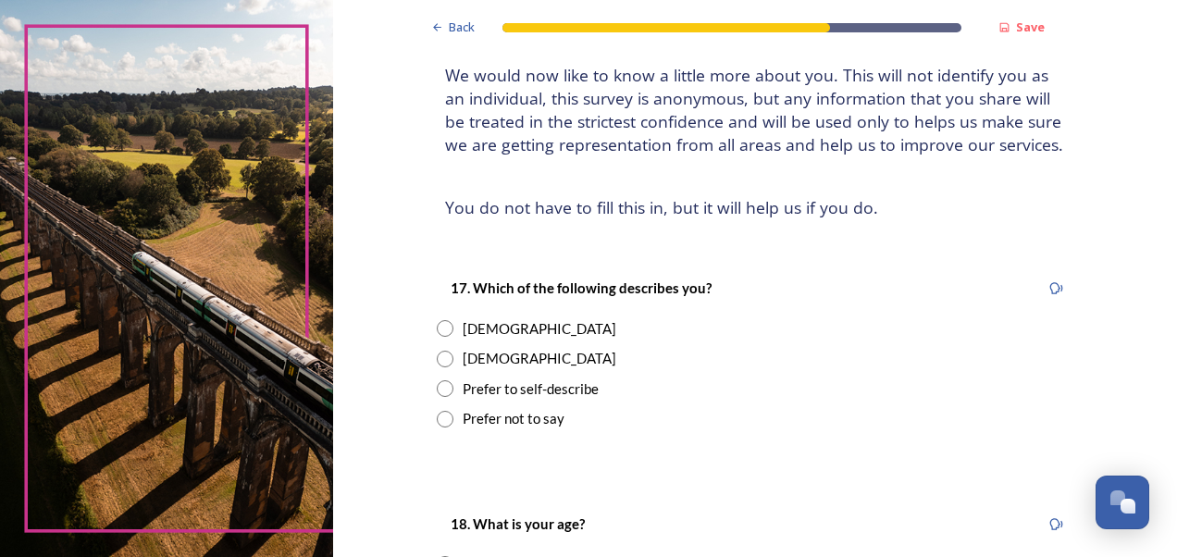
scroll to position [185, 0]
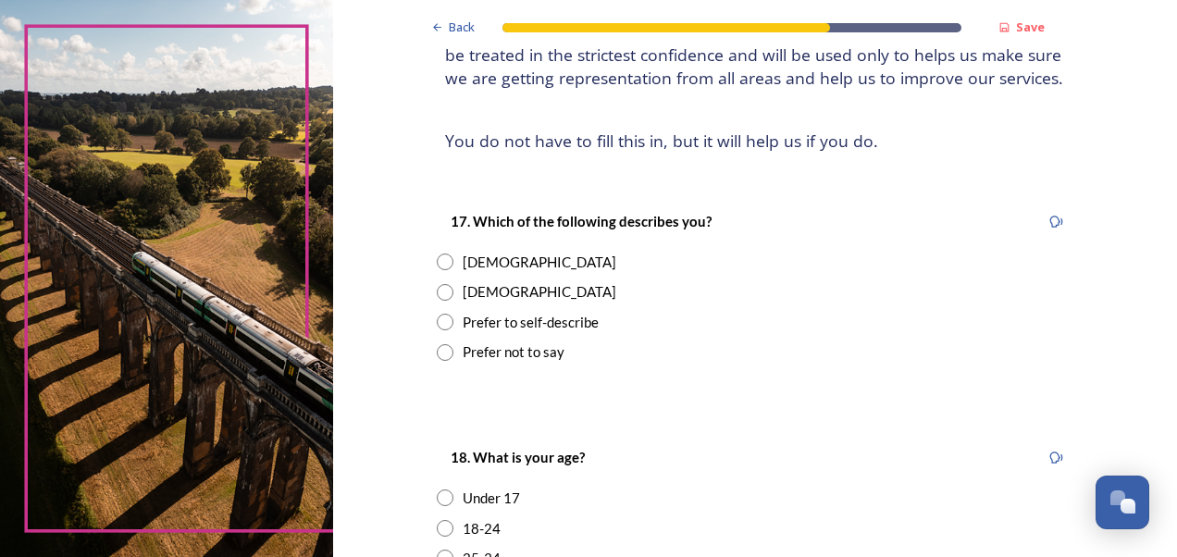
click at [439, 265] on input "radio" at bounding box center [445, 261] width 17 height 17
radio input "true"
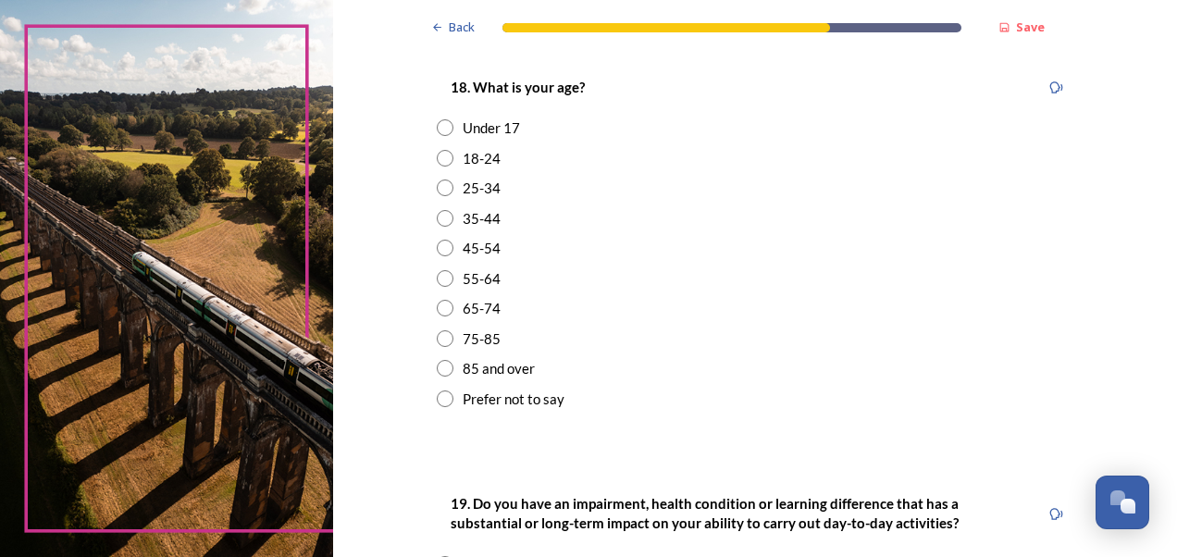
click at [438, 220] on input "radio" at bounding box center [445, 218] width 17 height 17
radio input "true"
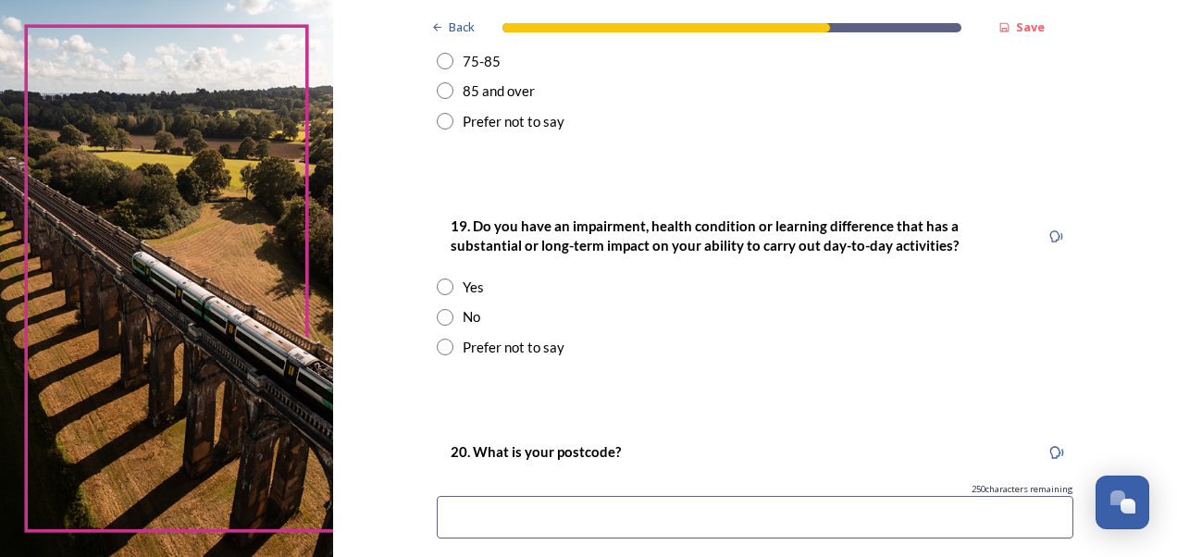
click at [438, 315] on input "radio" at bounding box center [445, 317] width 17 height 17
radio input "true"
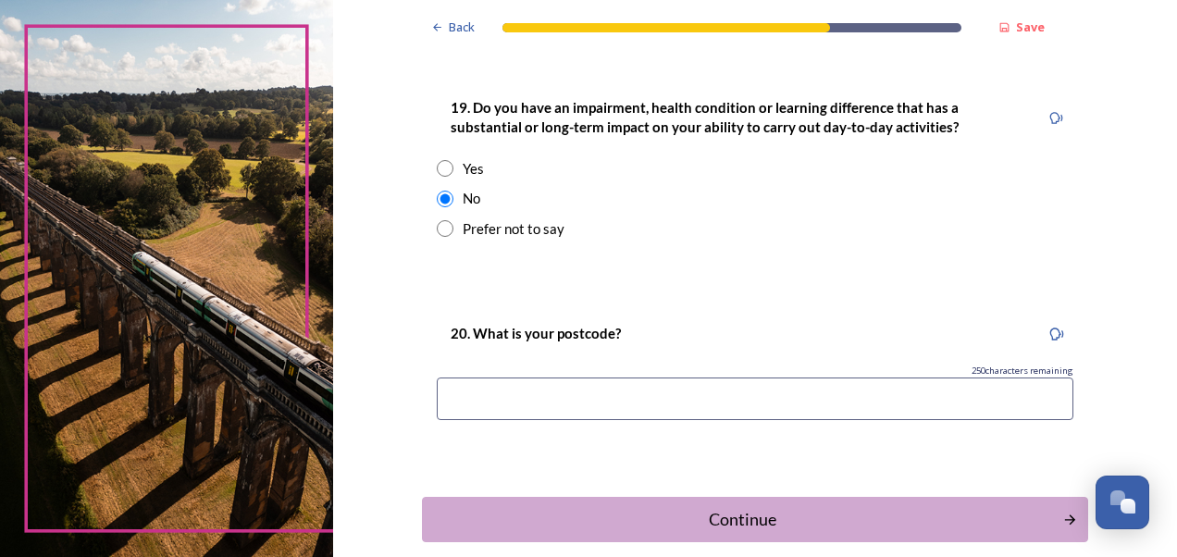
scroll to position [1042, 0]
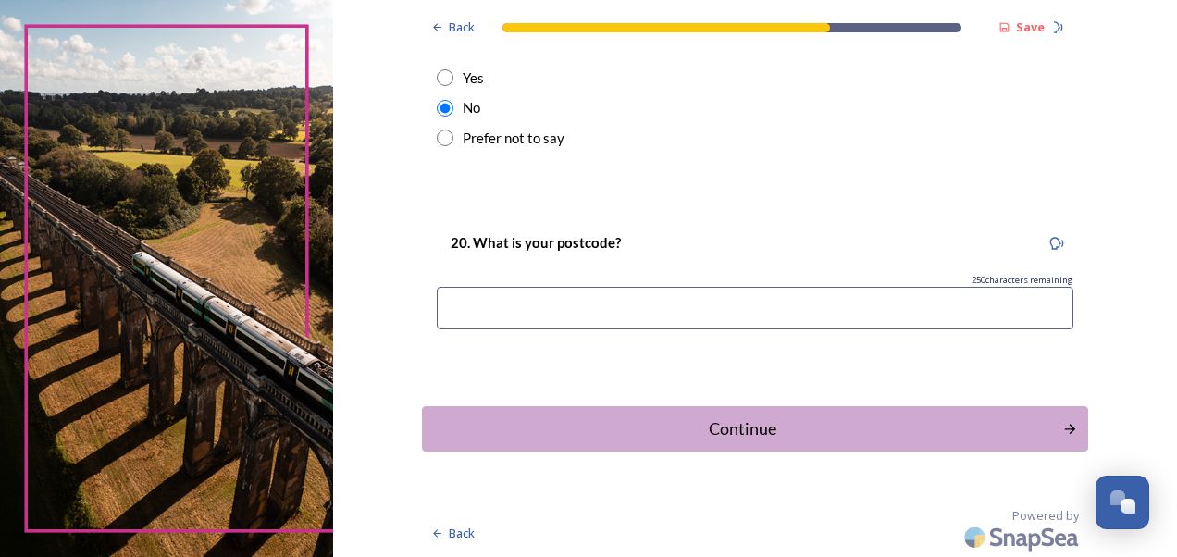
click at [551, 315] on input at bounding box center [755, 308] width 636 height 43
type input "BN43 5TJ"
click at [759, 436] on div "Continue" at bounding box center [741, 428] width 626 height 25
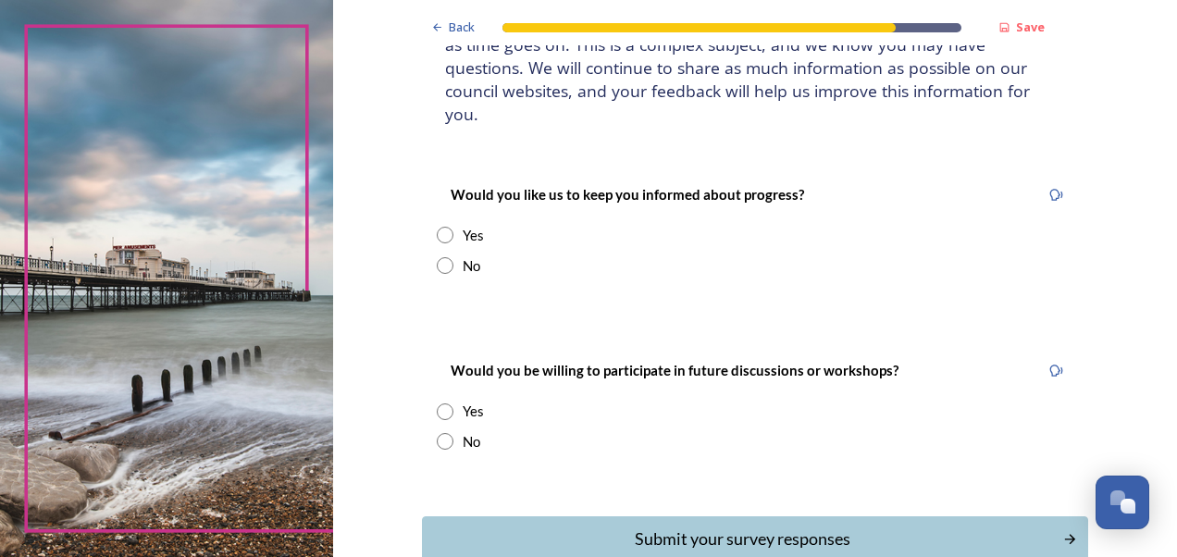
scroll to position [261, 0]
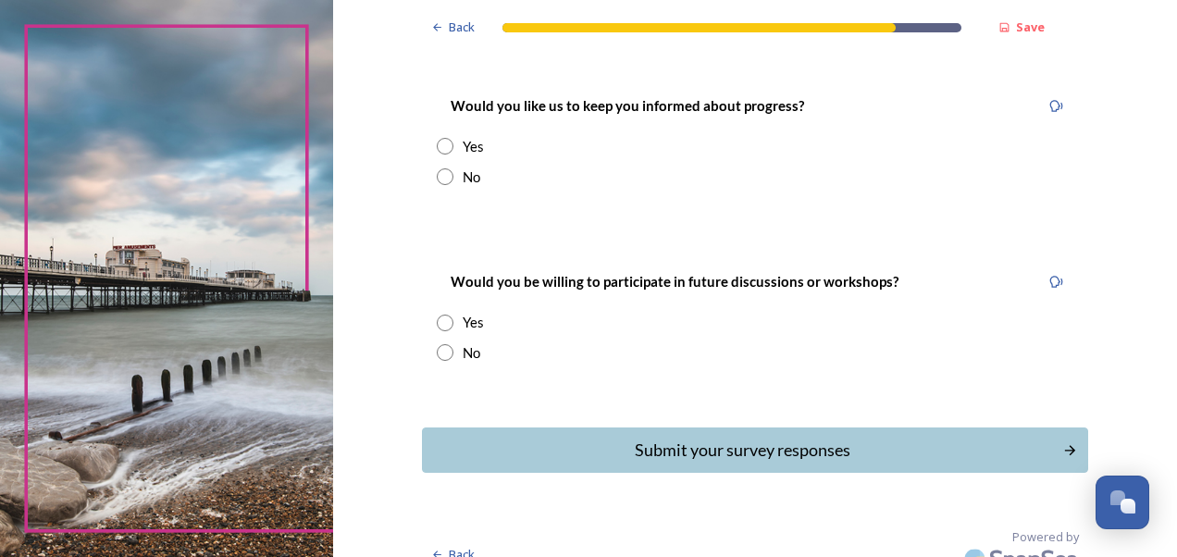
click at [445, 138] on input "radio" at bounding box center [445, 146] width 17 height 17
radio input "true"
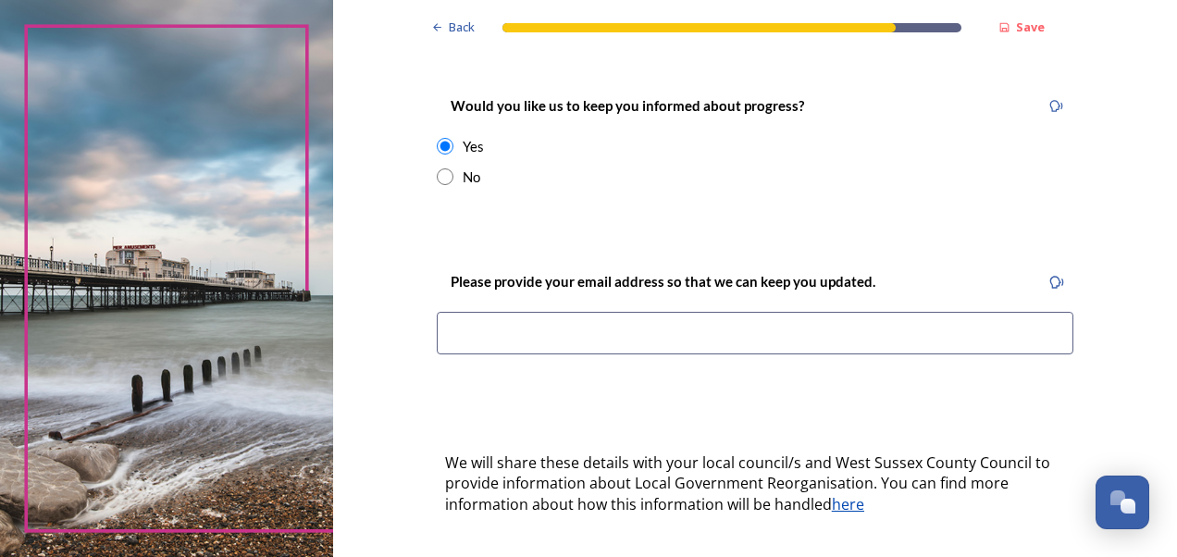
click at [438, 168] on input "radio" at bounding box center [445, 176] width 17 height 17
radio input "true"
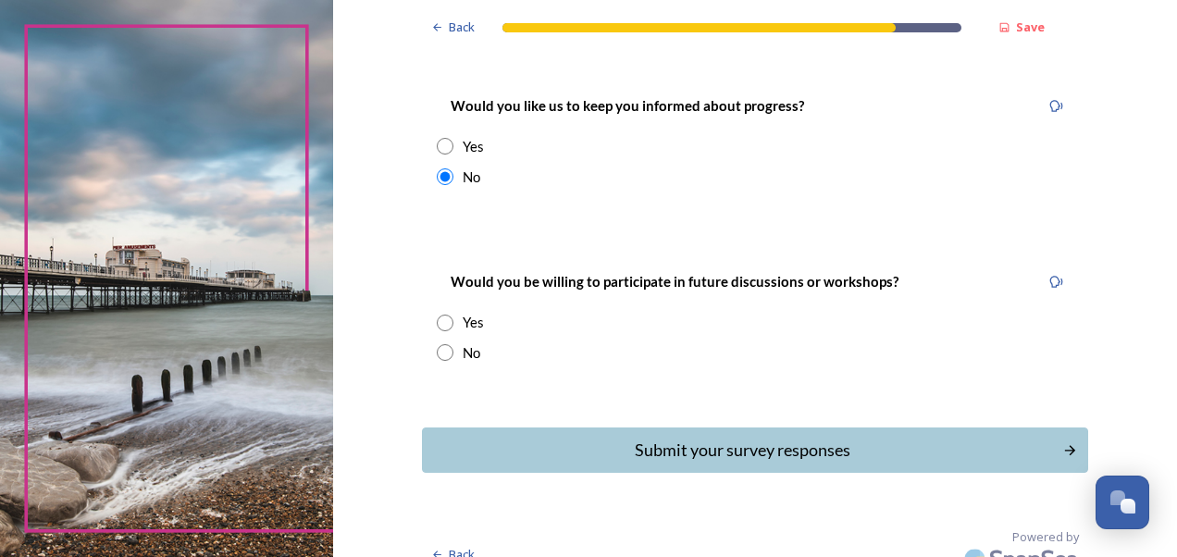
click at [440, 315] on input "radio" at bounding box center [445, 323] width 17 height 17
radio input "true"
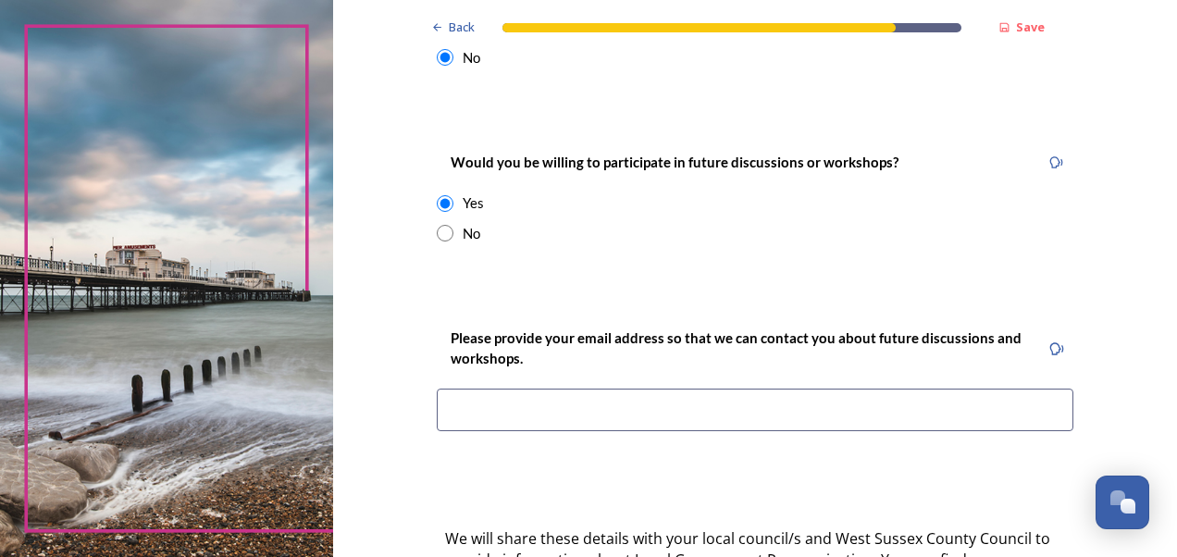
scroll to position [446, 0]
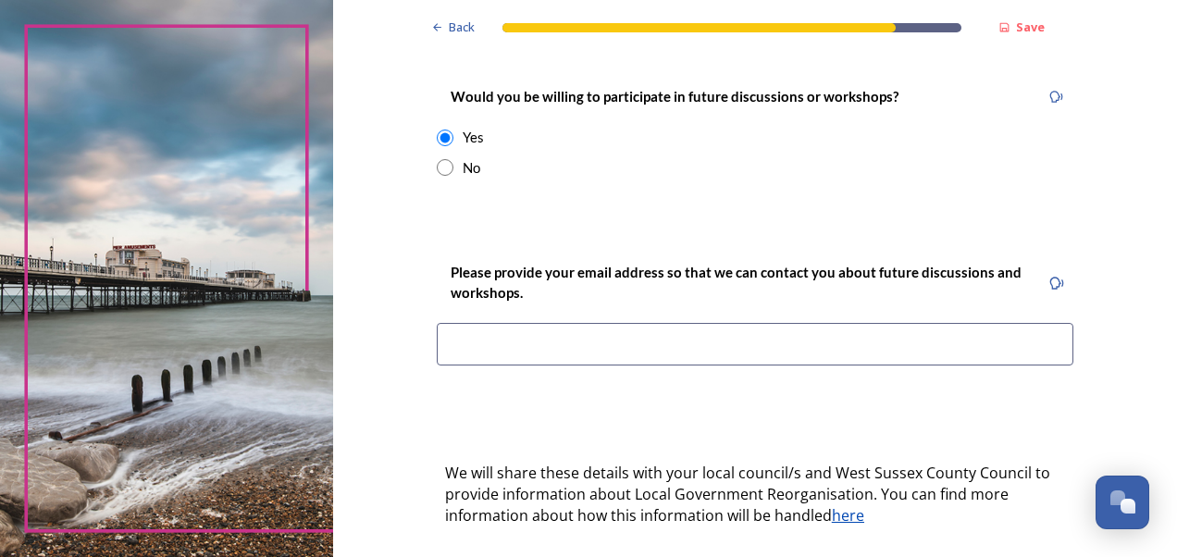
click at [437, 159] on input "radio" at bounding box center [445, 167] width 17 height 17
radio input "true"
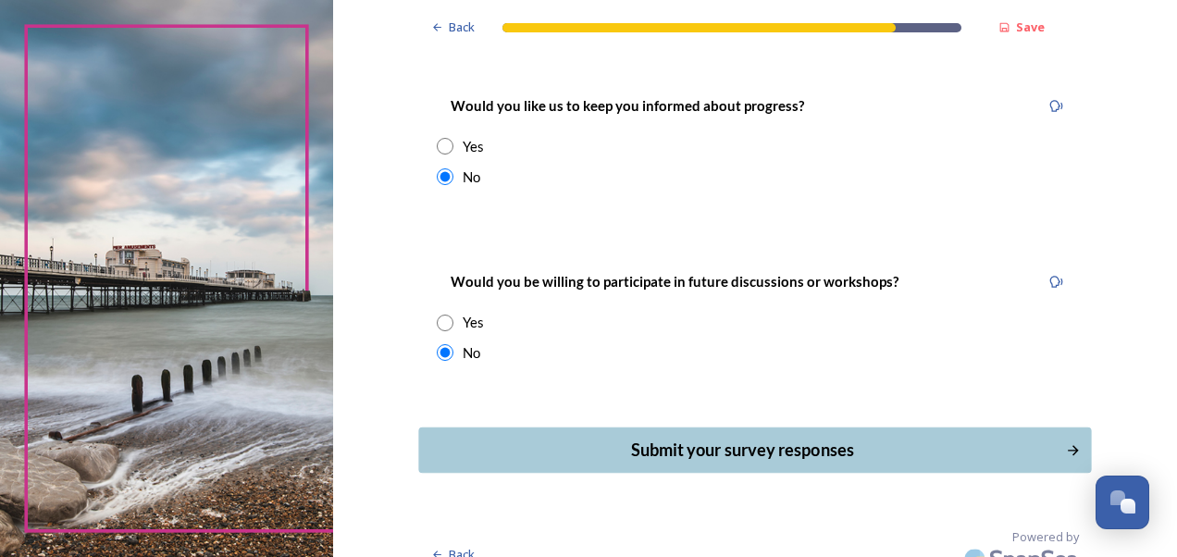
click at [821, 438] on div "Submit your survey responses" at bounding box center [741, 450] width 626 height 25
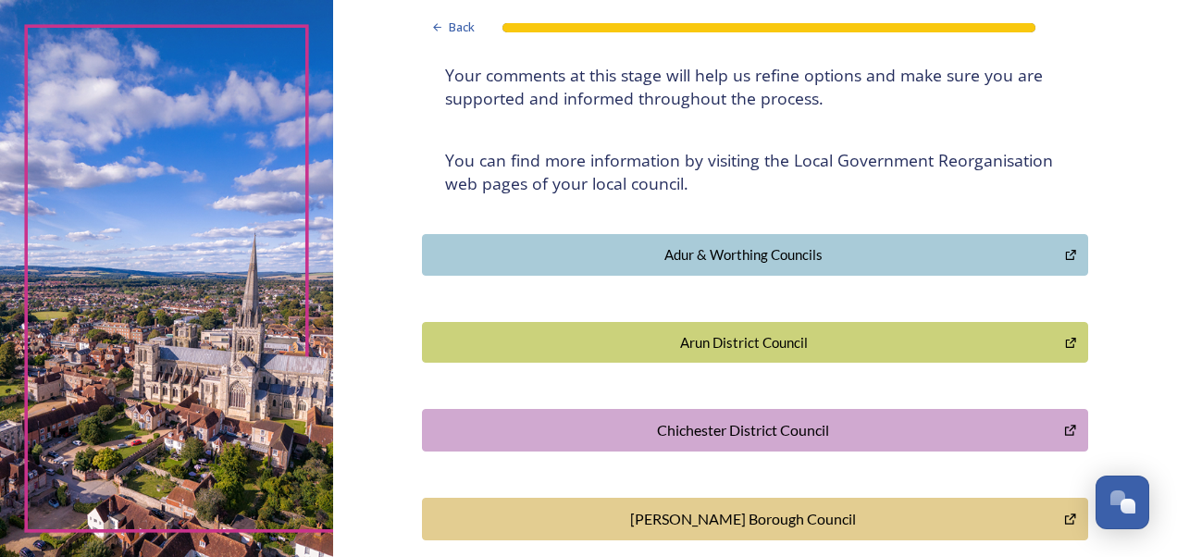
scroll to position [0, 0]
